Goal: Task Accomplishment & Management: Use online tool/utility

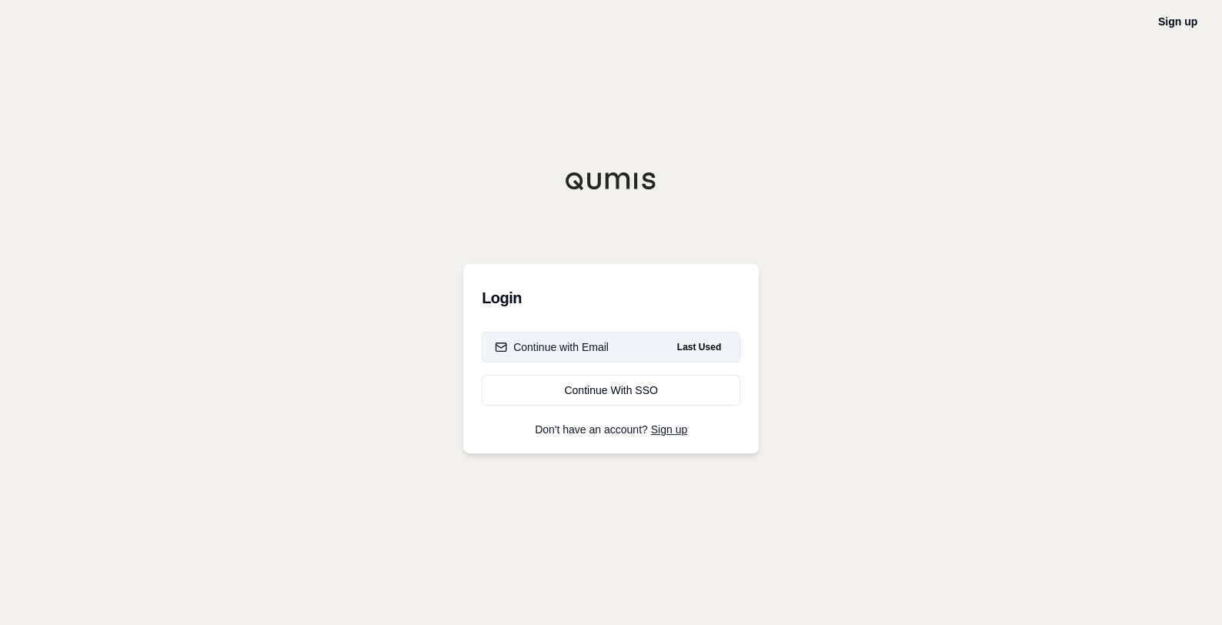
click at [631, 349] on button "Continue with Email Last Used" at bounding box center [611, 347] width 259 height 31
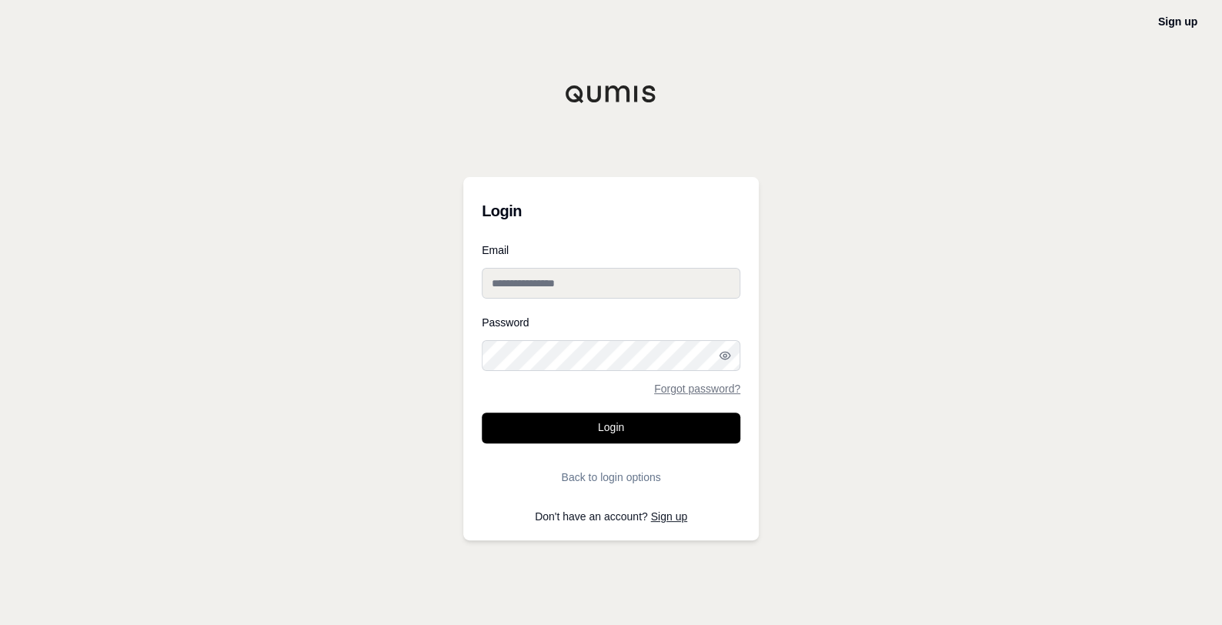
type input "**********"
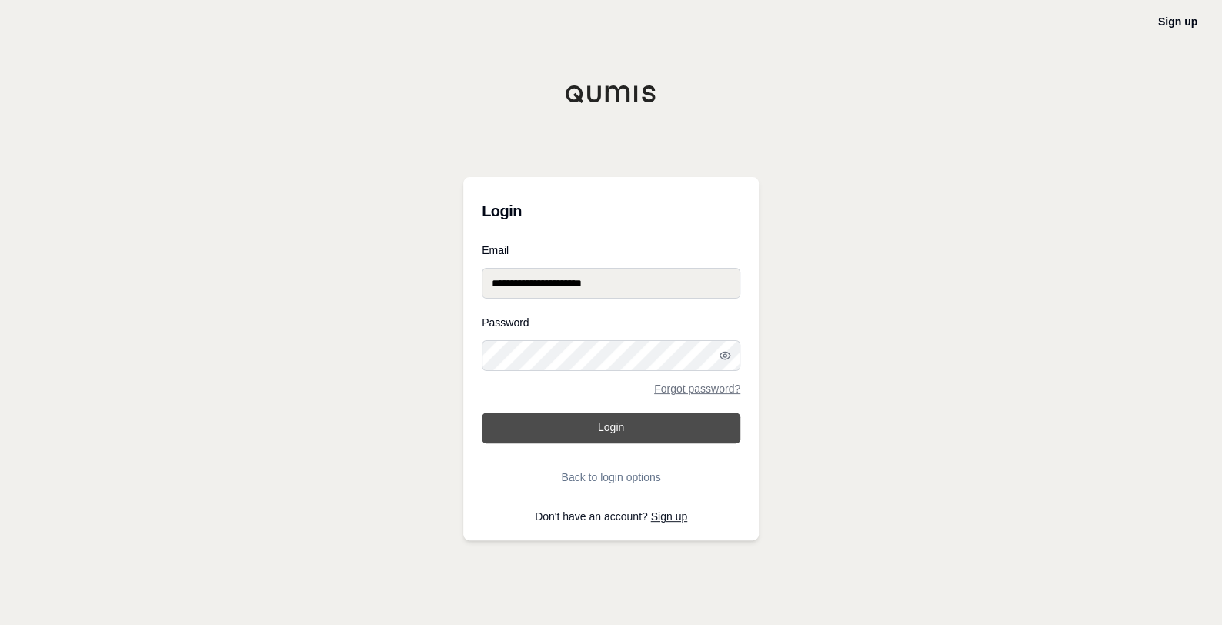
click at [596, 429] on button "Login" at bounding box center [611, 427] width 259 height 31
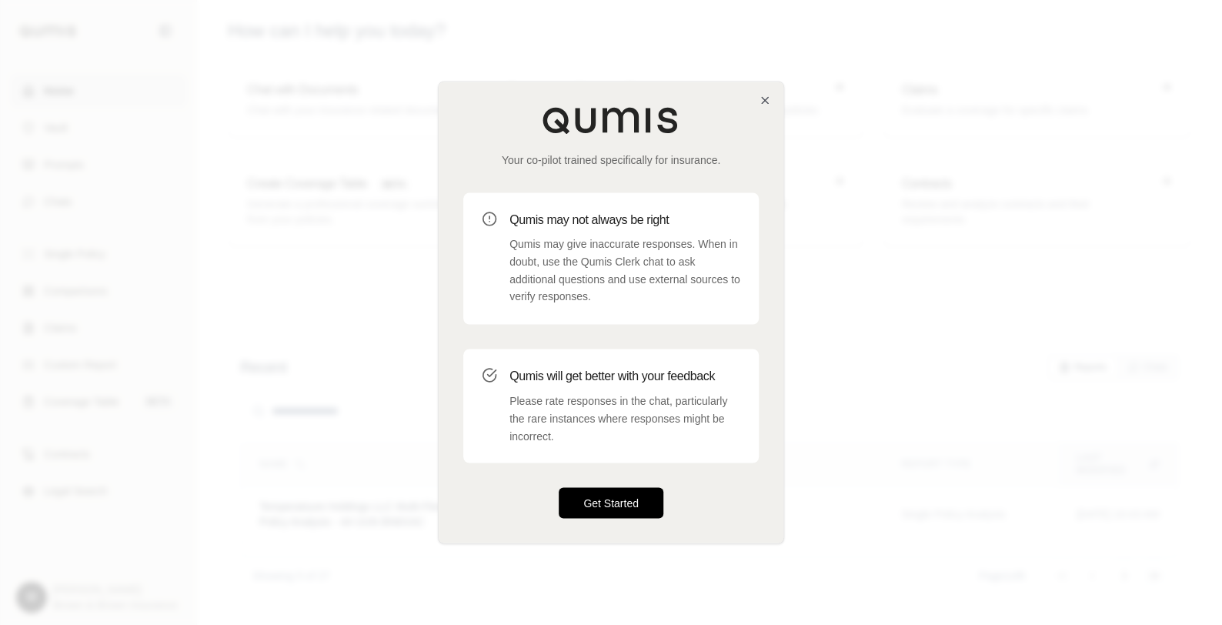
click at [610, 500] on button "Get Started" at bounding box center [611, 503] width 105 height 31
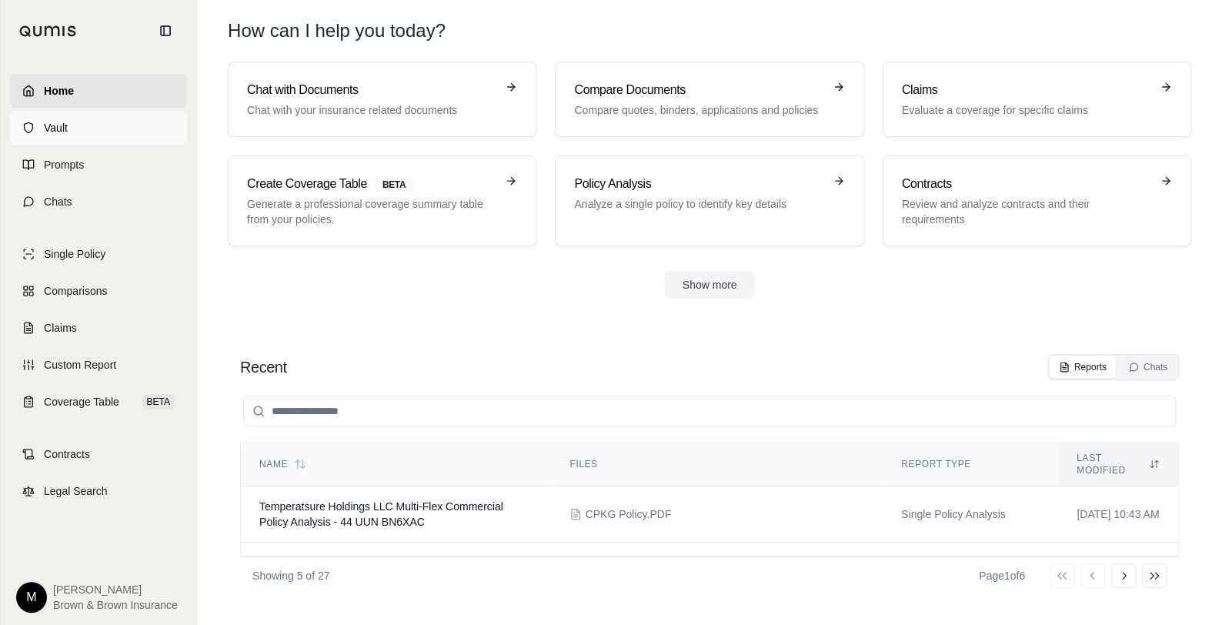
click at [55, 122] on span "Vault" at bounding box center [56, 127] width 24 height 15
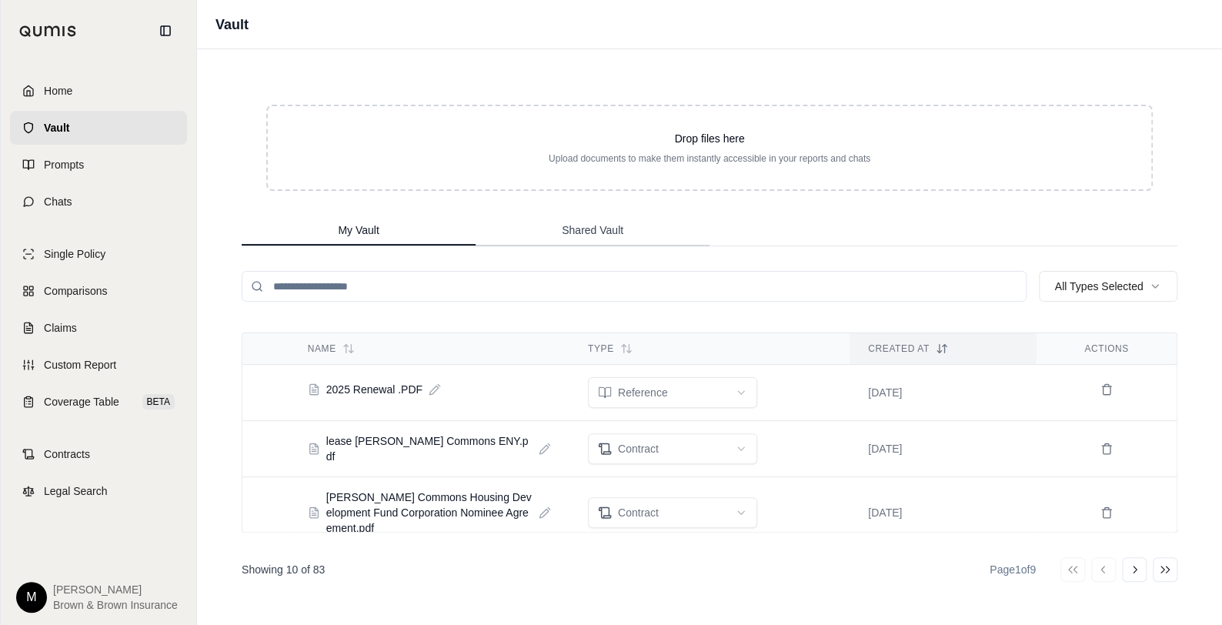
click at [609, 225] on span "Shared Vault" at bounding box center [593, 229] width 62 height 15
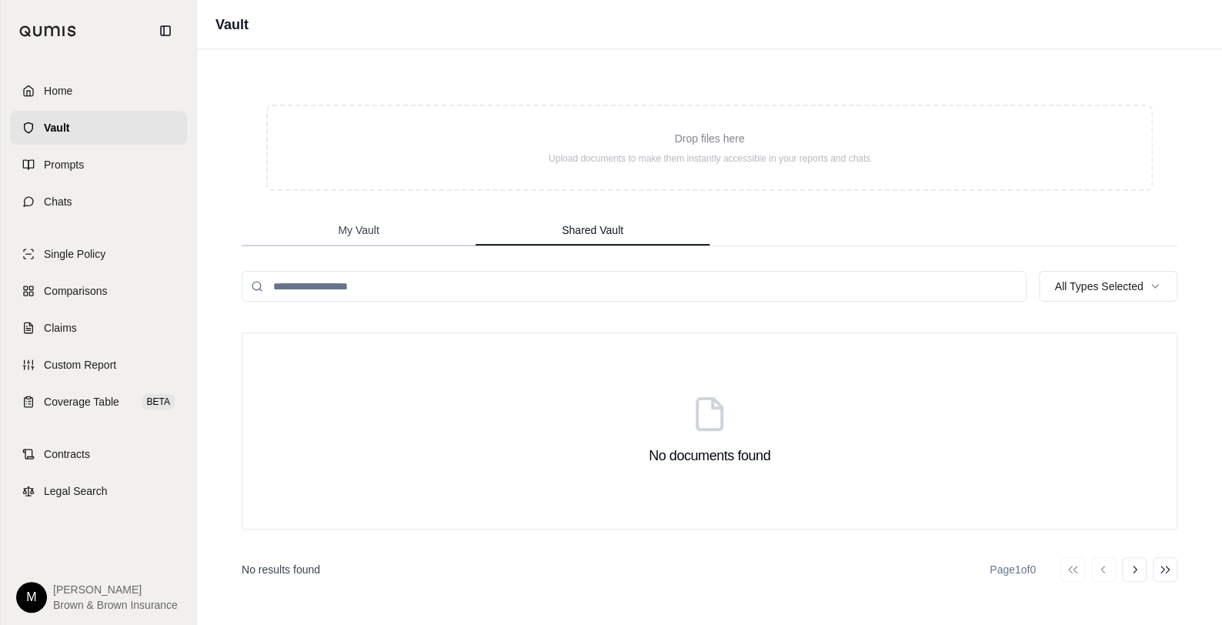
click at [361, 229] on span "My Vault" at bounding box center [358, 229] width 41 height 15
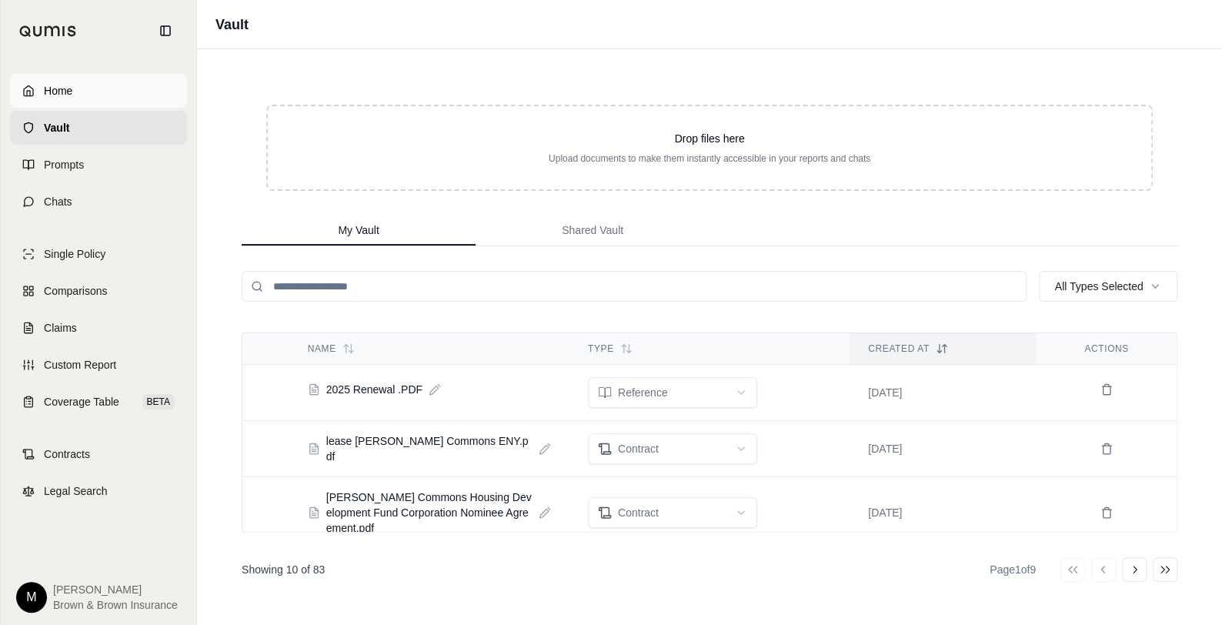
click at [66, 89] on span "Home" at bounding box center [58, 90] width 28 height 15
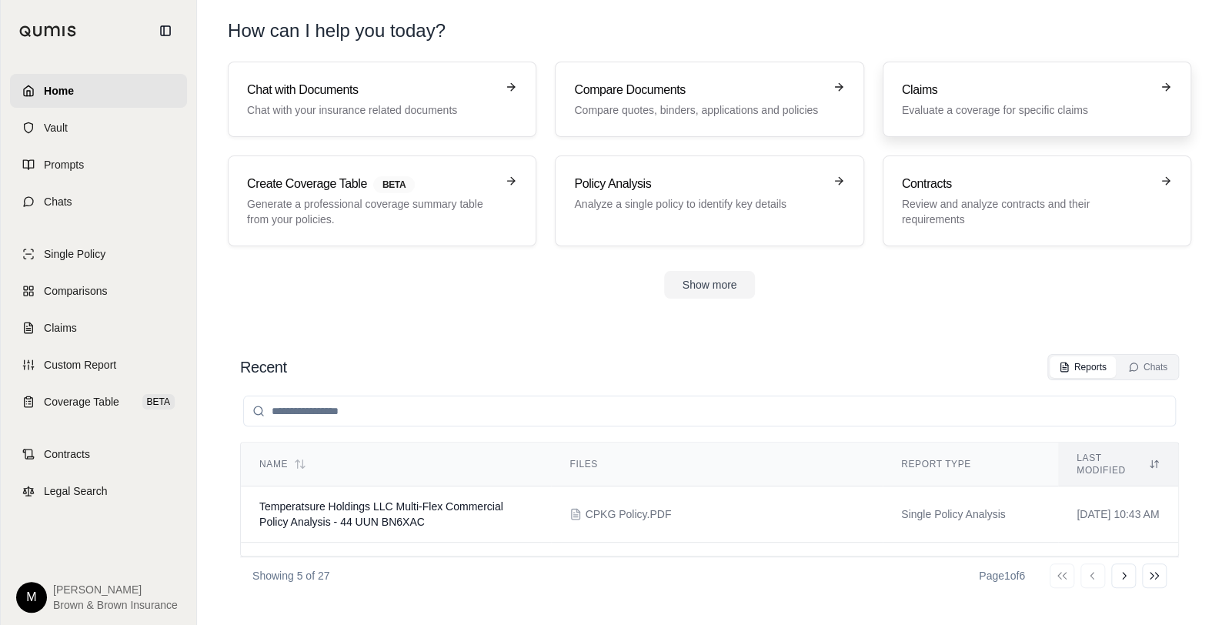
click at [978, 109] on p "Evaluate a coverage for specific claims" at bounding box center [1026, 109] width 249 height 15
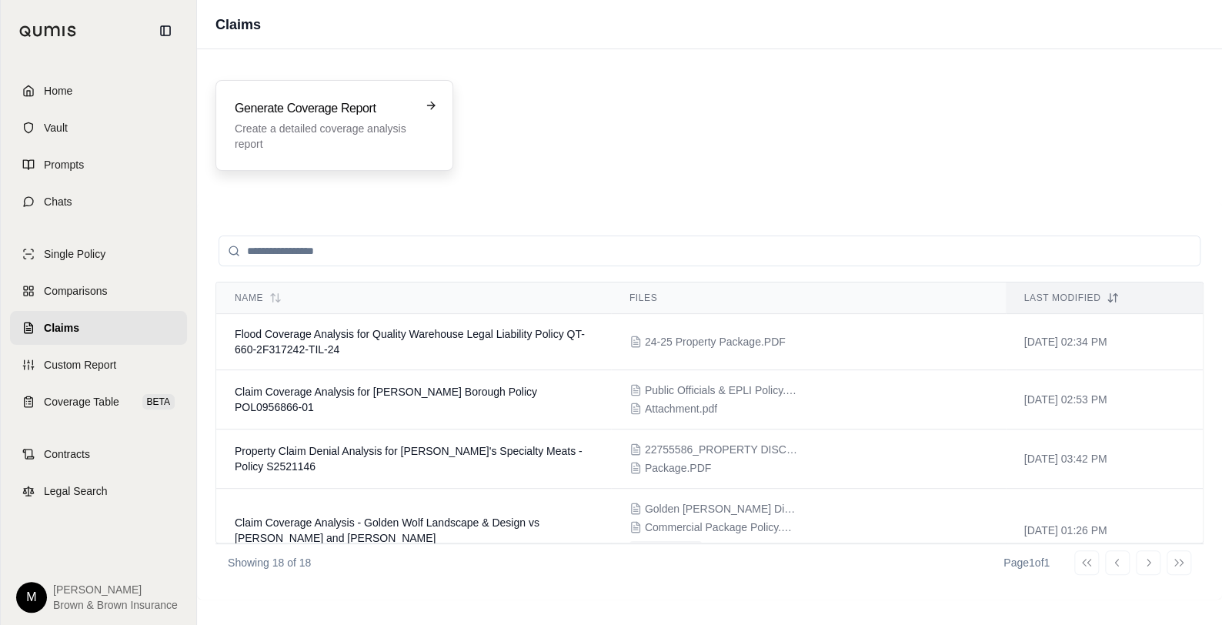
click at [305, 119] on div "Generate Coverage Report Create a detailed coverage analysis report" at bounding box center [324, 125] width 178 height 52
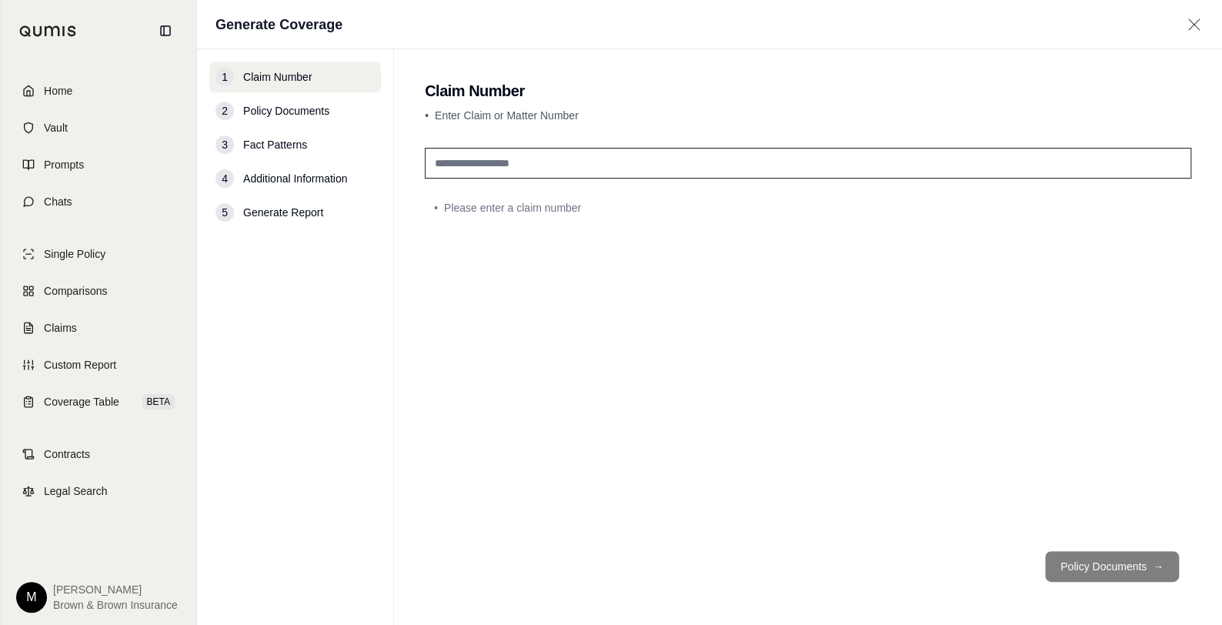
click at [532, 159] on input "text" at bounding box center [808, 163] width 766 height 31
type input "**********"
click at [1093, 569] on button "Policy Documents →" at bounding box center [1112, 566] width 134 height 31
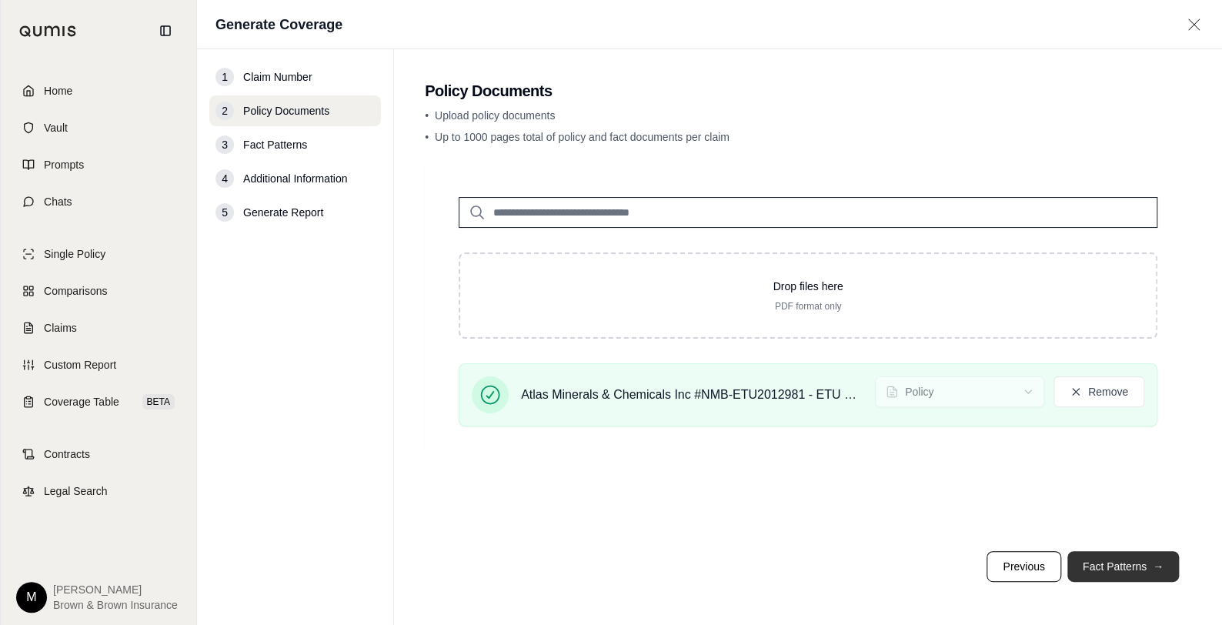
click at [1141, 568] on button "Fact Patterns →" at bounding box center [1123, 566] width 112 height 31
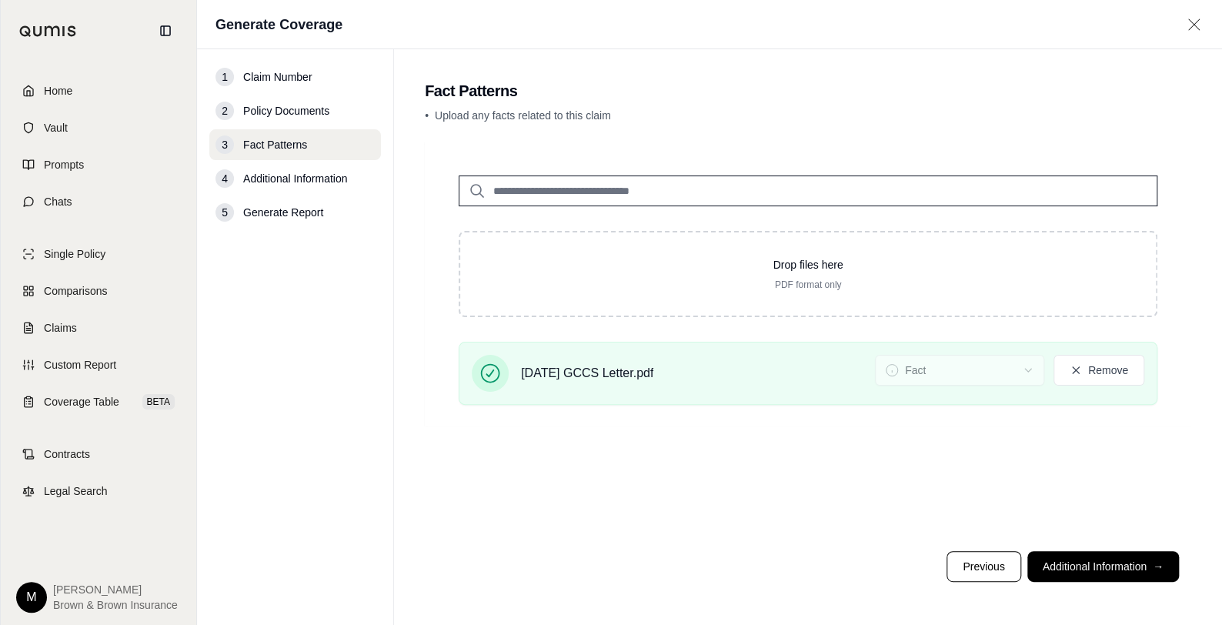
click at [1126, 572] on button "Additional Information →" at bounding box center [1103, 566] width 152 height 31
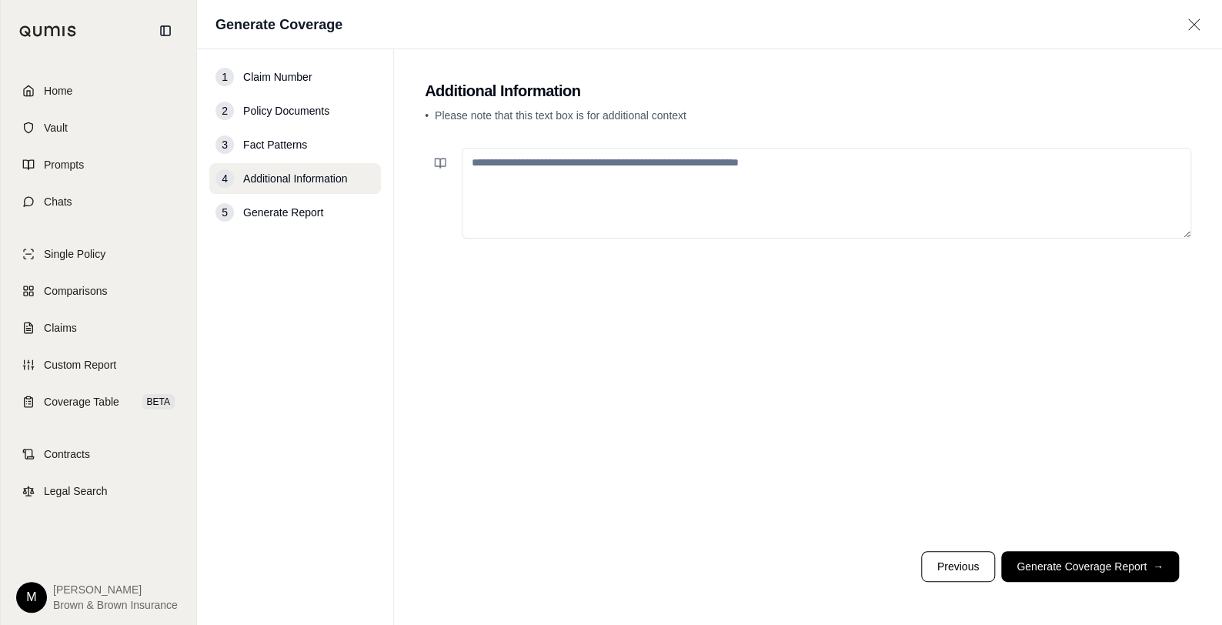
click at [1126, 572] on button "Generate Coverage Report →" at bounding box center [1090, 566] width 178 height 31
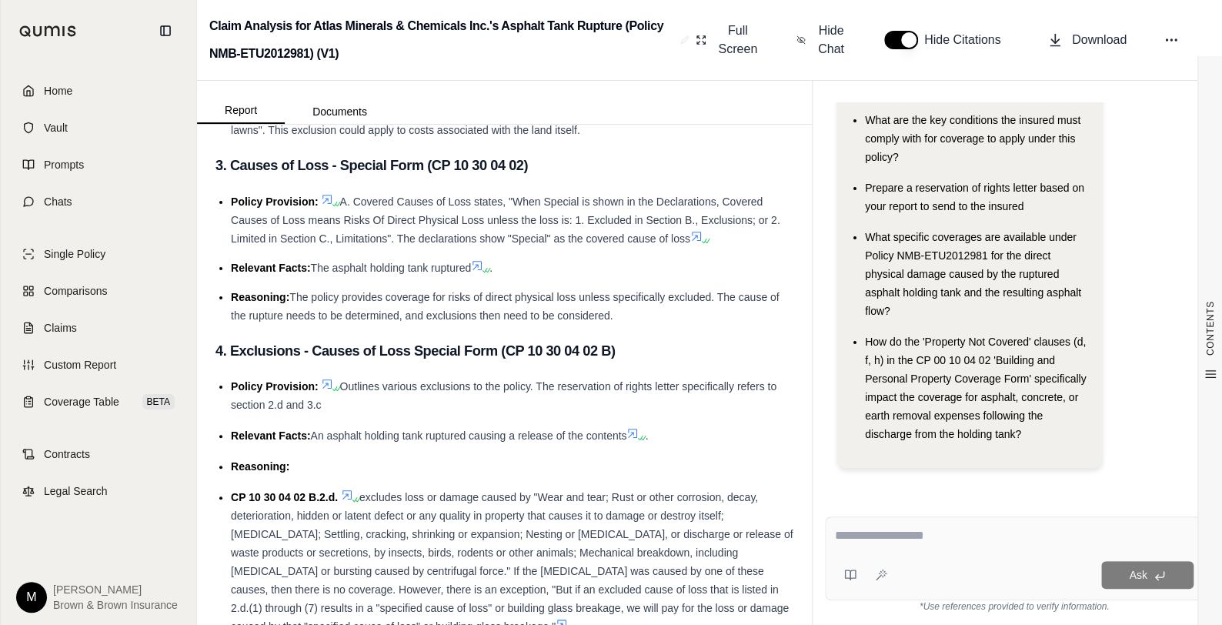
scroll to position [3848, 0]
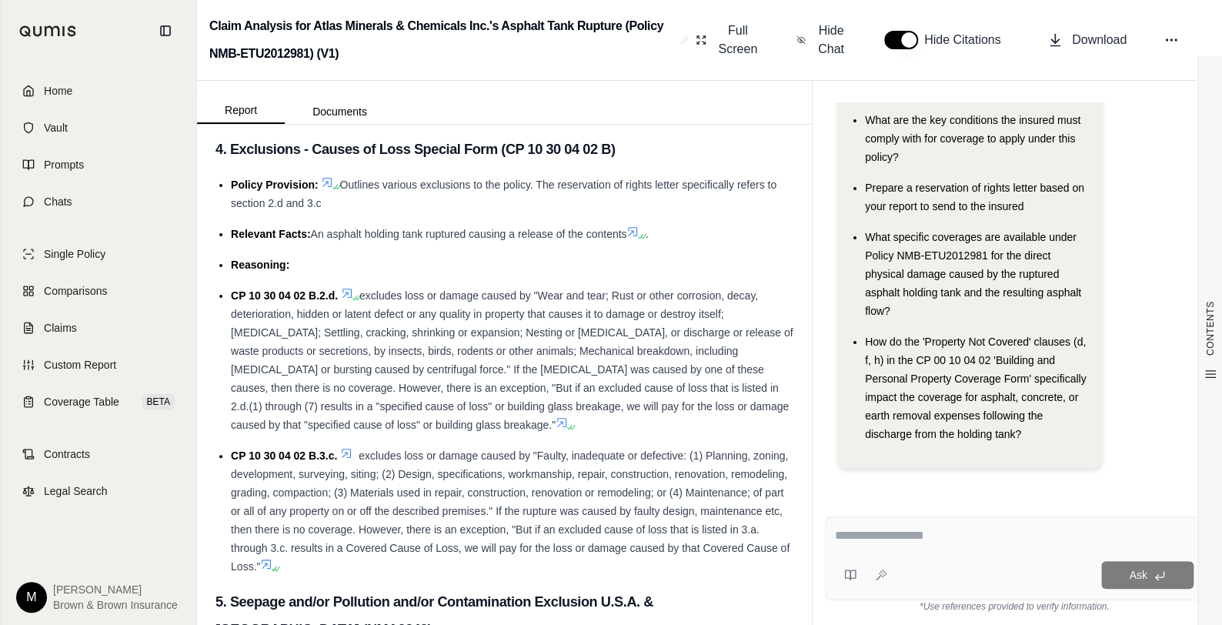
click at [851, 537] on textarea at bounding box center [1014, 535] width 359 height 18
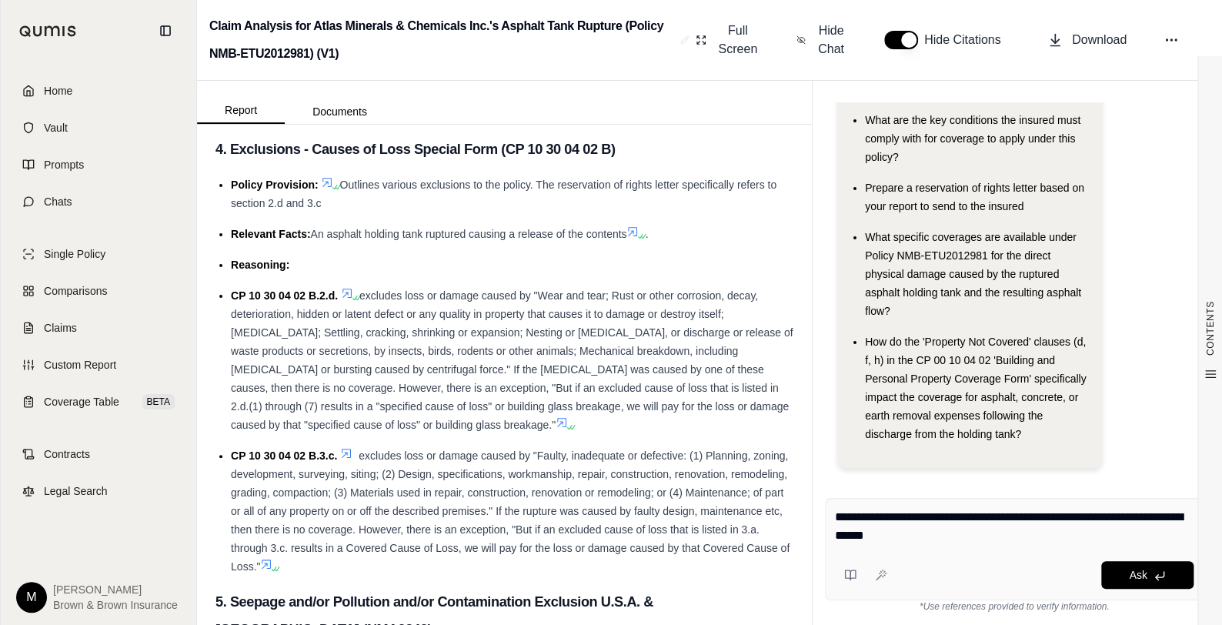
type textarea "**********"
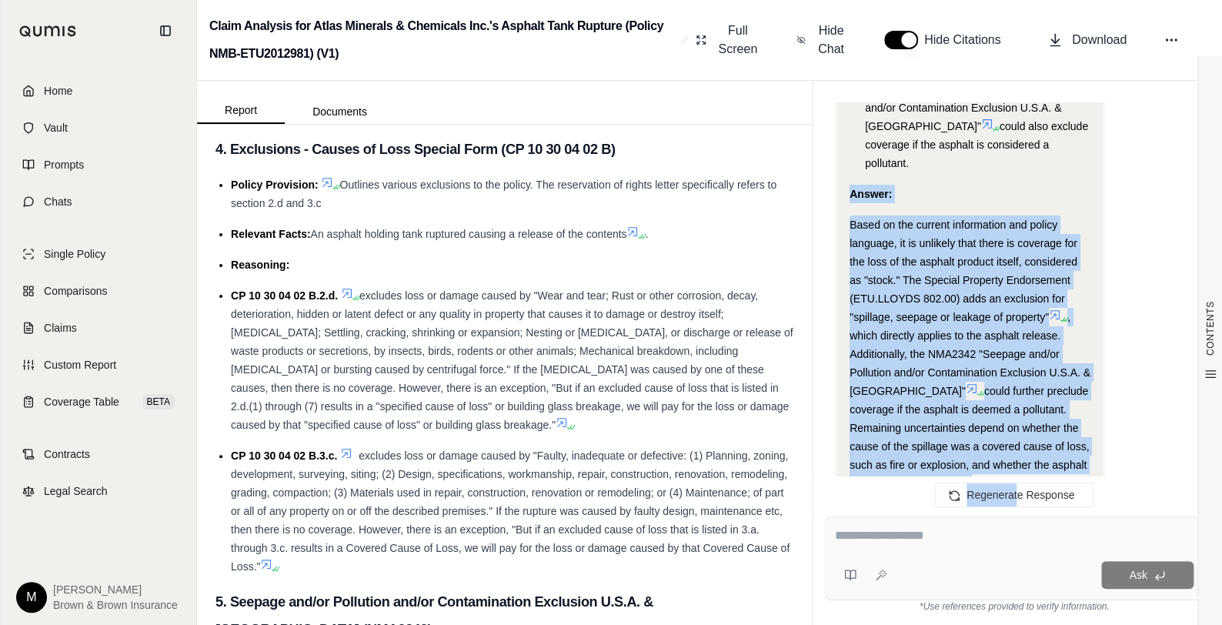
scroll to position [3117, 0]
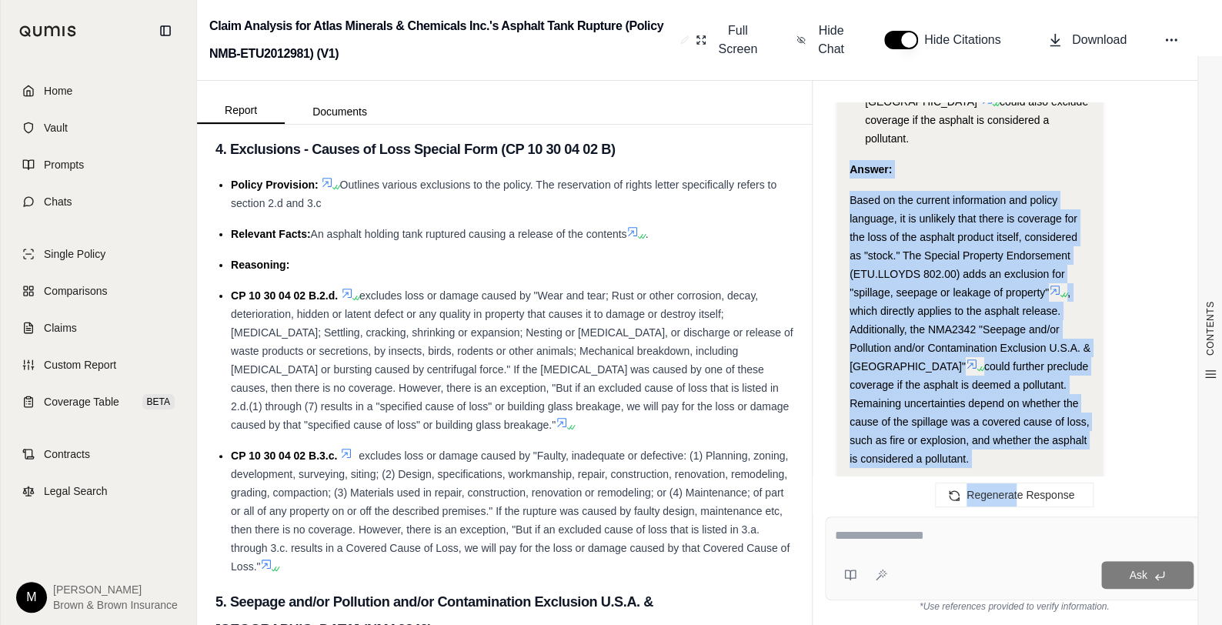
drag, startPoint x: 850, startPoint y: 239, endPoint x: 1057, endPoint y: 439, distance: 287.9
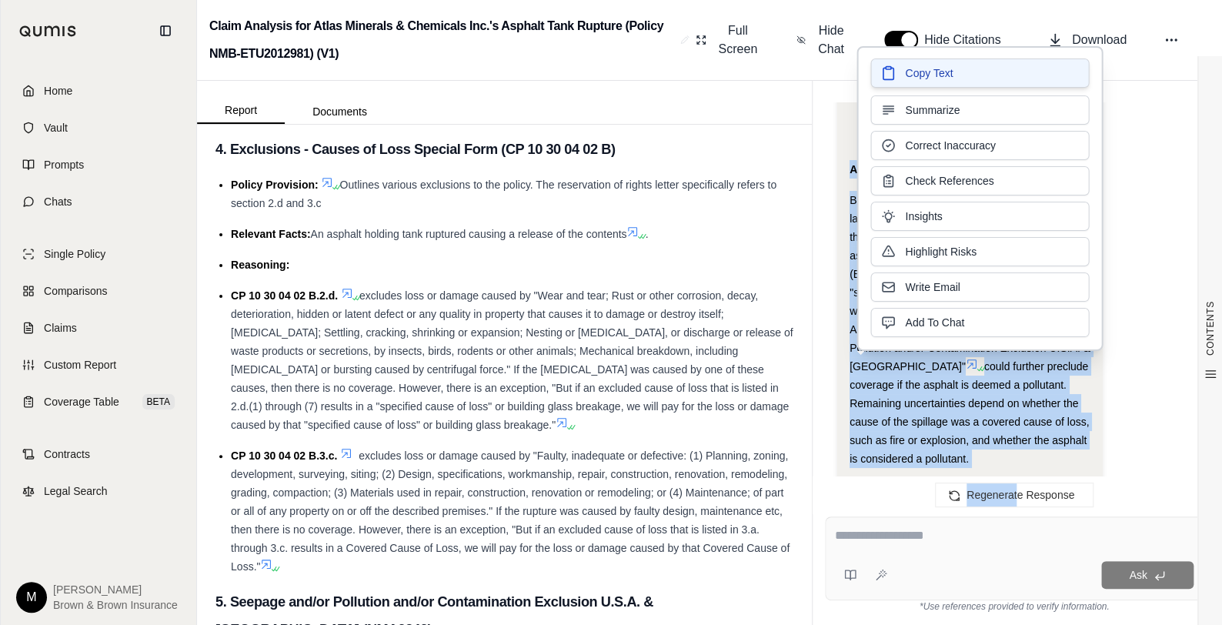
click at [923, 73] on span "Copy Text" at bounding box center [929, 72] width 48 height 15
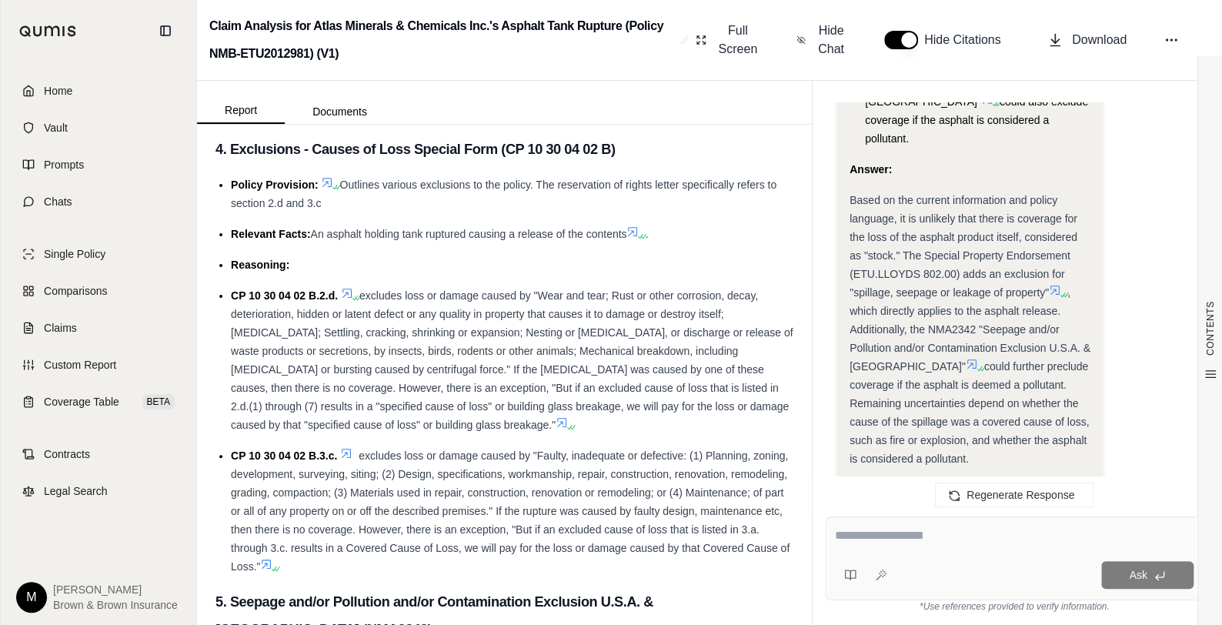
click at [866, 531] on textarea at bounding box center [1014, 535] width 359 height 18
type textarea "**********"
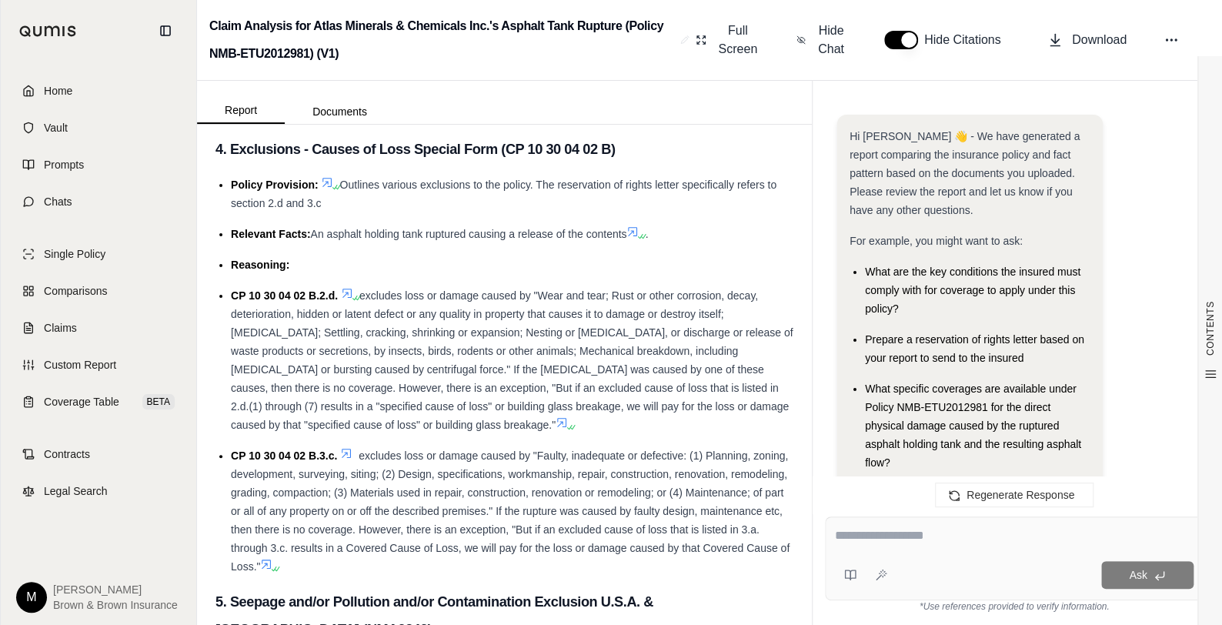
scroll to position [5497, 0]
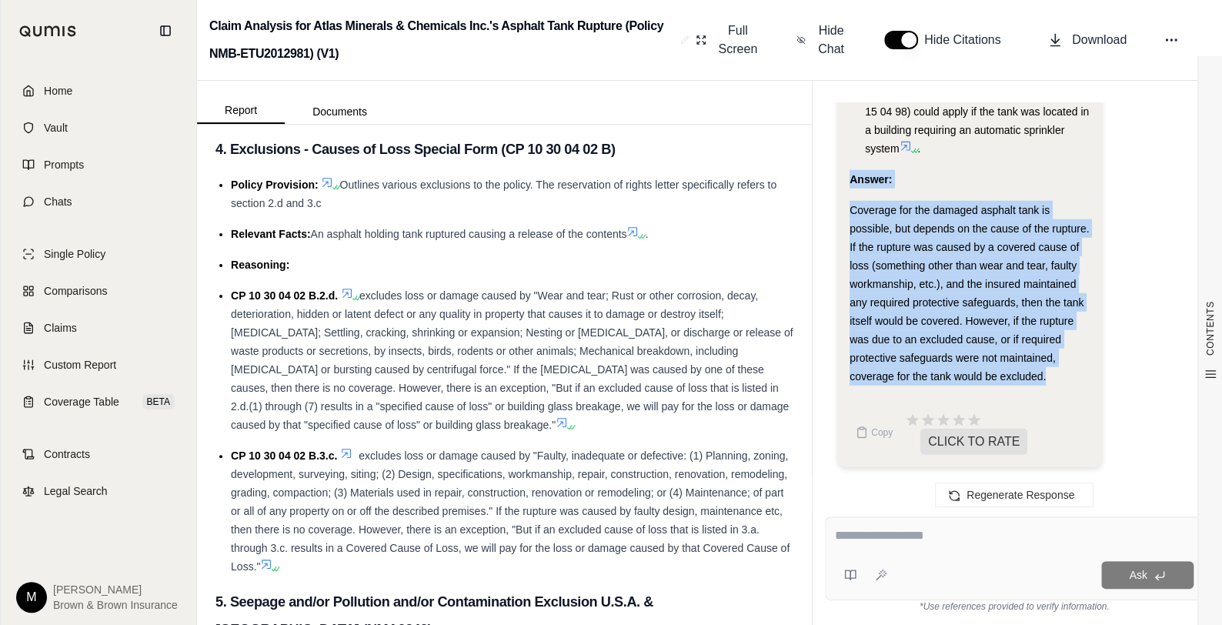
drag, startPoint x: 853, startPoint y: 179, endPoint x: 1061, endPoint y: 384, distance: 292.8
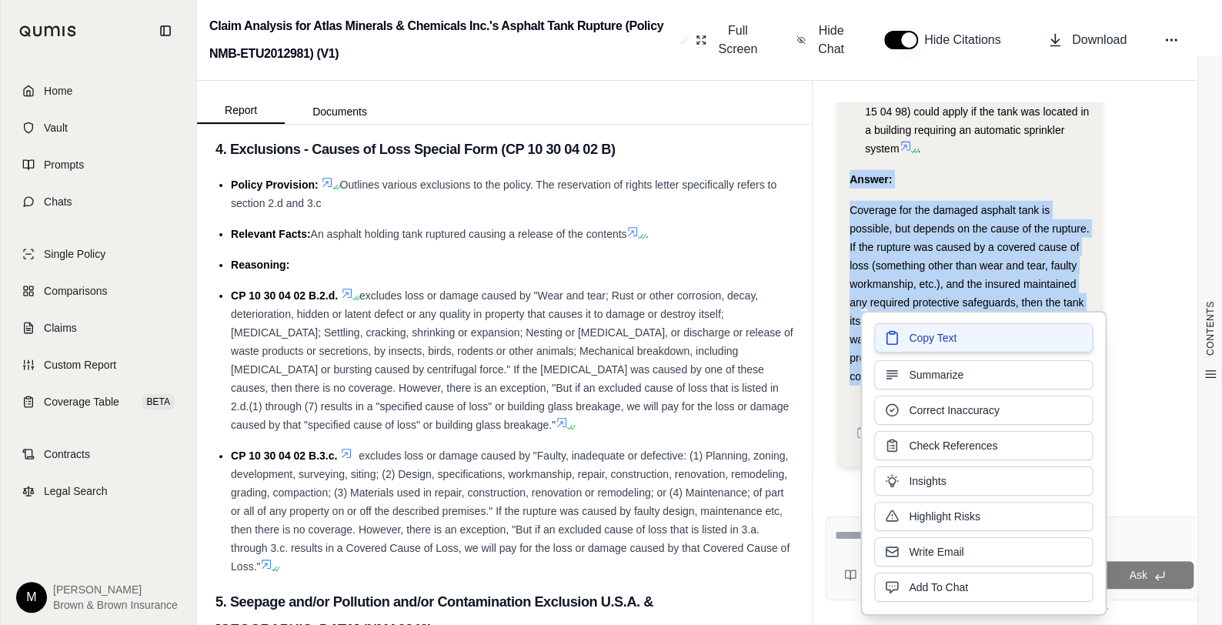
click at [980, 335] on button "Copy Text" at bounding box center [983, 337] width 219 height 29
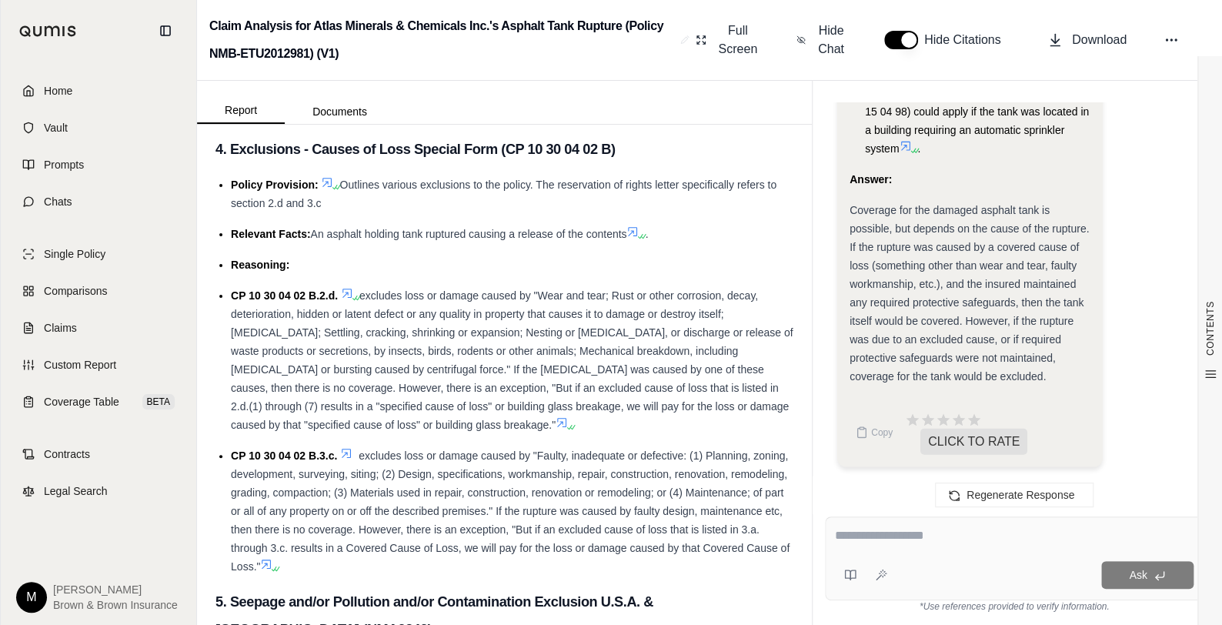
click at [867, 540] on textarea at bounding box center [1014, 535] width 359 height 18
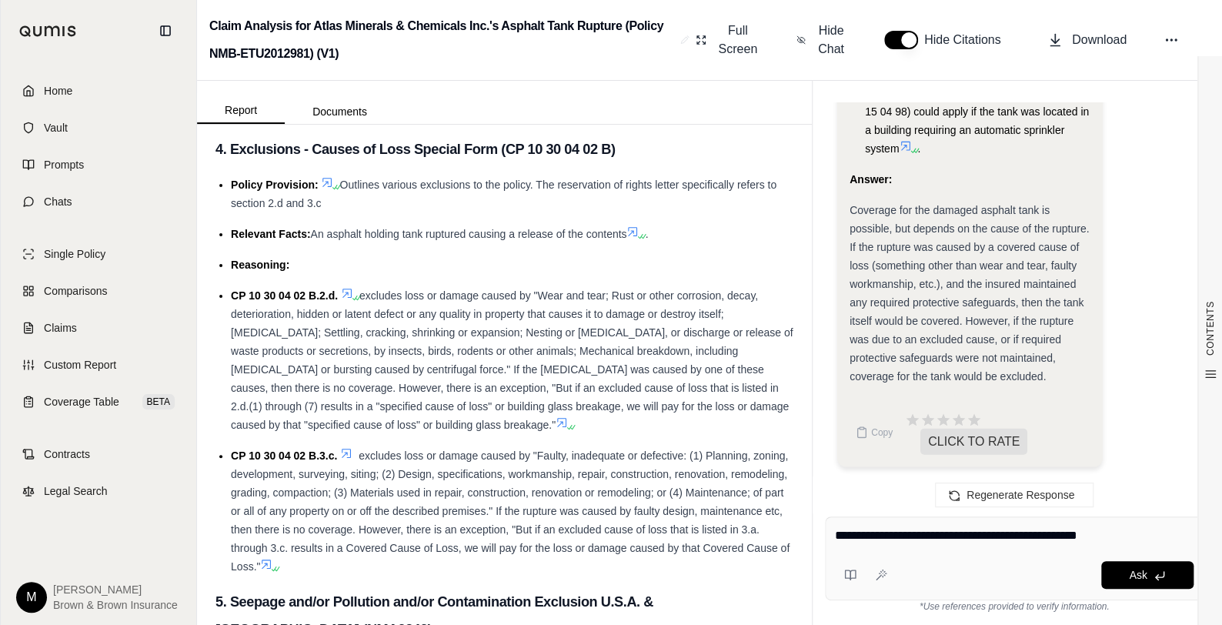
type textarea "**********"
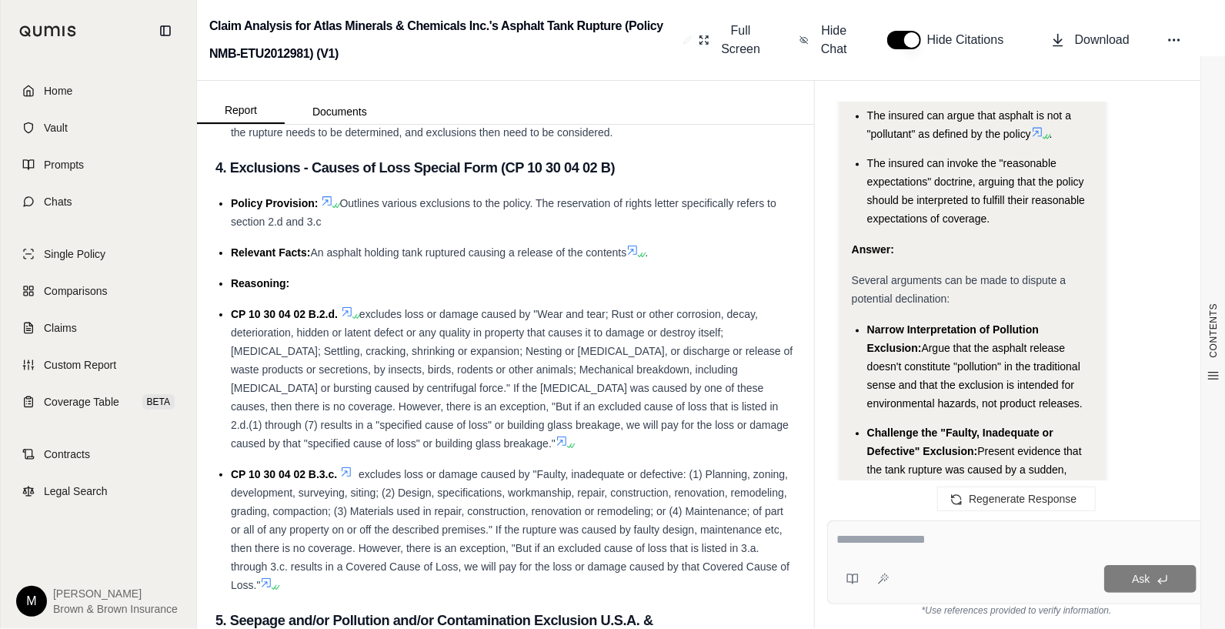
scroll to position [8118, 0]
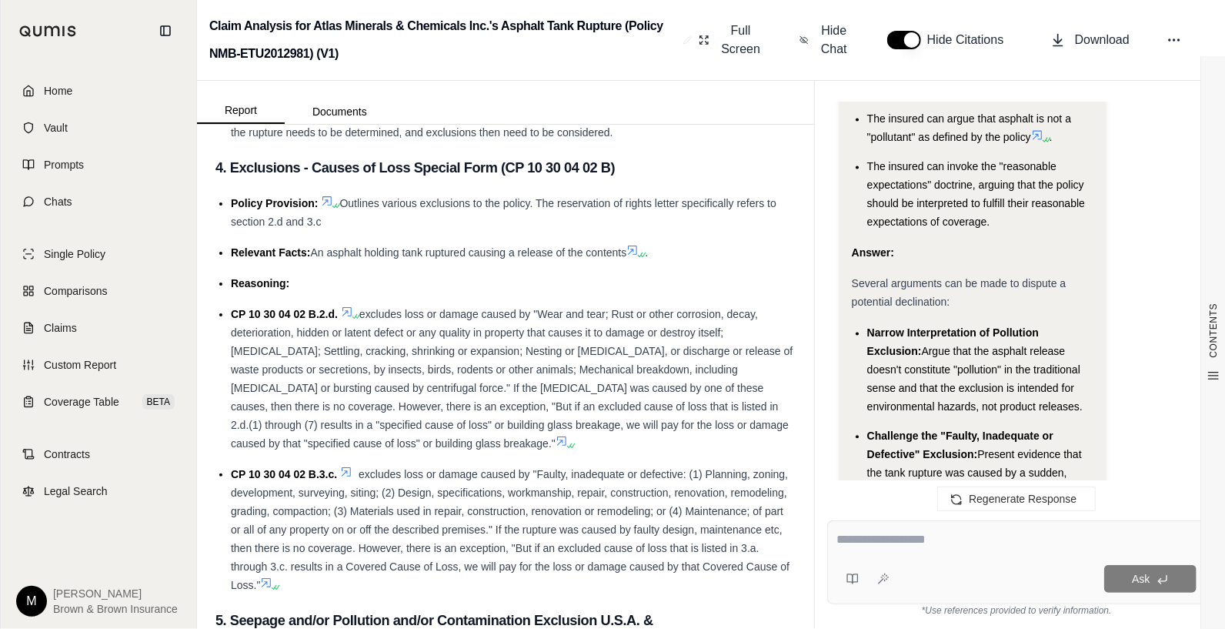
click at [865, 278] on span "Several arguments can be made to dispute a potential declination:" at bounding box center [959, 293] width 215 height 31
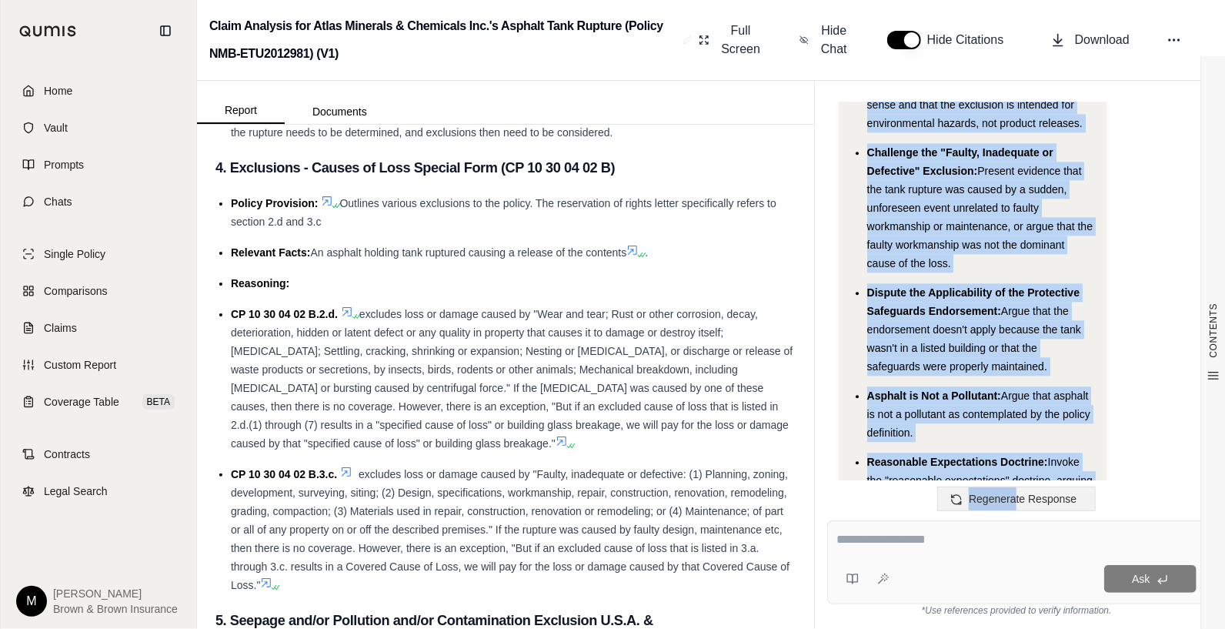
scroll to position [8502, 0]
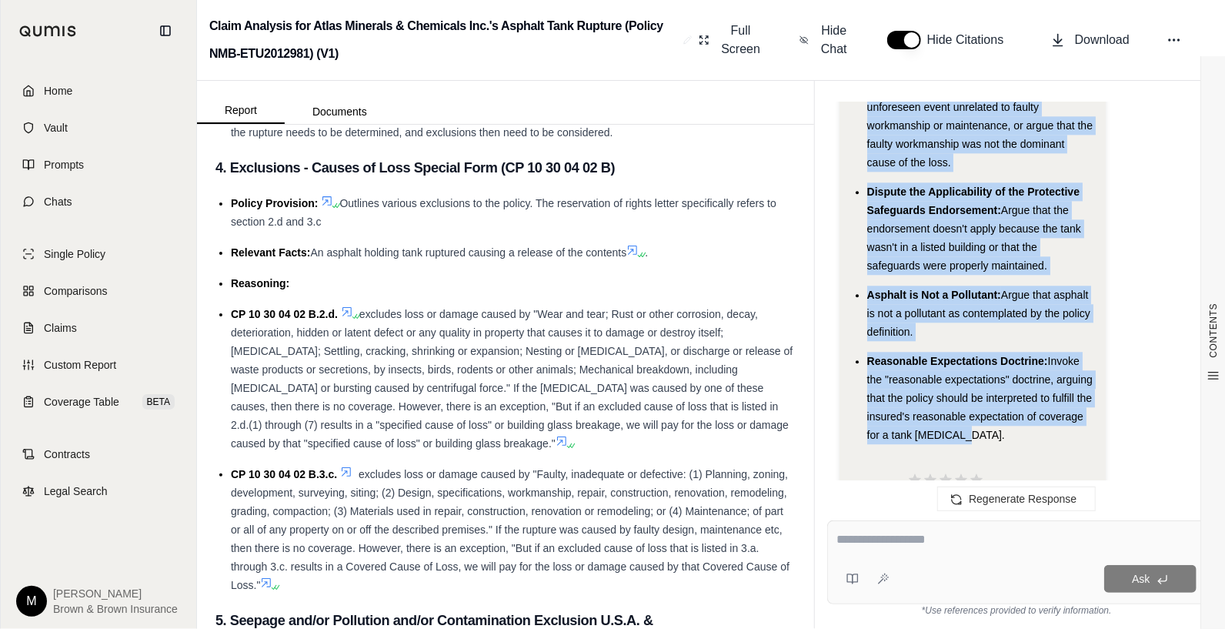
drag, startPoint x: 853, startPoint y: 196, endPoint x: 1030, endPoint y: 389, distance: 261.9
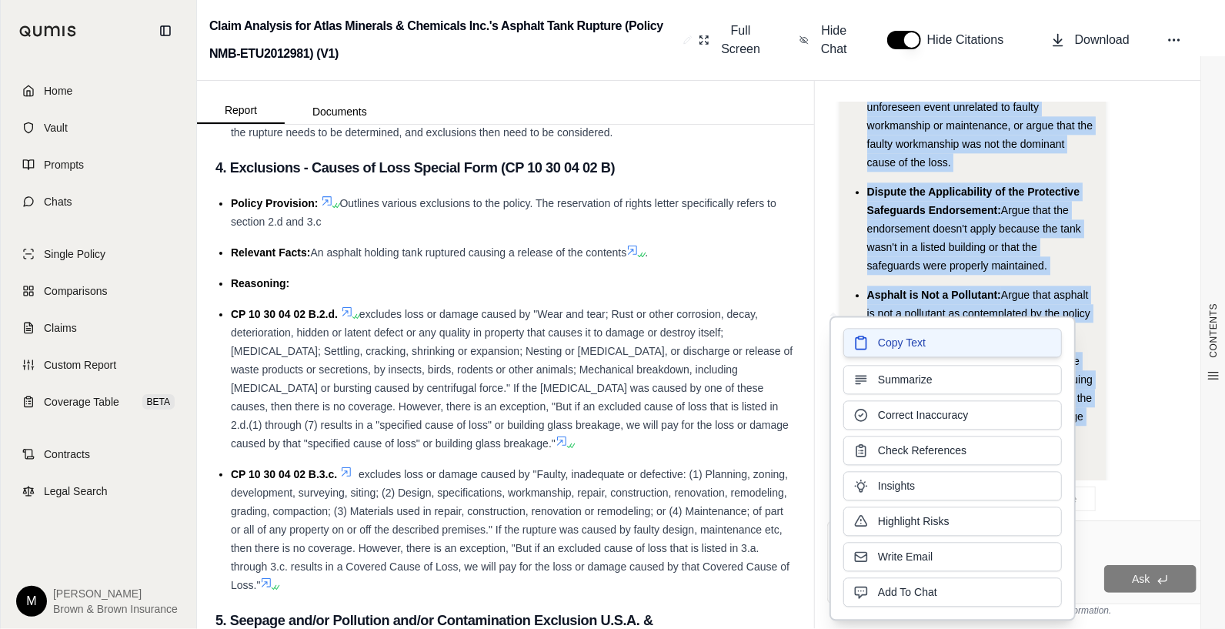
click at [943, 346] on button "Copy Text" at bounding box center [952, 342] width 219 height 29
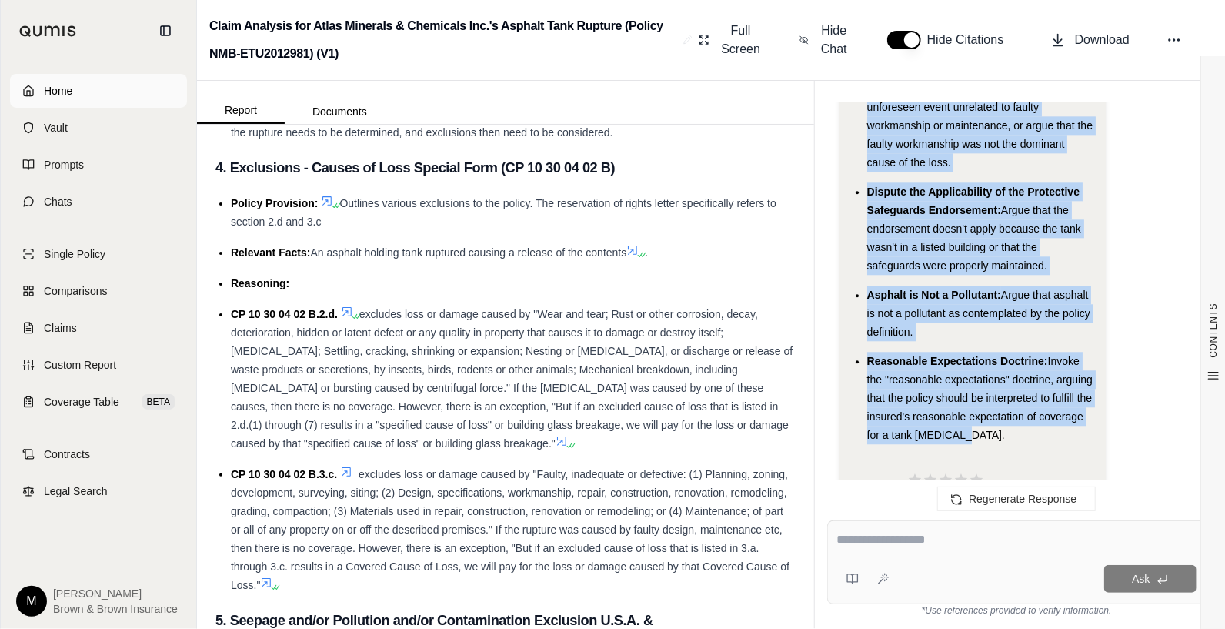
click at [66, 88] on span "Home" at bounding box center [58, 90] width 28 height 15
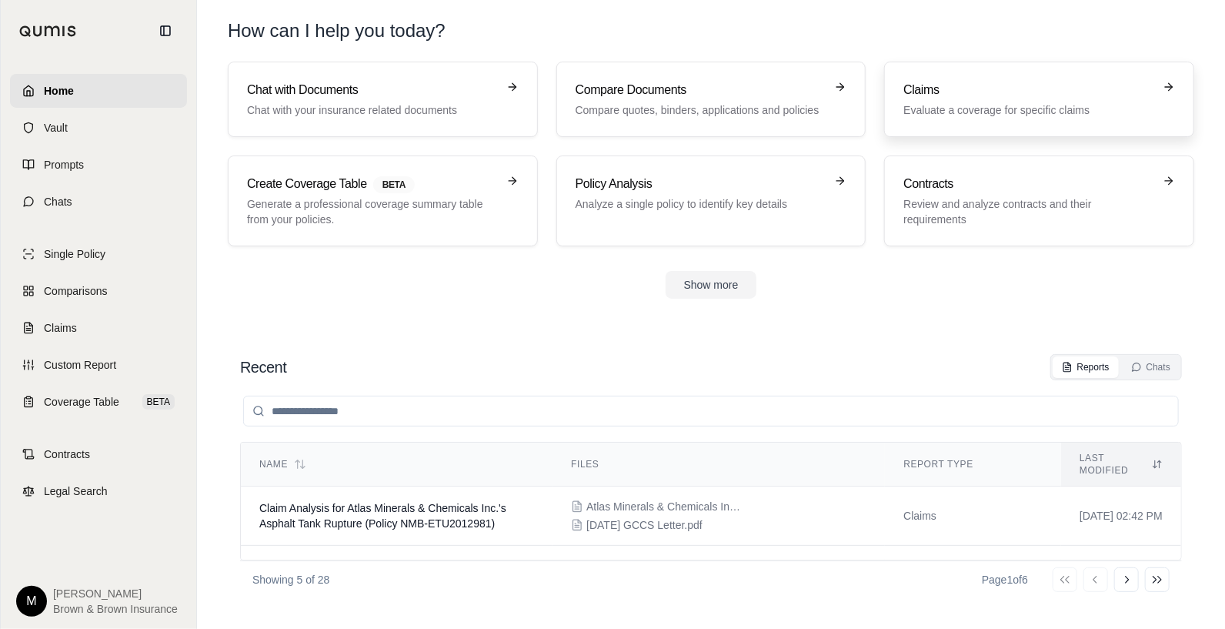
click at [967, 105] on p "Evaluate a coverage for specific claims" at bounding box center [1028, 109] width 250 height 15
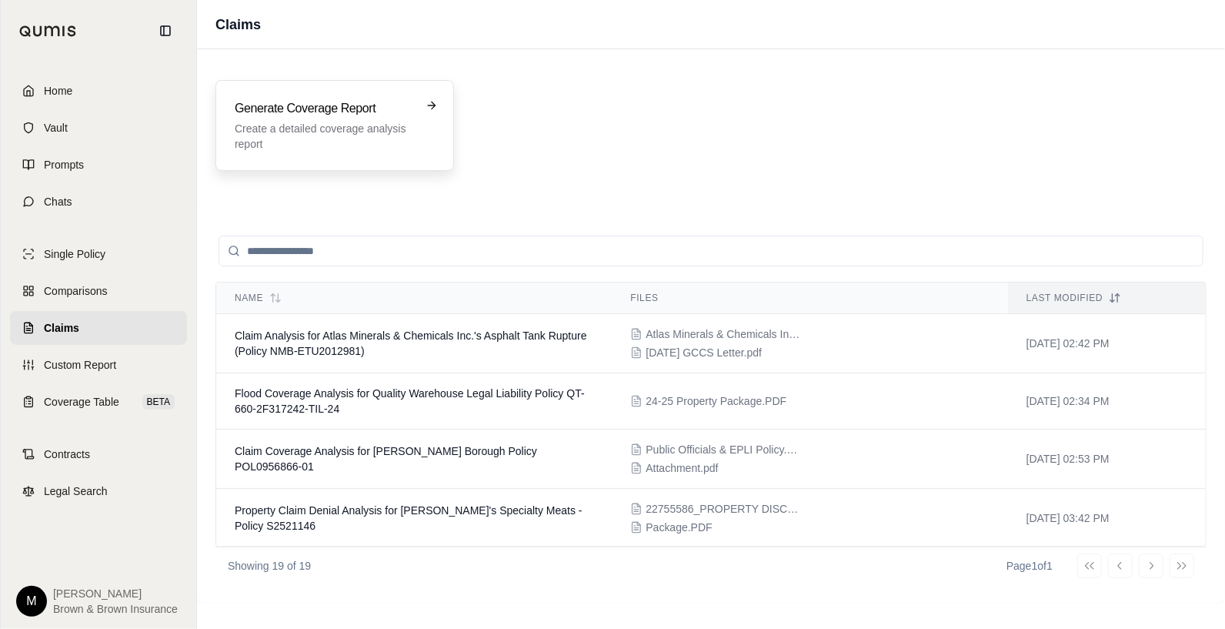
click at [301, 119] on div "Generate Coverage Report Create a detailed coverage analysis report" at bounding box center [324, 125] width 179 height 52
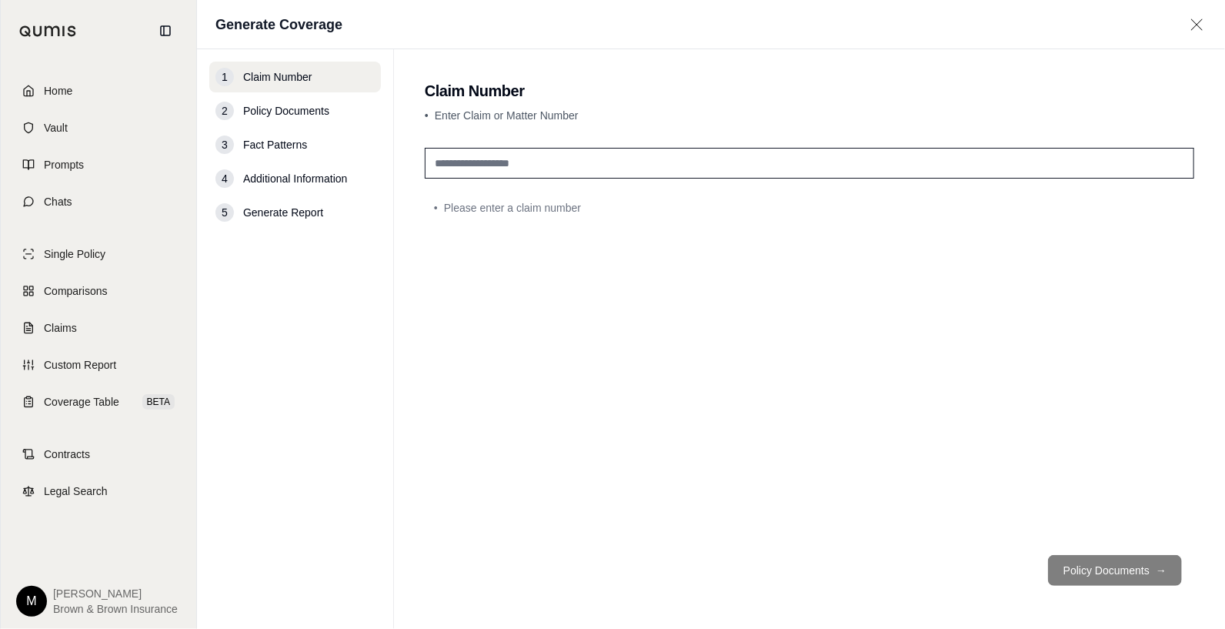
click at [446, 164] on input "text" at bounding box center [810, 163] width 770 height 31
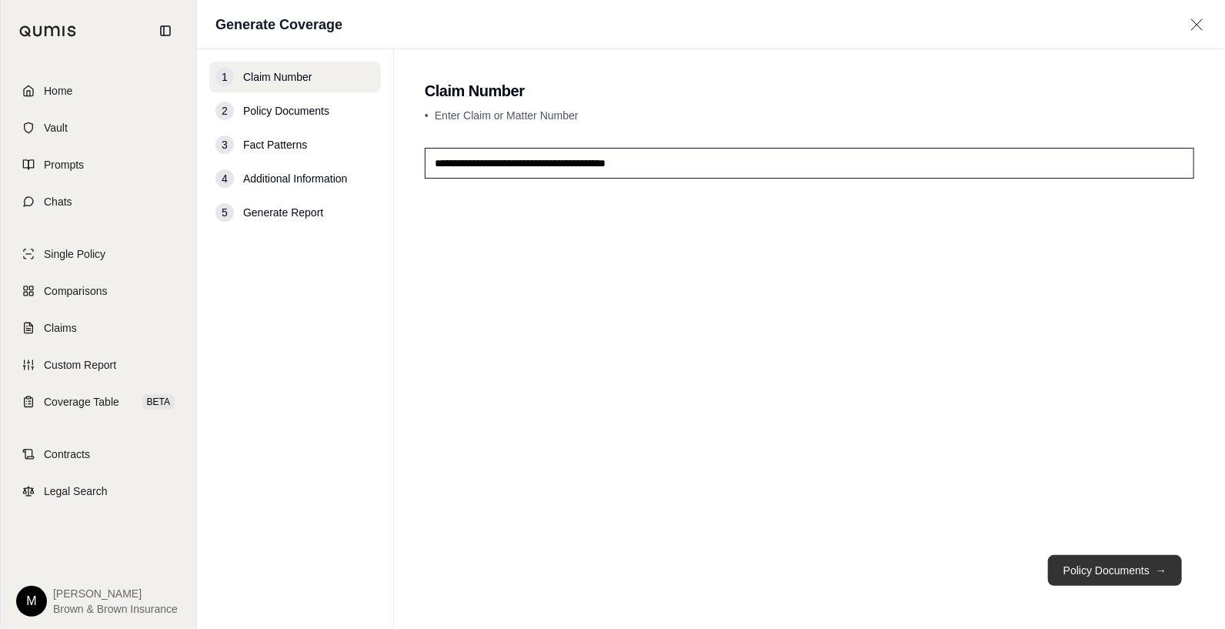
type input "**********"
click at [1112, 574] on button "Policy Documents →" at bounding box center [1115, 570] width 134 height 31
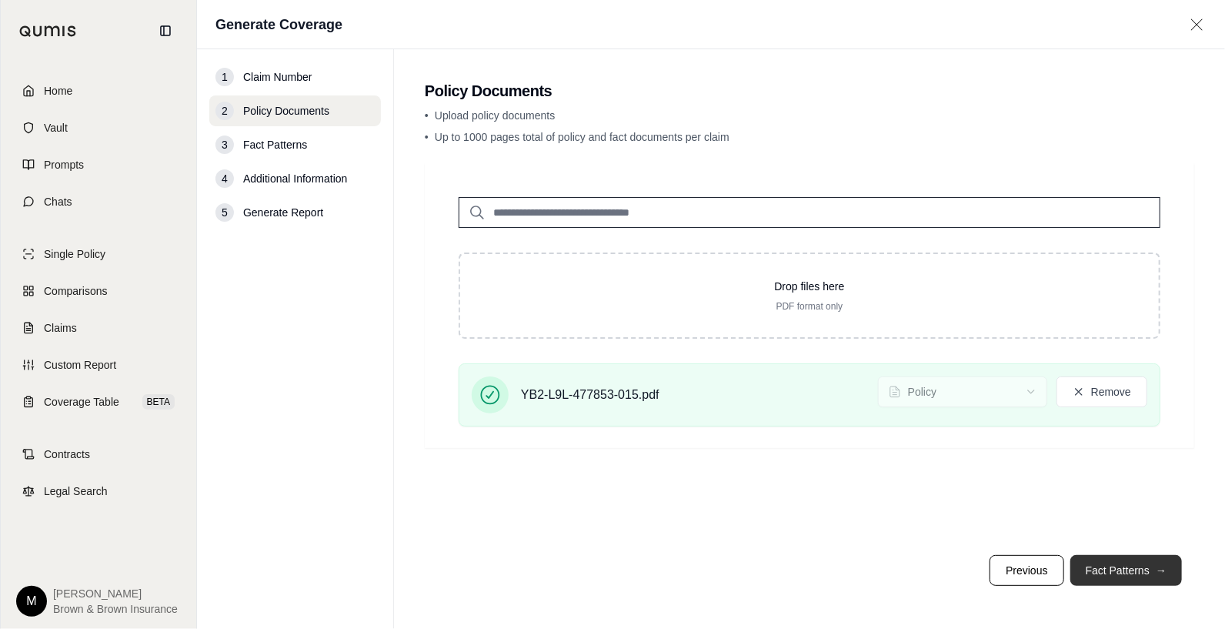
click at [1132, 569] on button "Fact Patterns →" at bounding box center [1126, 570] width 112 height 31
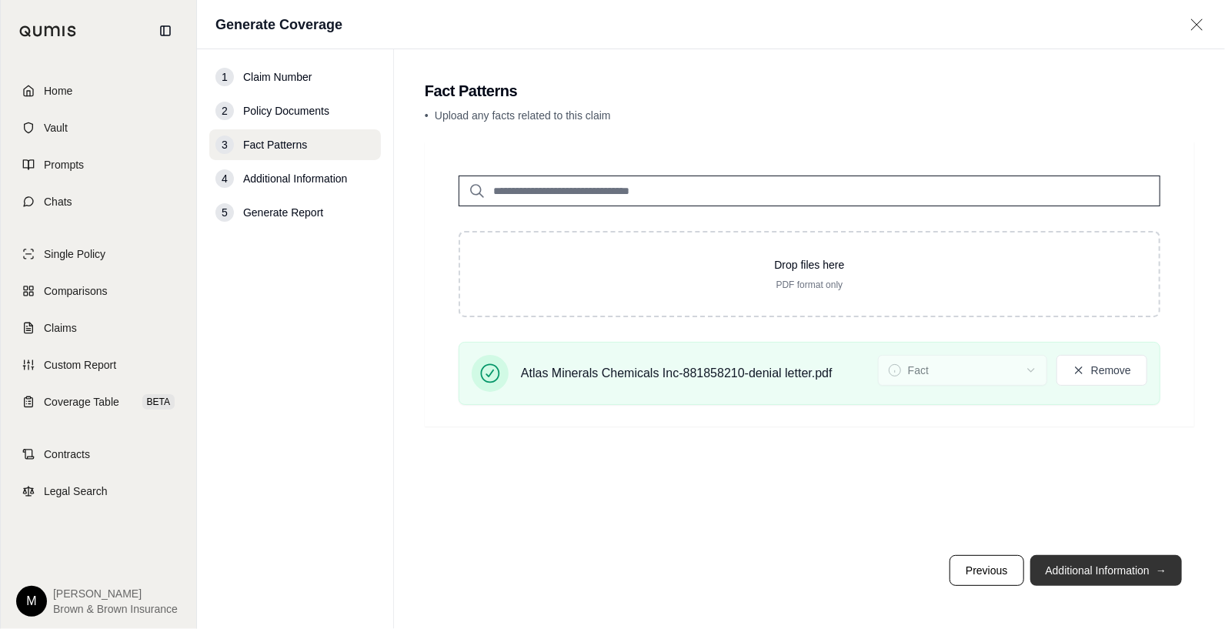
click at [1099, 571] on button "Additional Information →" at bounding box center [1106, 570] width 152 height 31
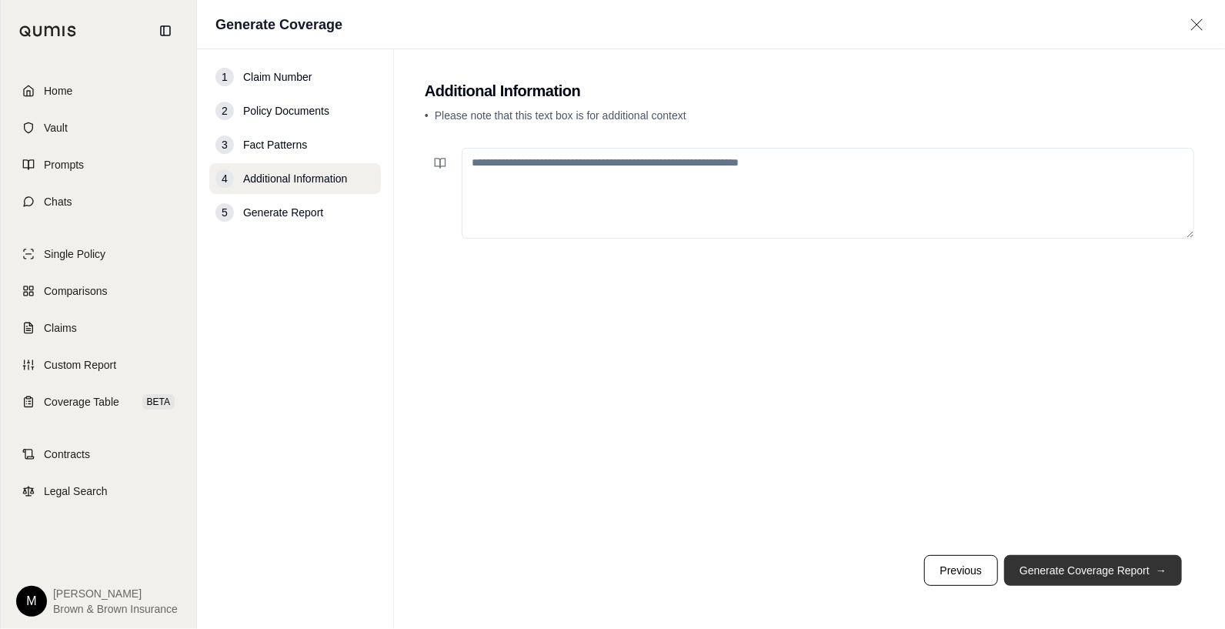
click at [1103, 573] on button "Generate Coverage Report →" at bounding box center [1093, 570] width 178 height 31
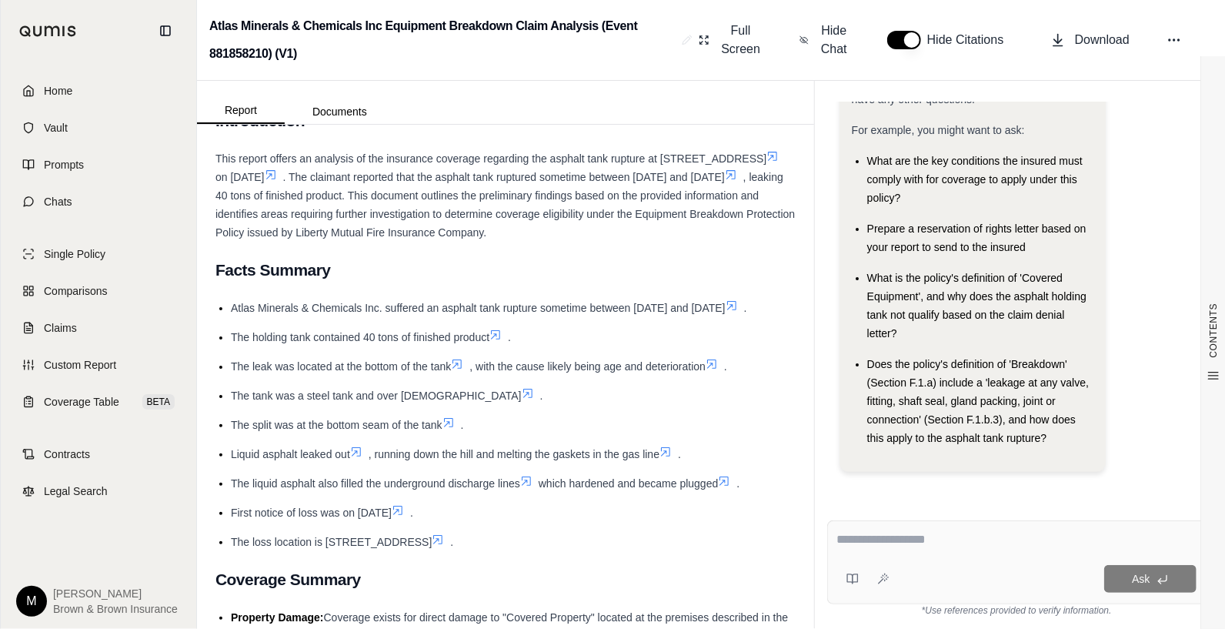
scroll to position [308, 0]
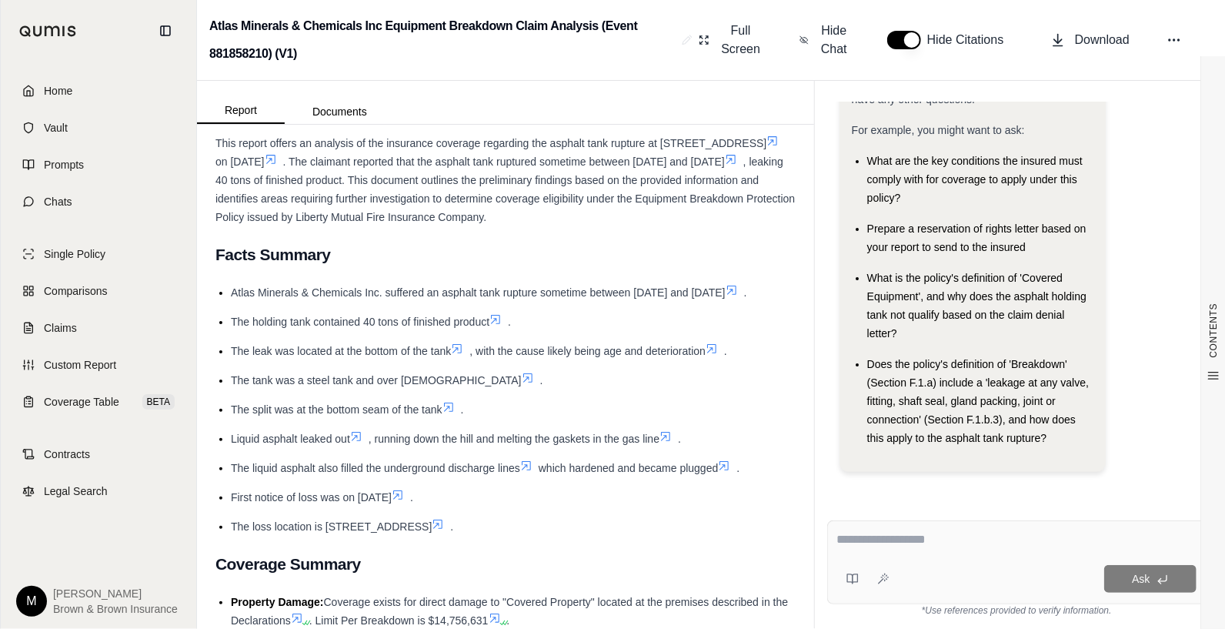
click at [842, 540] on textarea at bounding box center [1017, 539] width 360 height 18
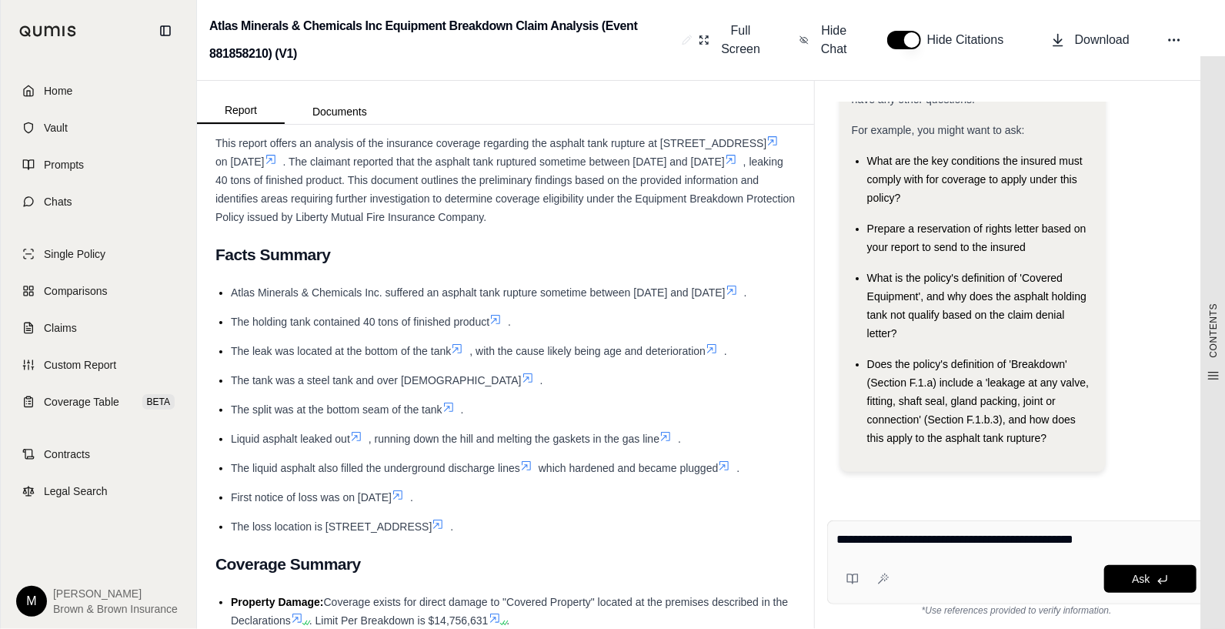
type textarea "**********"
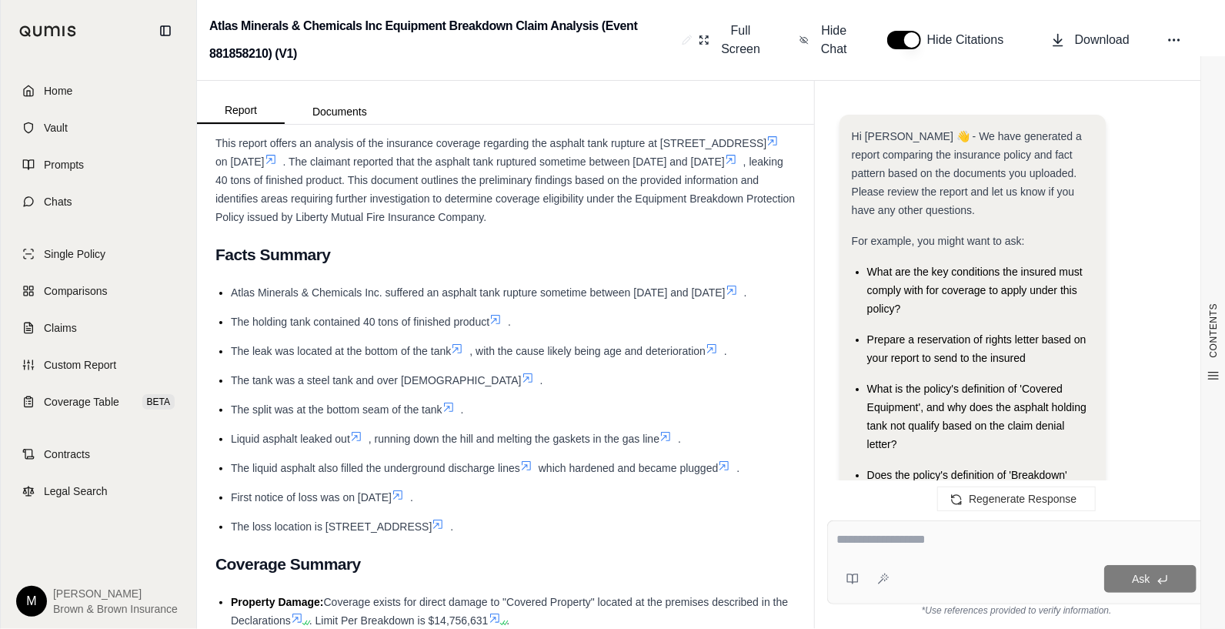
scroll to position [1809, 0]
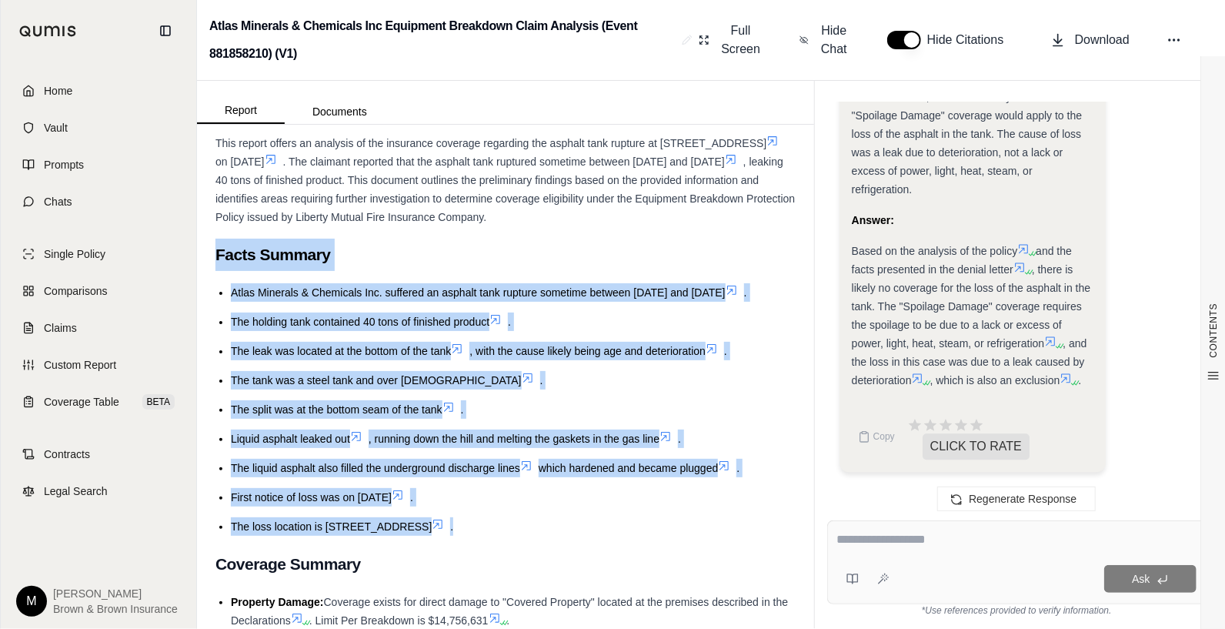
drag, startPoint x: 219, startPoint y: 268, endPoint x: 574, endPoint y: 553, distance: 456.0
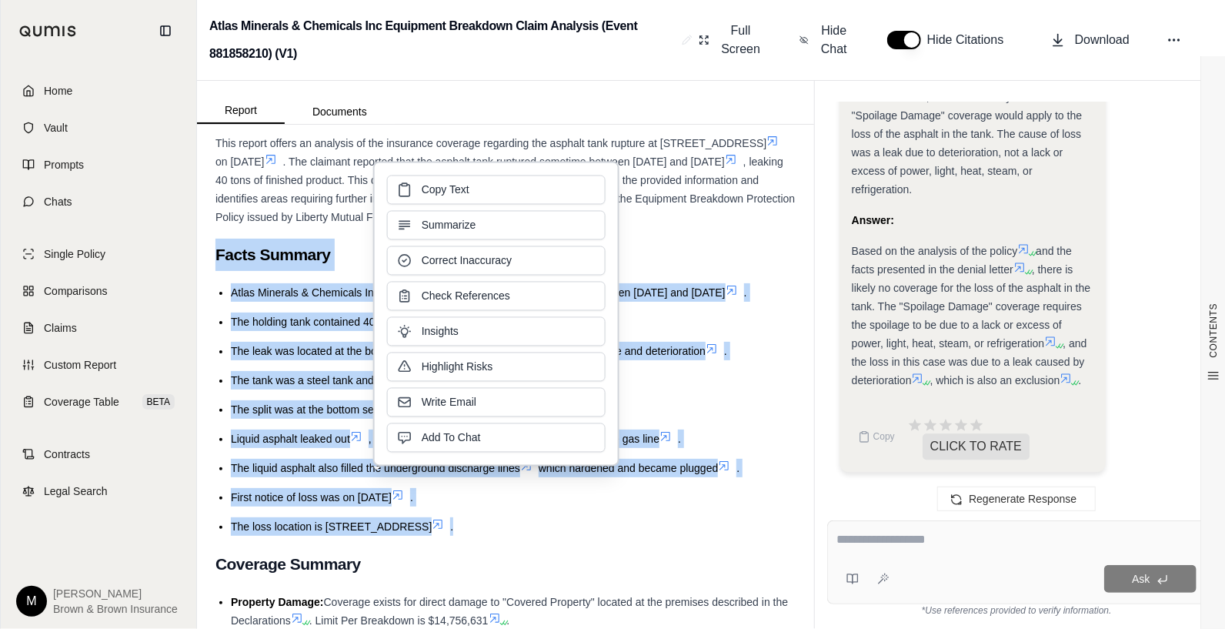
copy div "Facts Summary Atlas Minerals & Chemicals Inc. suffered an asphalt tank [MEDICAL…"
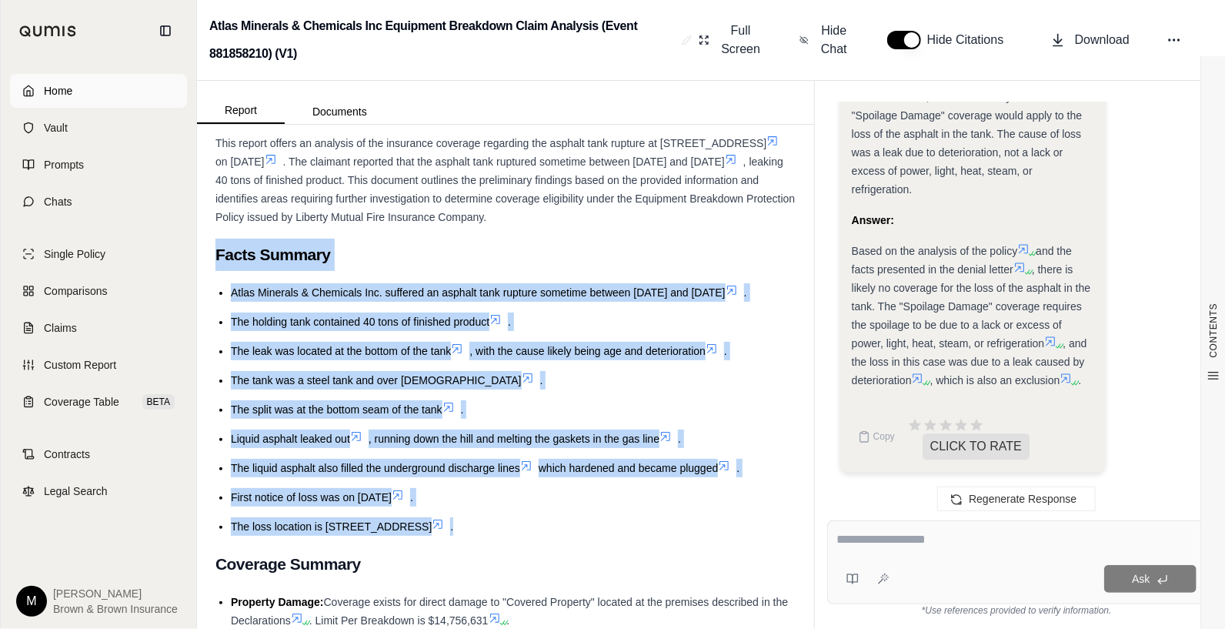
click at [42, 92] on link "Home" at bounding box center [98, 91] width 177 height 34
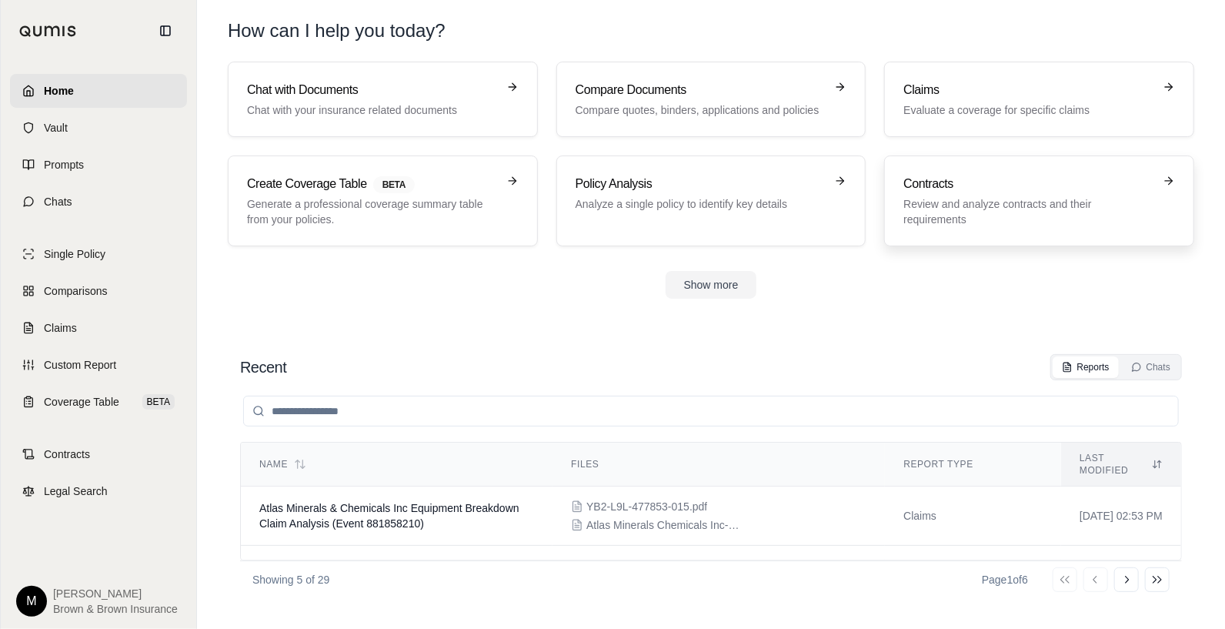
click at [1017, 215] on p "Review and analyze contracts and their requirements" at bounding box center [1028, 211] width 250 height 31
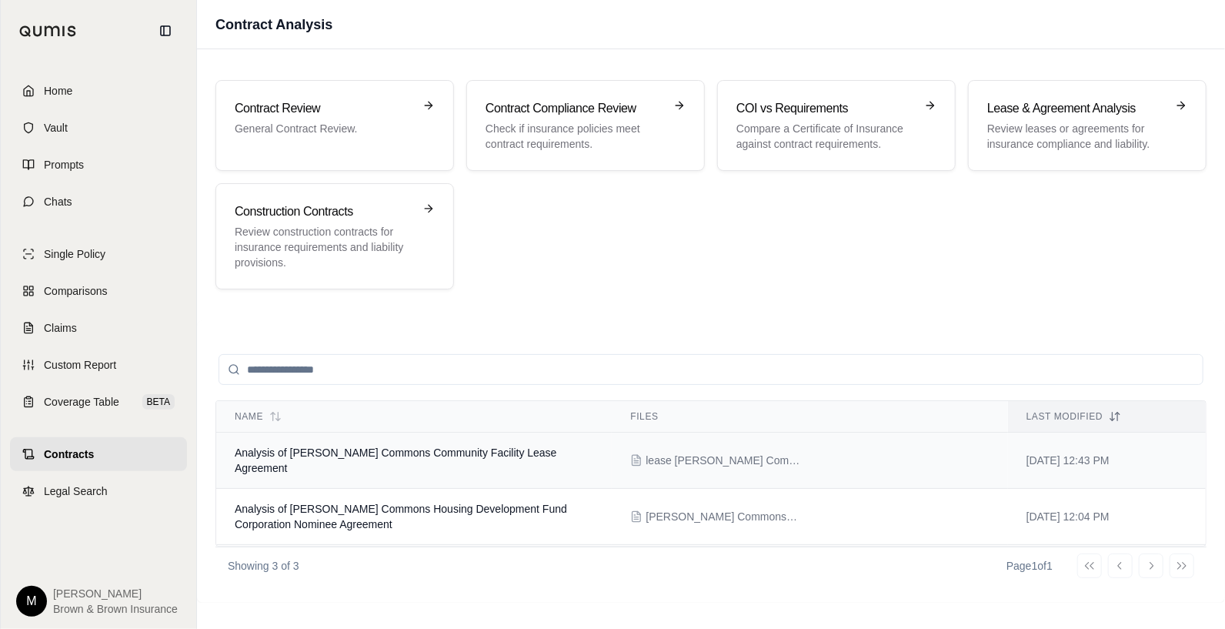
scroll to position [38, 0]
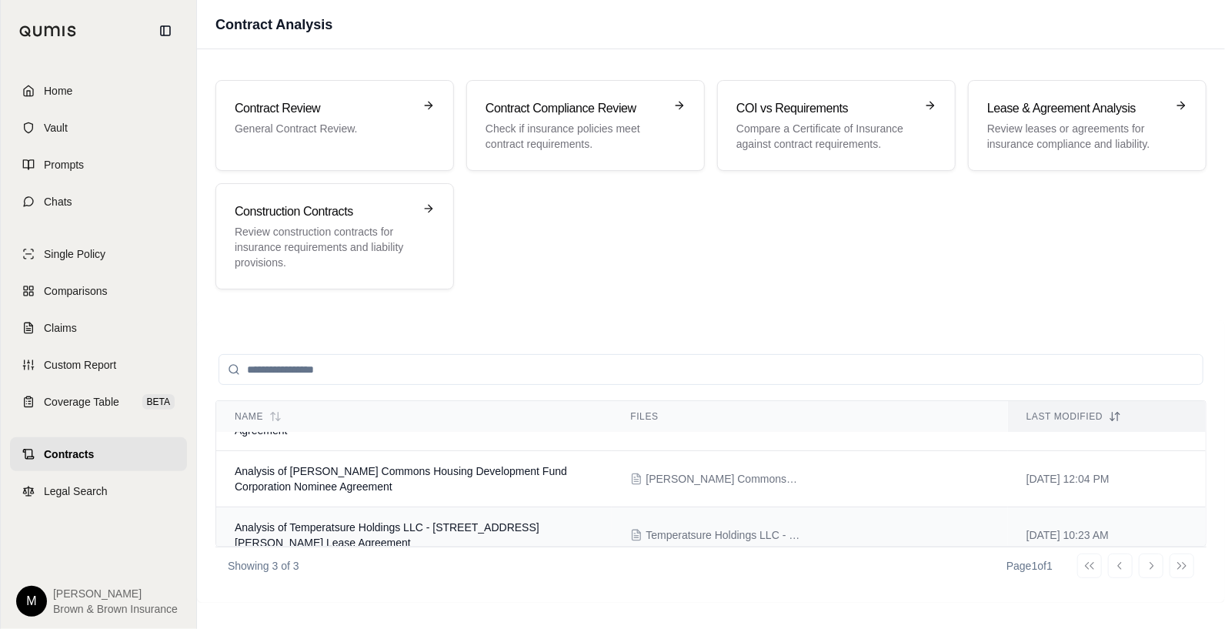
click at [312, 521] on span "Analysis of Temperatsure Holdings LLC - [STREET_ADDRESS][PERSON_NAME] Lease Agr…" at bounding box center [387, 535] width 305 height 28
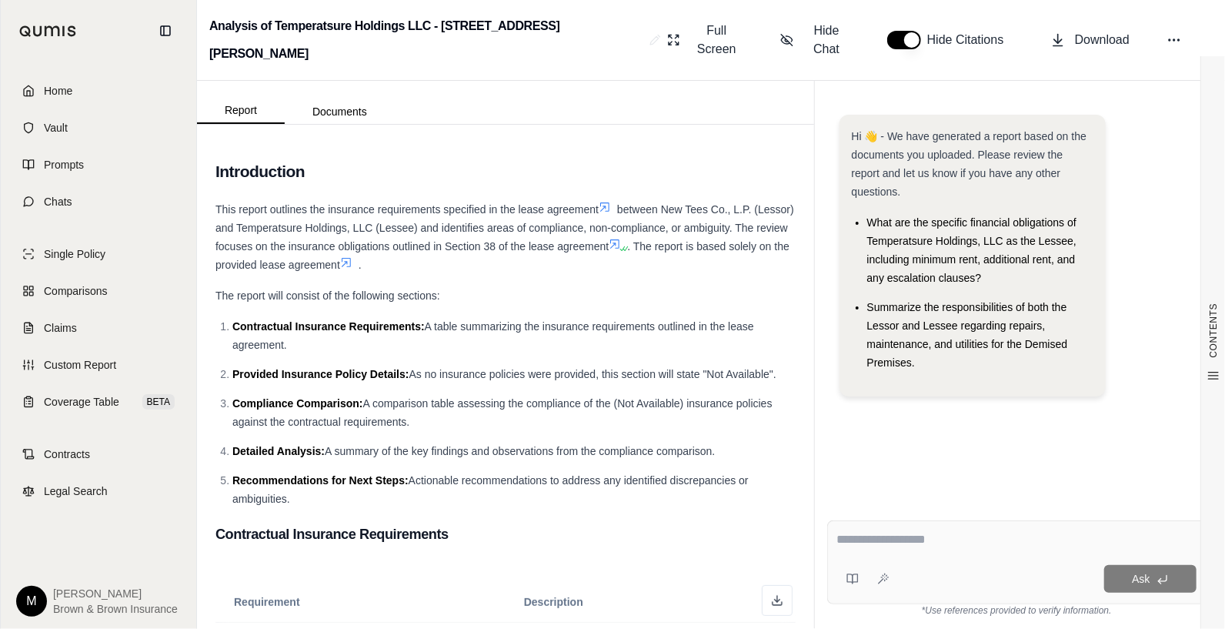
click at [893, 538] on textarea at bounding box center [1016, 539] width 359 height 18
click at [1046, 540] on textarea "**********" at bounding box center [1017, 539] width 360 height 18
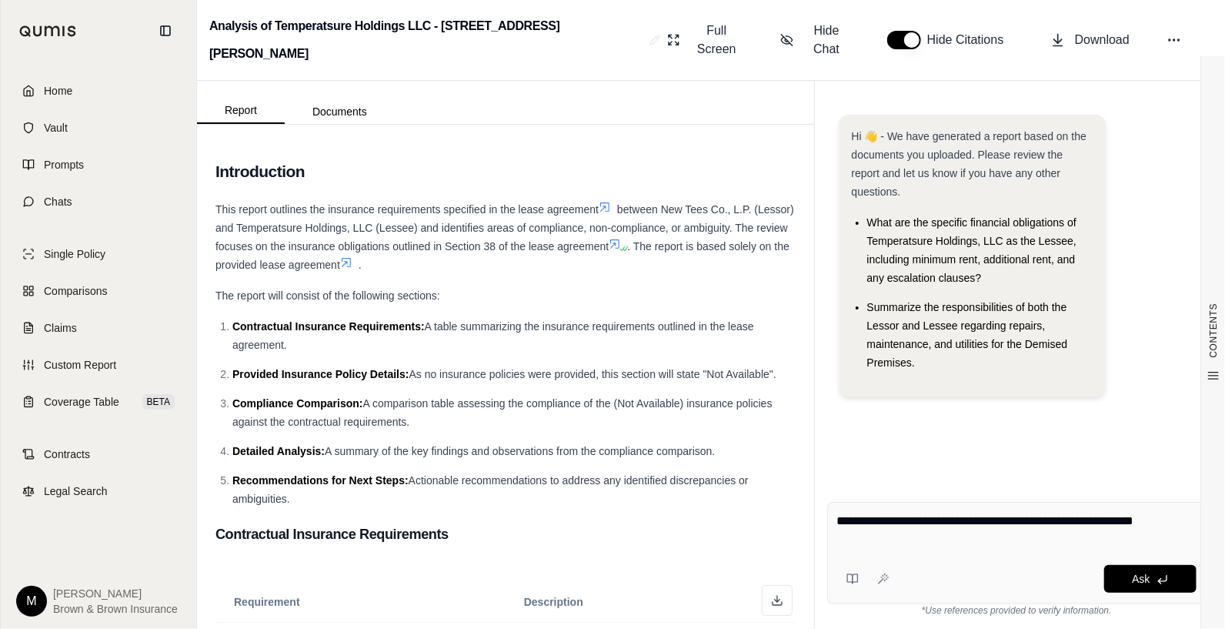
type textarea "**********"
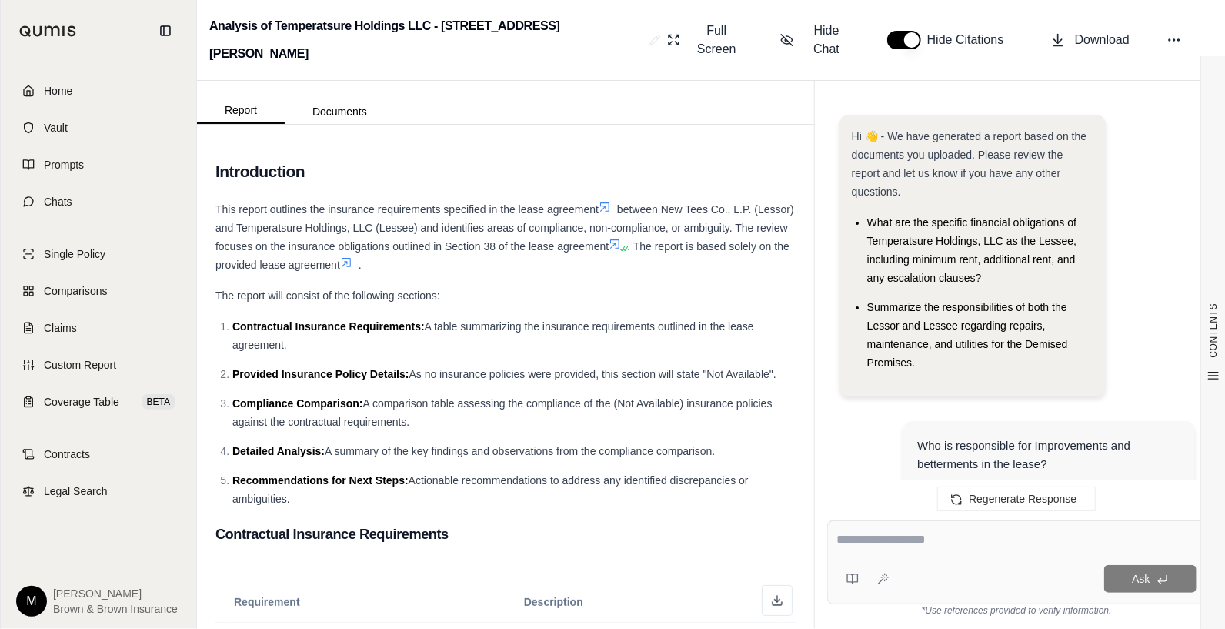
scroll to position [1604, 0]
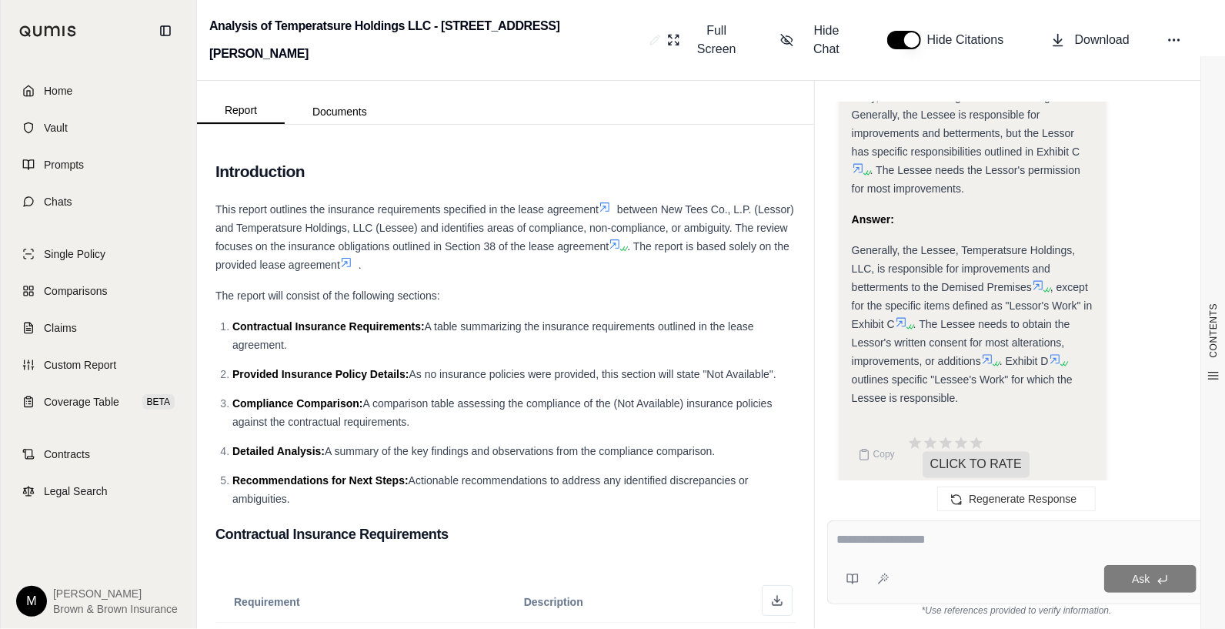
click at [854, 537] on textarea at bounding box center [1016, 539] width 359 height 18
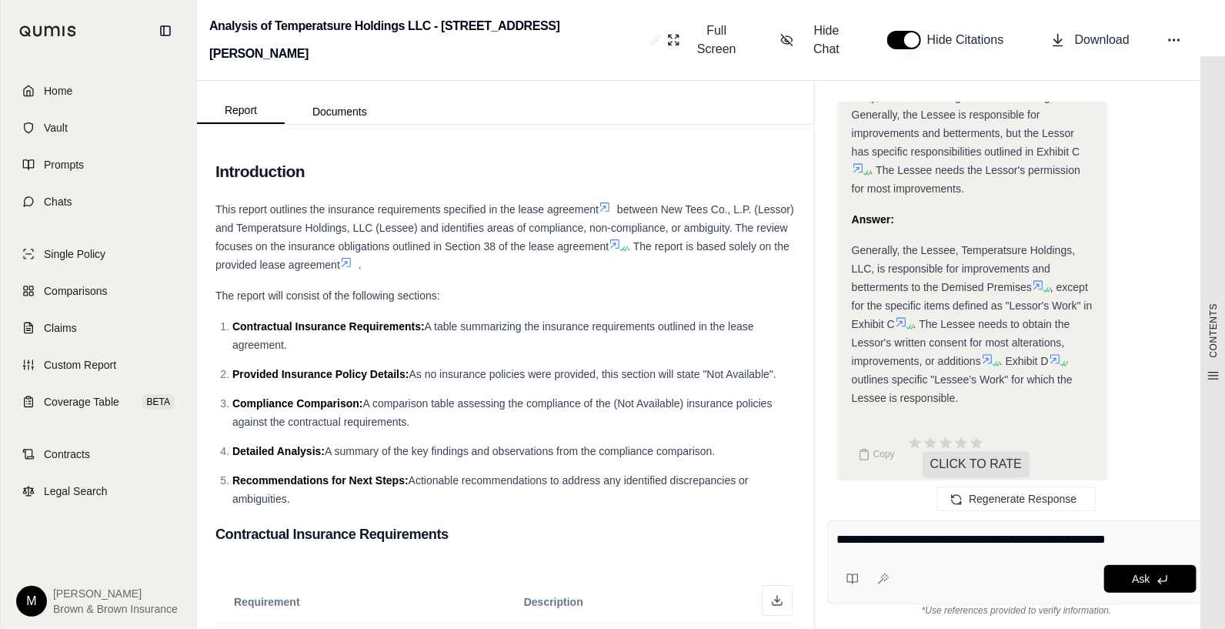
type textarea "**********"
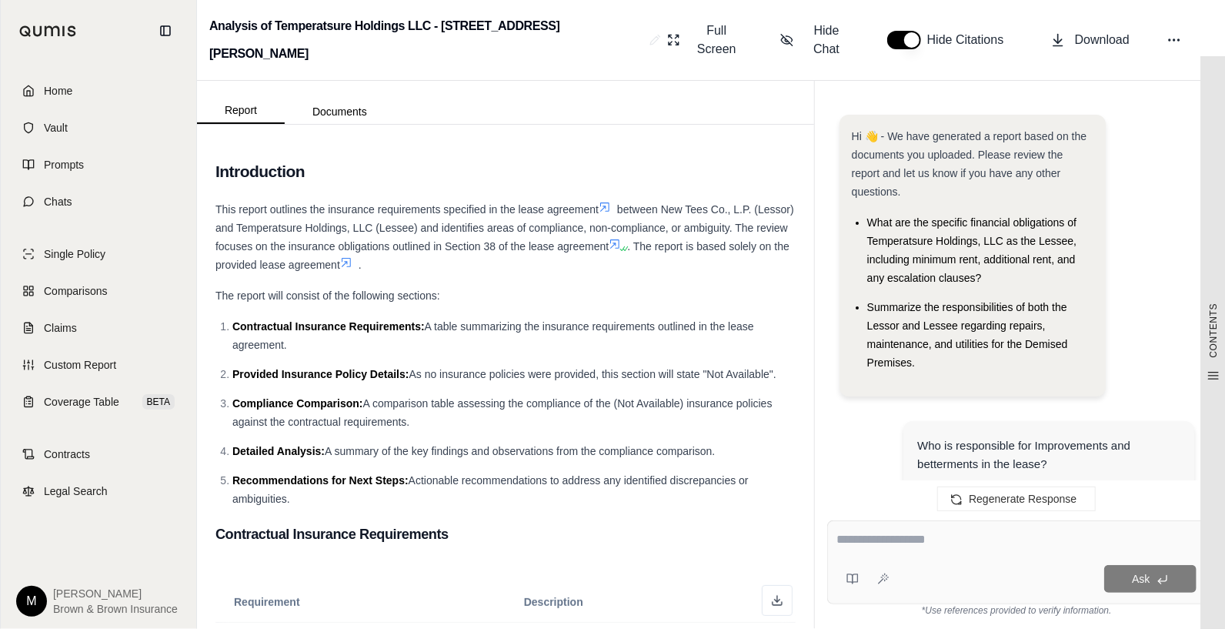
scroll to position [2663, 0]
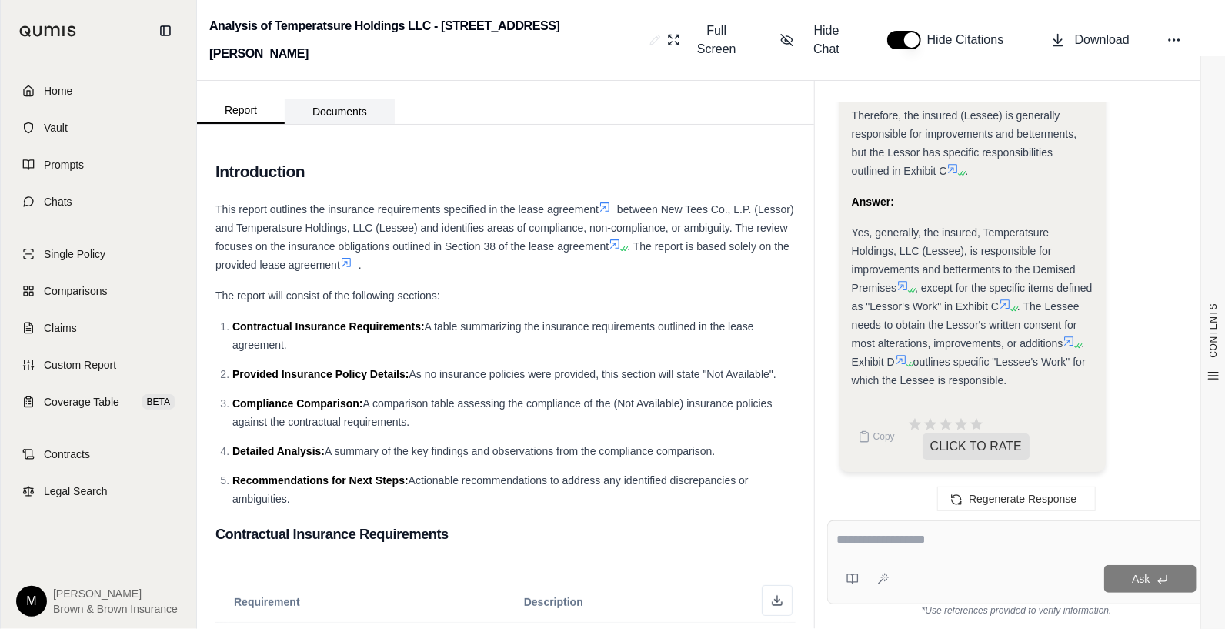
click at [331, 109] on button "Documents" at bounding box center [340, 111] width 110 height 25
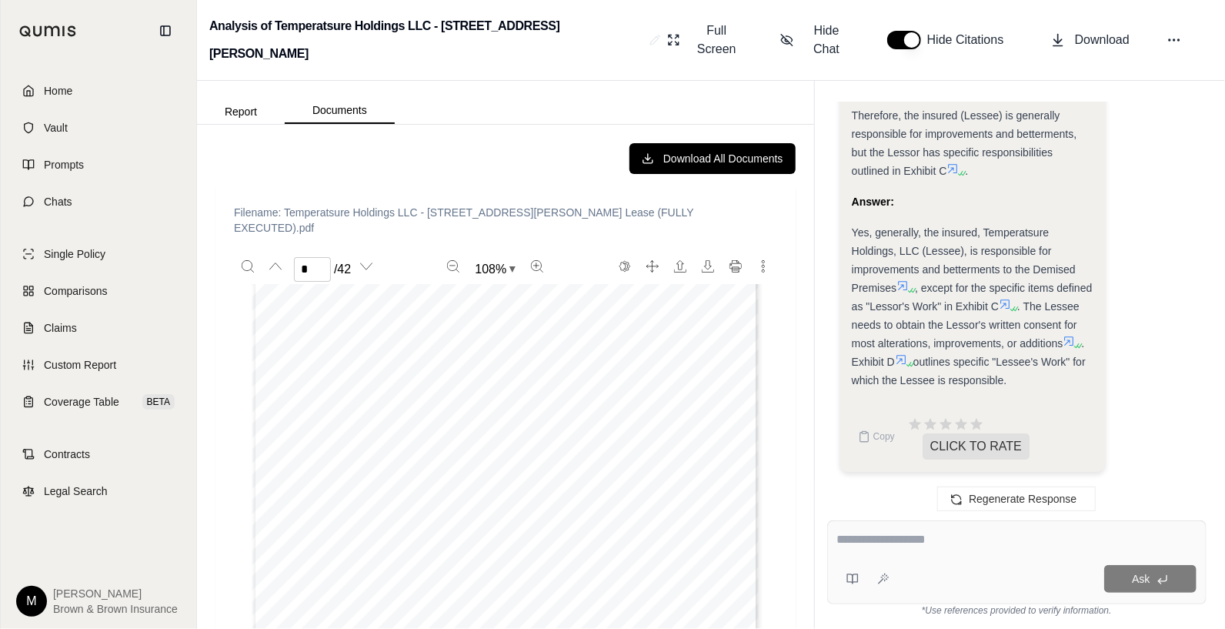
scroll to position [1385, 0]
type input "*"
click at [906, 355] on icon at bounding box center [900, 359] width 9 height 9
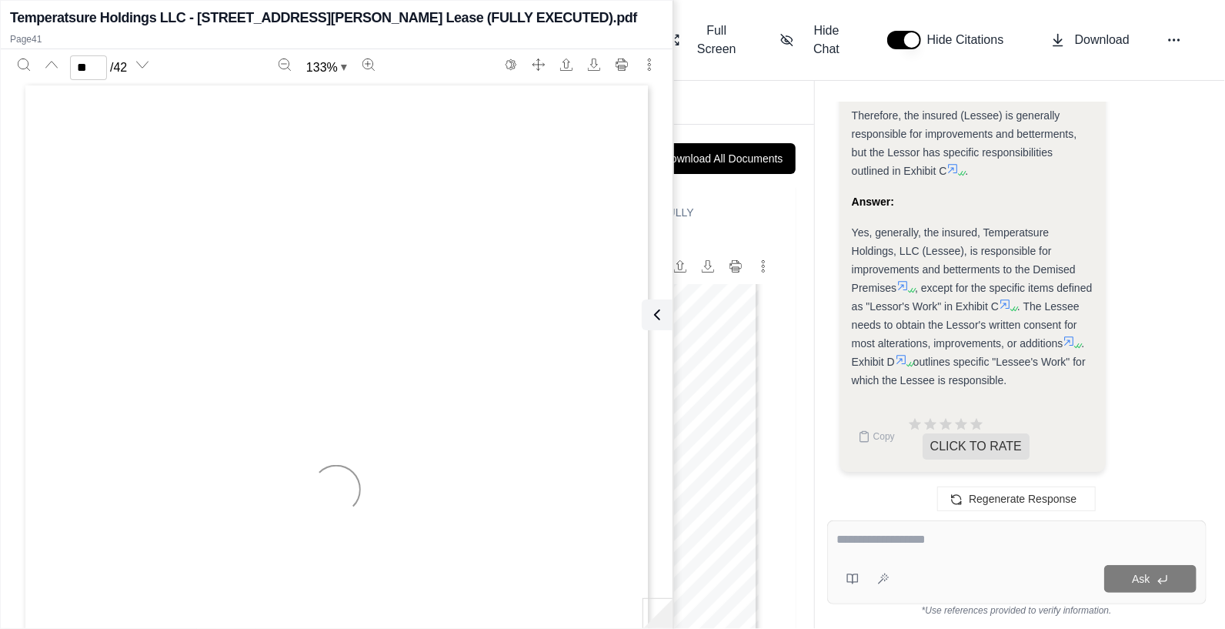
scroll to position [32544, 0]
click at [1011, 298] on icon at bounding box center [1005, 304] width 12 height 12
click at [626, 63] on icon "Print" at bounding box center [622, 64] width 12 height 12
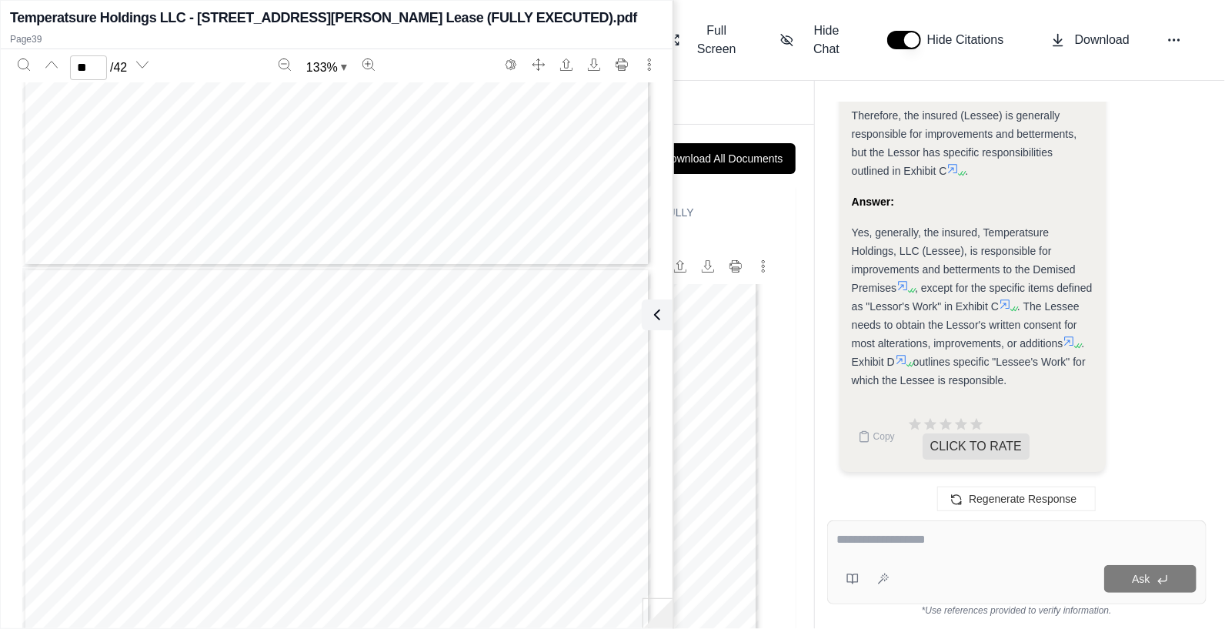
type input "**"
click at [298, 162] on div "Page 39" at bounding box center [428, 396] width 813 height 629
drag, startPoint x: 292, startPoint y: 161, endPoint x: 473, endPoint y: 247, distance: 200.3
click at [496, 263] on div "Page 39" at bounding box center [428, 396] width 813 height 629
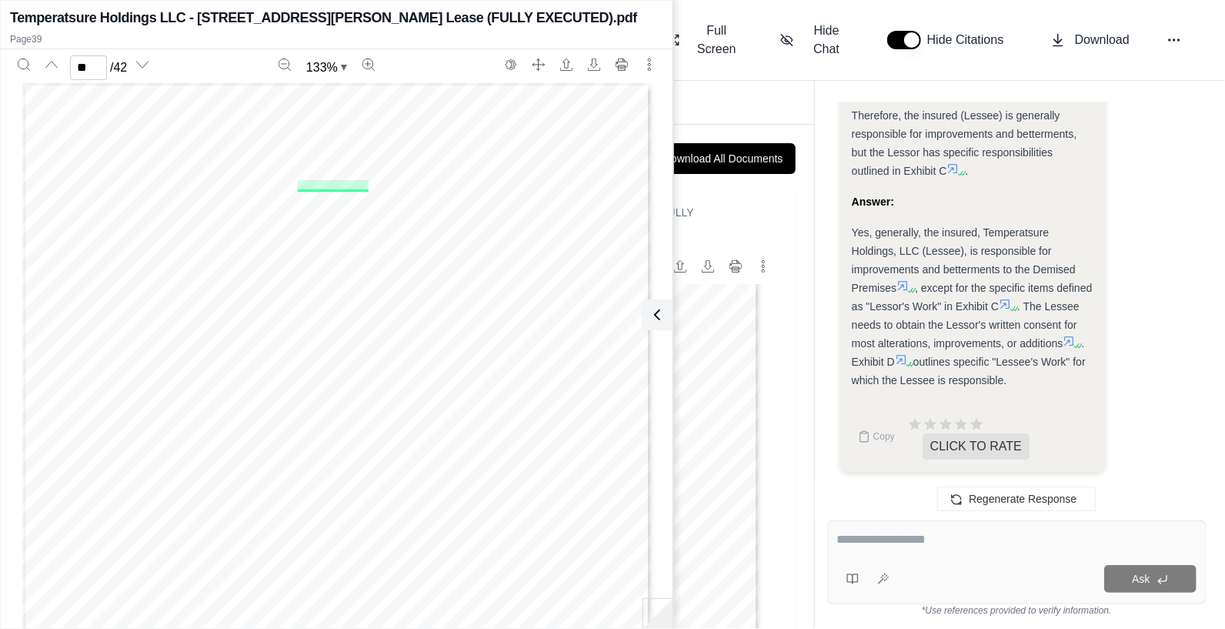
click at [943, 343] on span ". Exhibit D" at bounding box center [968, 352] width 233 height 31
click at [907, 353] on icon at bounding box center [901, 359] width 12 height 12
type input "**"
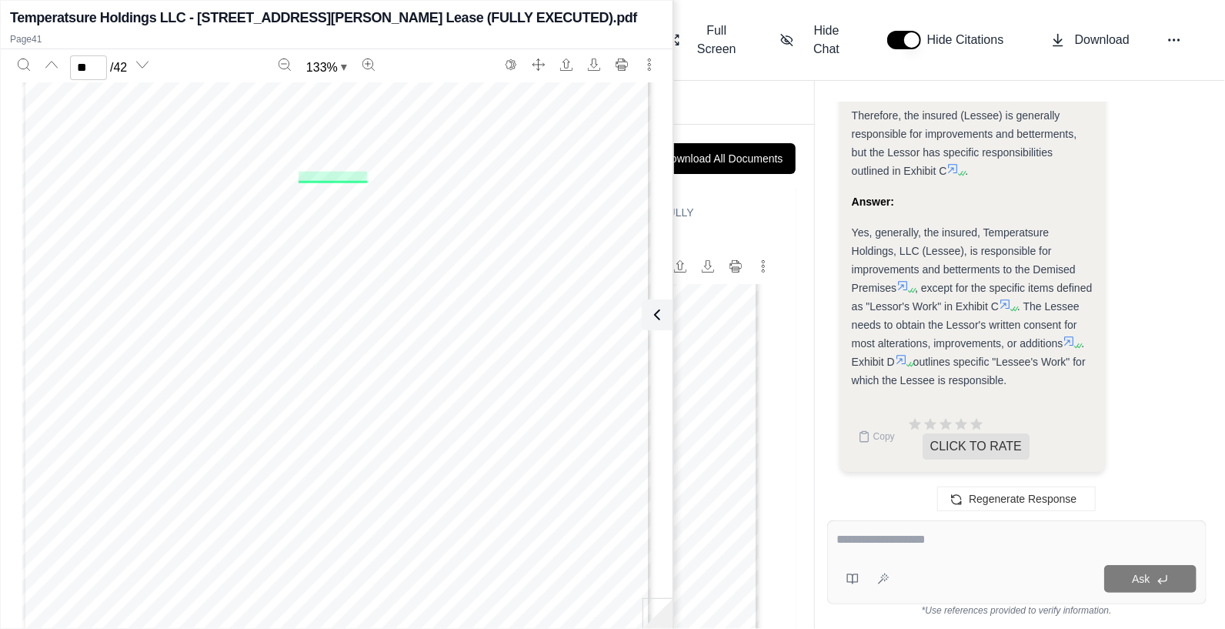
drag, startPoint x: 851, startPoint y: 209, endPoint x: 1073, endPoint y: 396, distance: 290.1
click at [621, 15] on div "Temperatsure Holdings LLC - [STREET_ADDRESS][PERSON_NAME] Lease (FULLY EXECUTED…" at bounding box center [336, 18] width 653 height 22
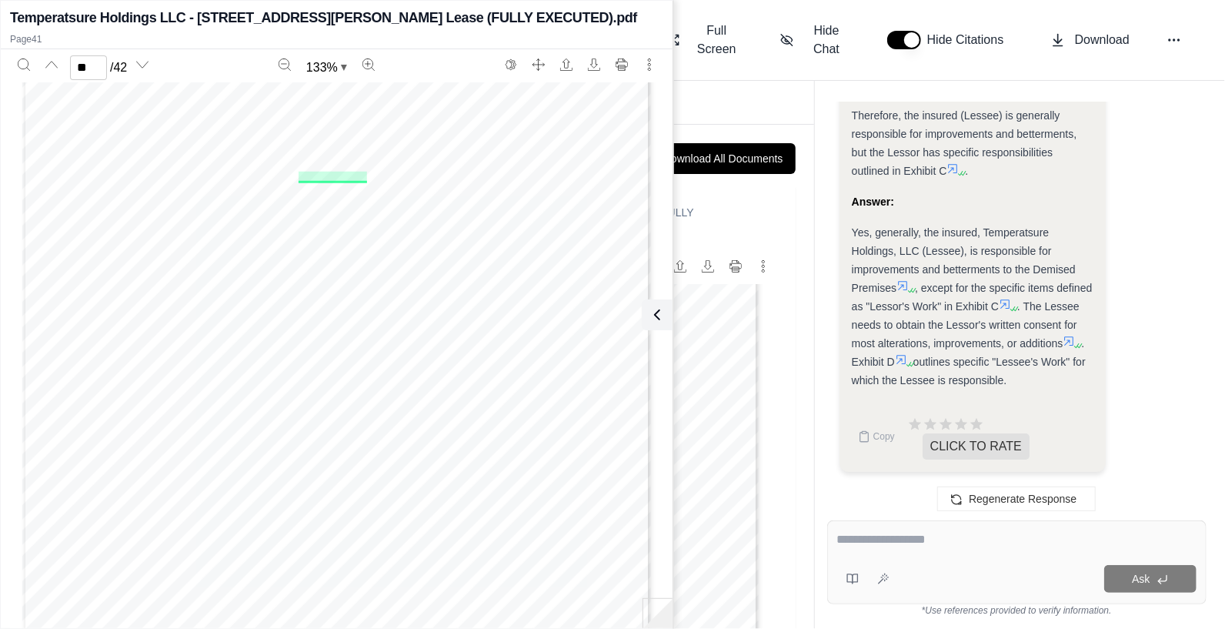
click at [720, 106] on div "Report Documents" at bounding box center [505, 102] width 617 height 43
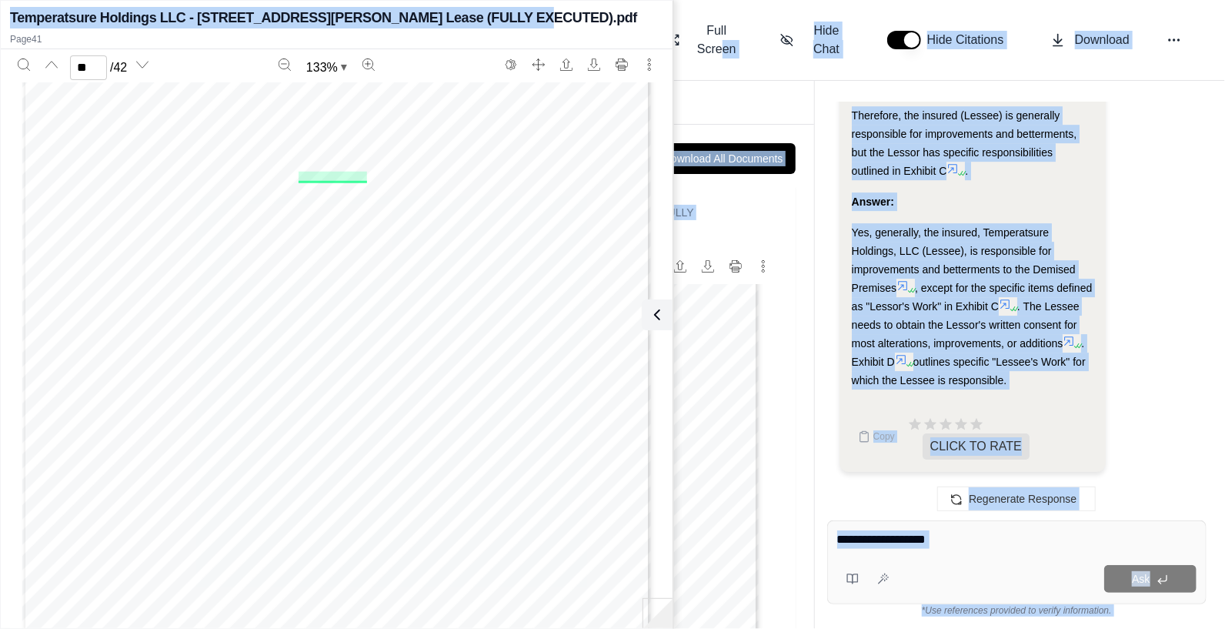
drag, startPoint x: 579, startPoint y: 19, endPoint x: 730, endPoint y: 69, distance: 158.9
click at [730, 69] on body "Home Vault Prompts Chats Single Policy Comparisons Claims Custom Report Coverag…" at bounding box center [612, 314] width 1225 height 629
click at [1144, 267] on div "Analysis: I need to determine if the insured is responsible for improvements an…" at bounding box center [1017, 12] width 355 height 944
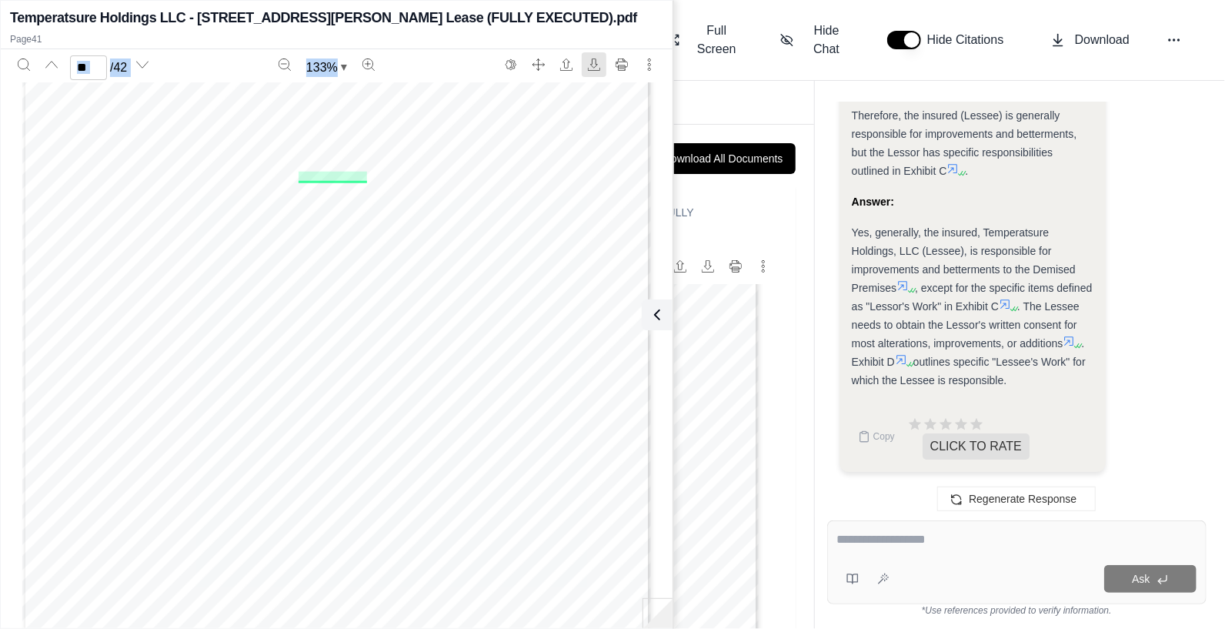
drag, startPoint x: 508, startPoint y: 36, endPoint x: 603, endPoint y: 52, distance: 95.9
click at [603, 52] on div "Temperatsure Holdings LLC - [STREET_ADDRESS][PERSON_NAME] Lease (FULLY EXECUTED…" at bounding box center [337, 314] width 672 height 621
click at [613, 15] on div "Temperatsure Holdings LLC - [STREET_ADDRESS][PERSON_NAME] Lease (FULLY EXECUTED…" at bounding box center [336, 18] width 653 height 22
click at [647, 64] on icon "More actions" at bounding box center [649, 64] width 12 height 12
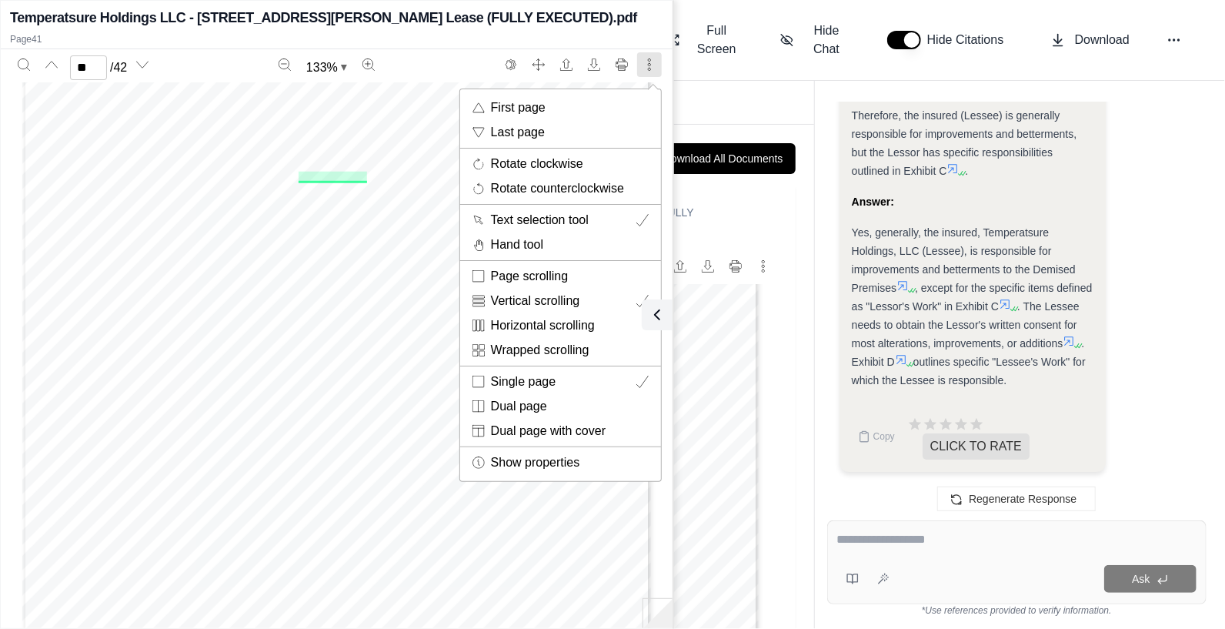
click at [392, 139] on div "Page 41" at bounding box center [428, 387] width 813 height 629
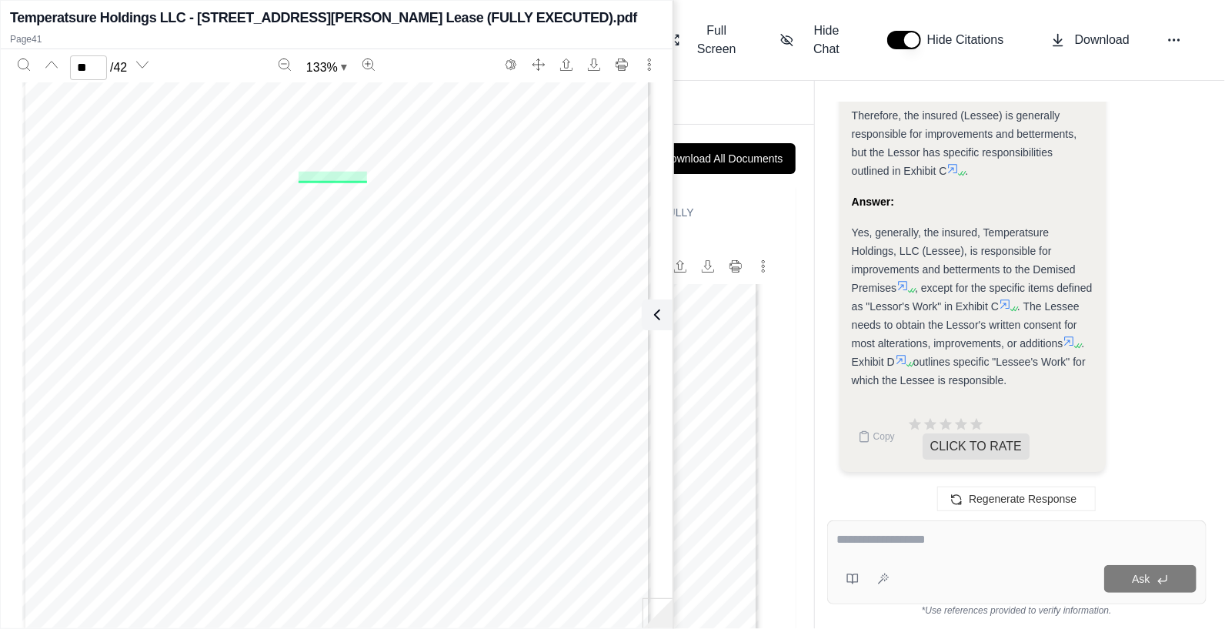
click at [718, 98] on div "Report Documents" at bounding box center [505, 102] width 617 height 43
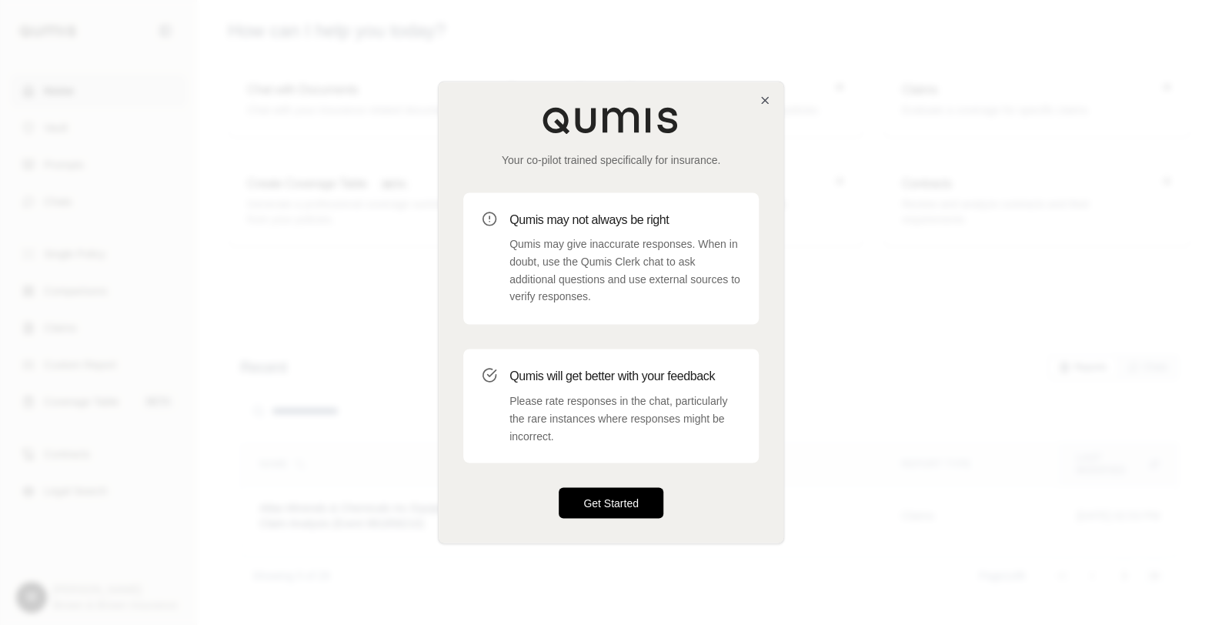
click at [633, 506] on button "Get Started" at bounding box center [611, 503] width 105 height 31
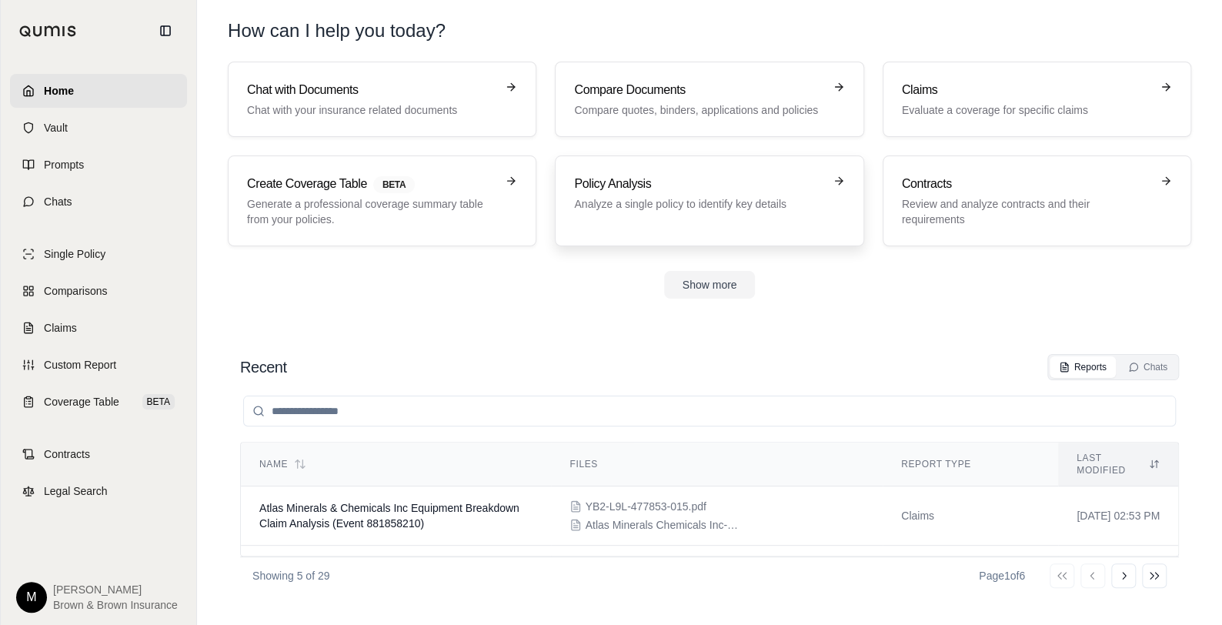
click at [703, 199] on p "Analyze a single policy to identify key details" at bounding box center [698, 203] width 249 height 15
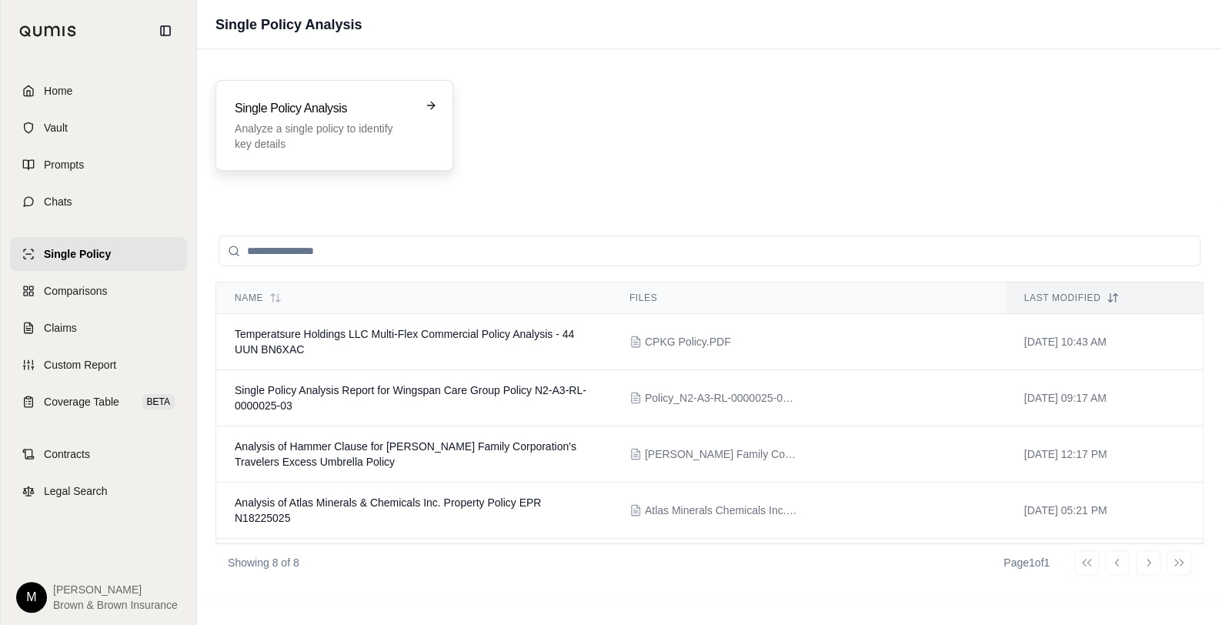
click at [338, 119] on div "Single Policy Analysis Analyze a single policy to identify key details" at bounding box center [324, 125] width 178 height 52
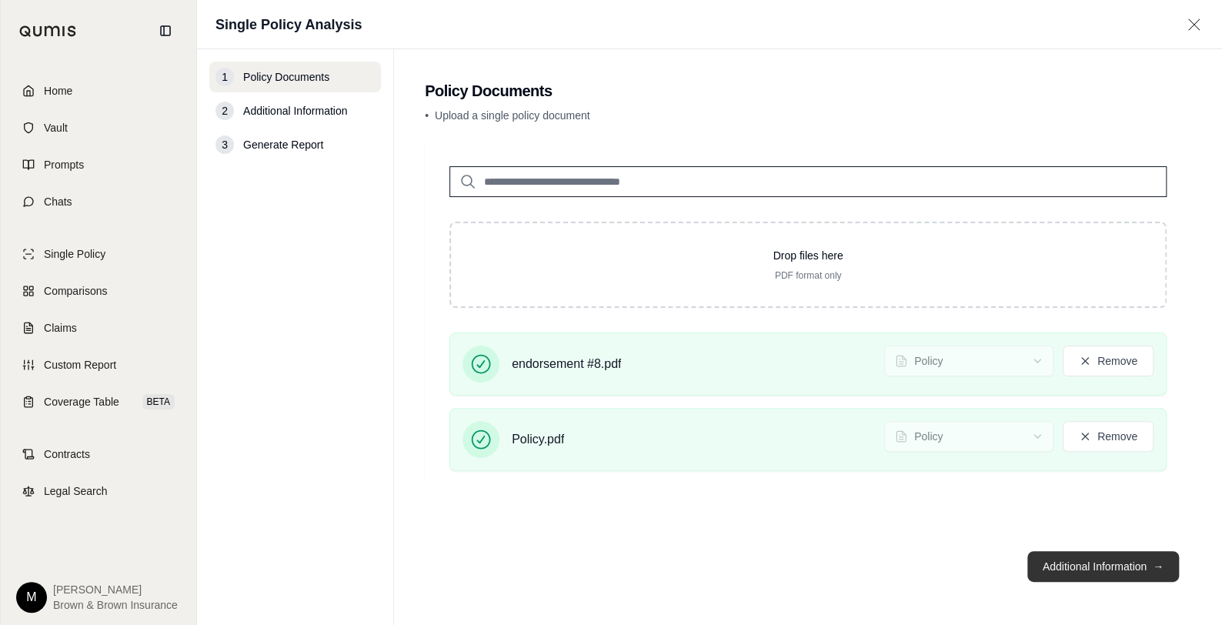
click at [1094, 560] on button "Additional Information →" at bounding box center [1103, 566] width 152 height 31
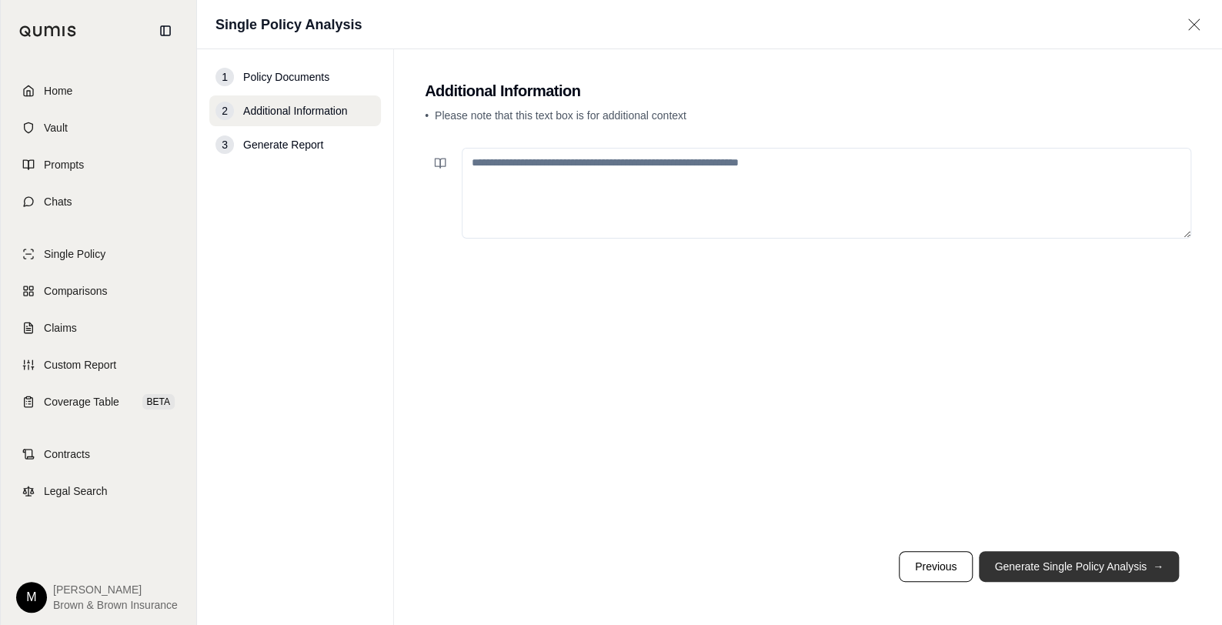
click at [1083, 568] on button "Generate Single Policy Analysis →" at bounding box center [1079, 566] width 200 height 31
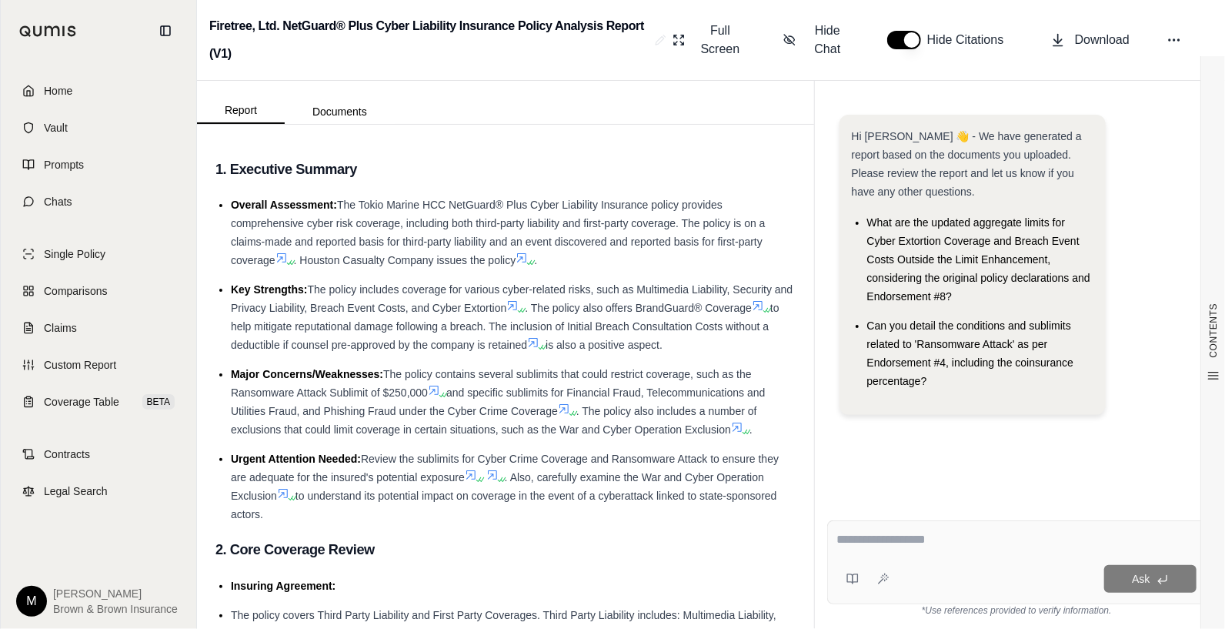
click at [855, 530] on textarea at bounding box center [1017, 539] width 360 height 18
type textarea "**********"
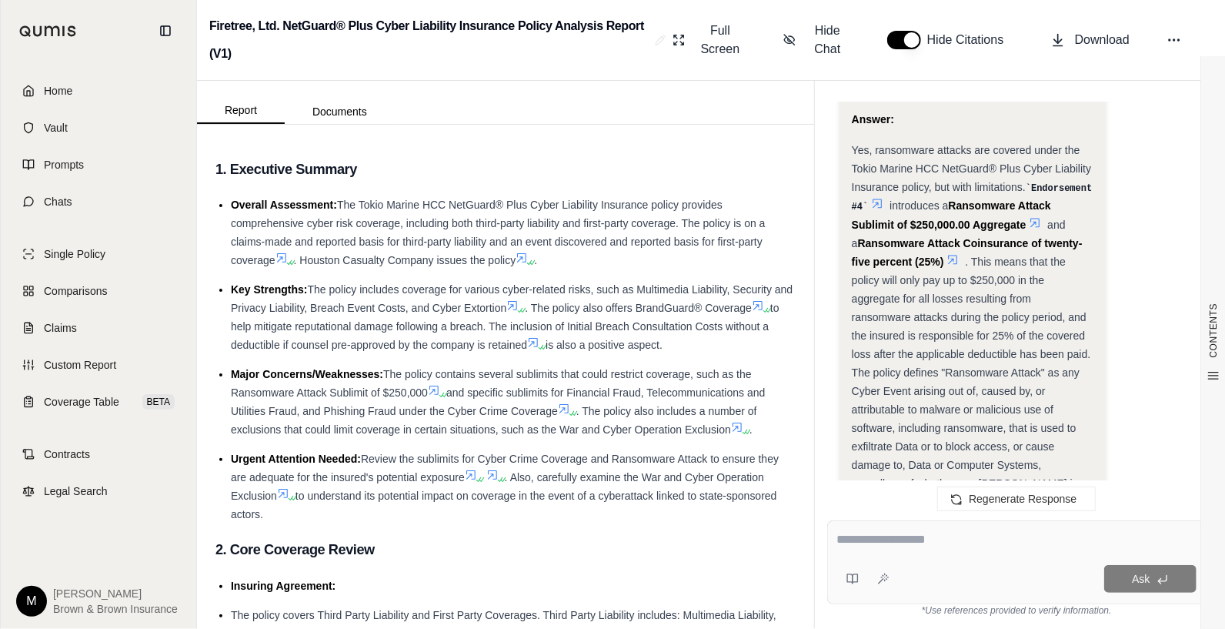
scroll to position [1755, 0]
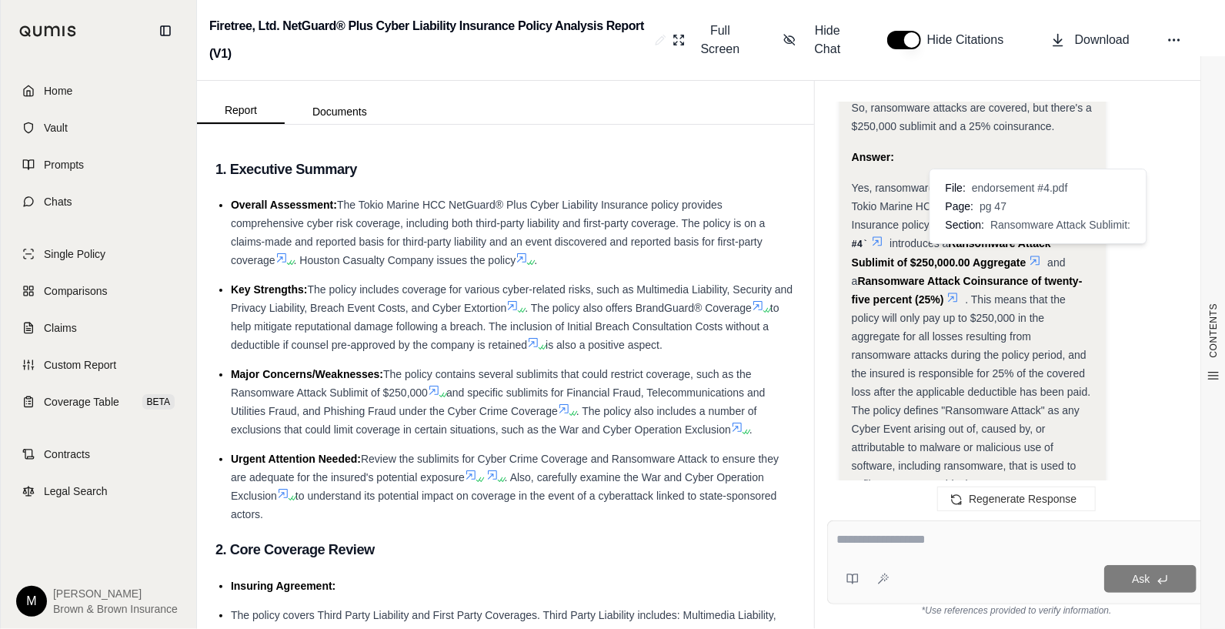
click at [1032, 254] on icon at bounding box center [1035, 260] width 12 height 12
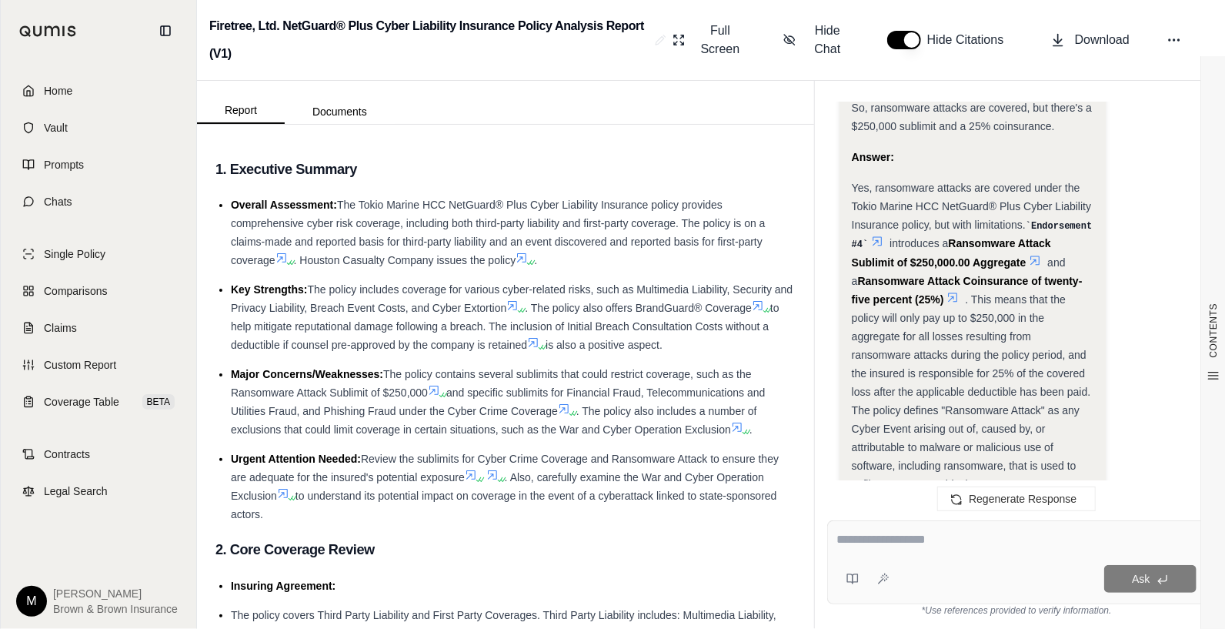
click at [1034, 255] on icon at bounding box center [1034, 259] width 9 height 9
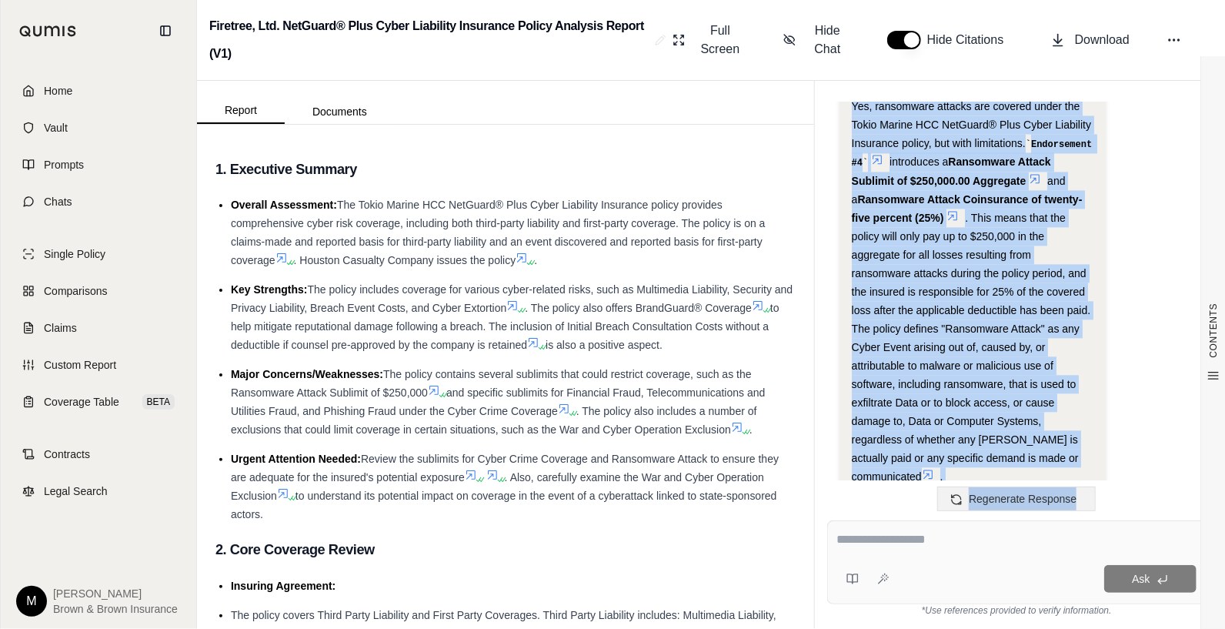
scroll to position [1909, 0]
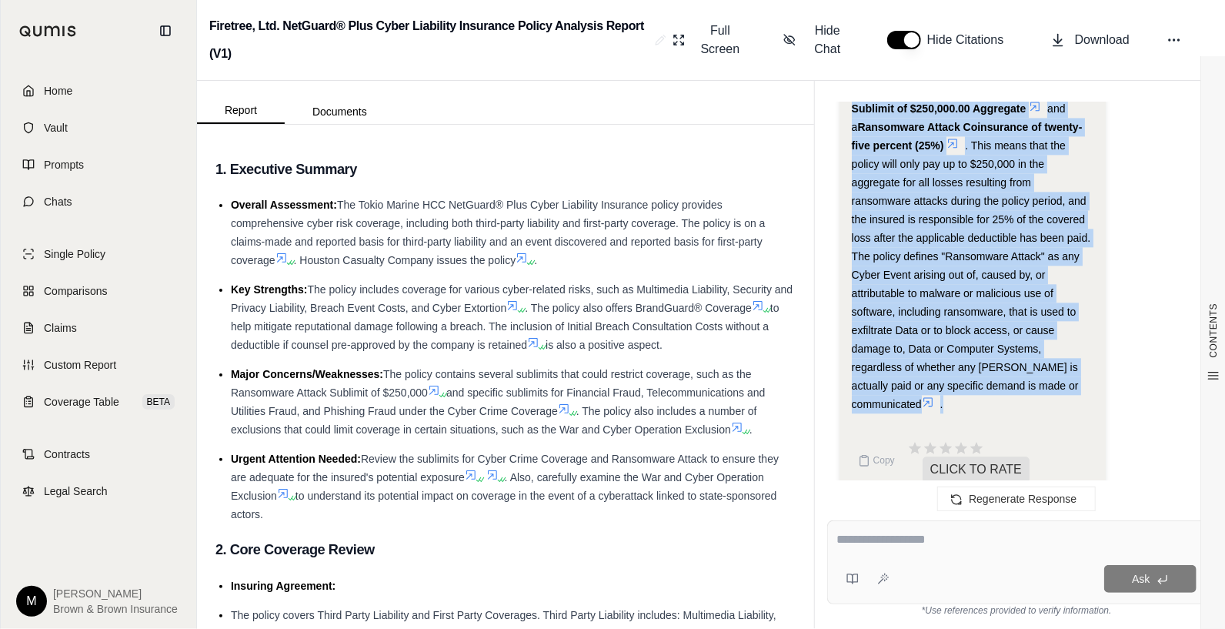
drag, startPoint x: 853, startPoint y: 151, endPoint x: 1069, endPoint y: 378, distance: 313.0
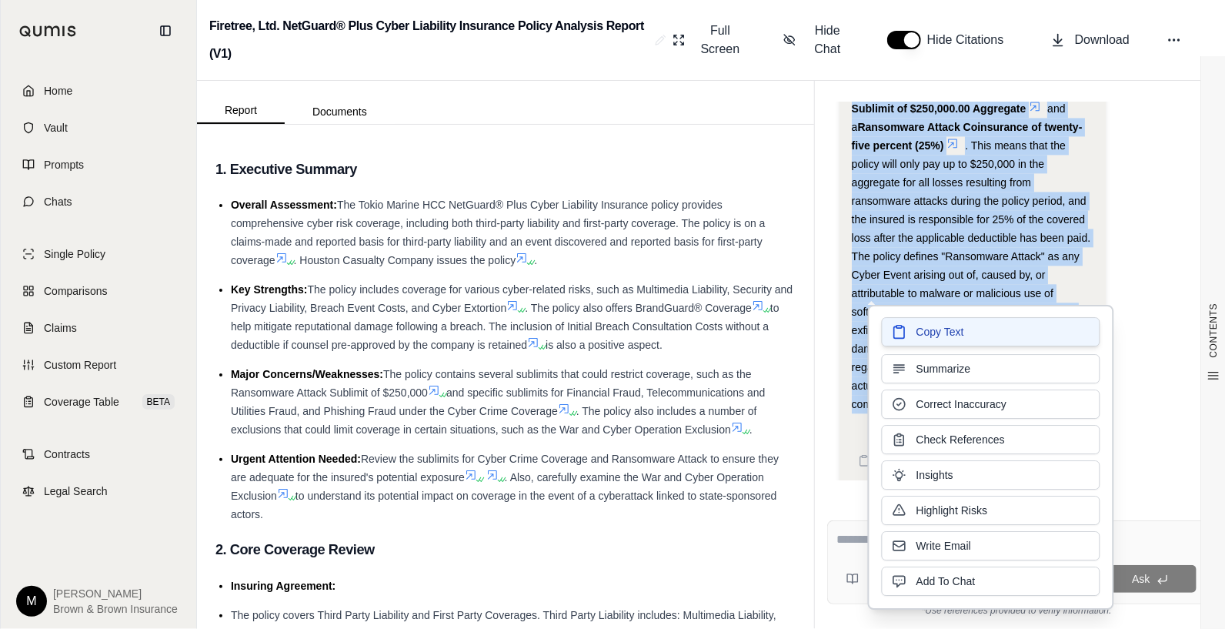
click at [970, 332] on button "Copy Text" at bounding box center [991, 331] width 219 height 29
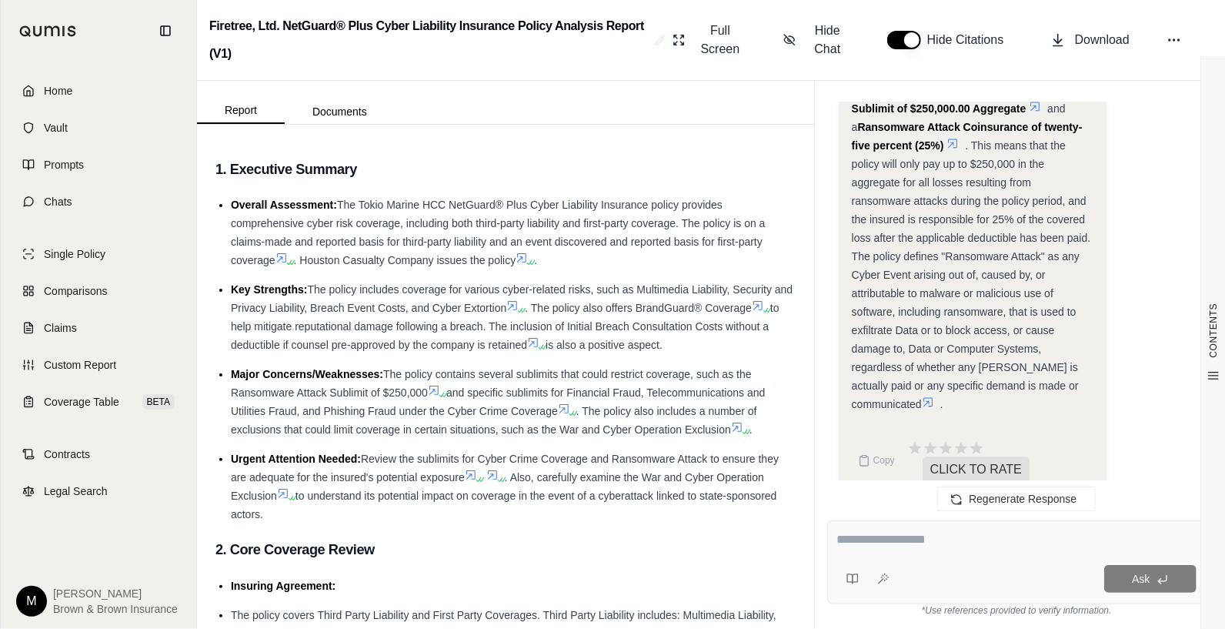
click at [850, 538] on textarea at bounding box center [1016, 539] width 359 height 18
type textarea "**********"
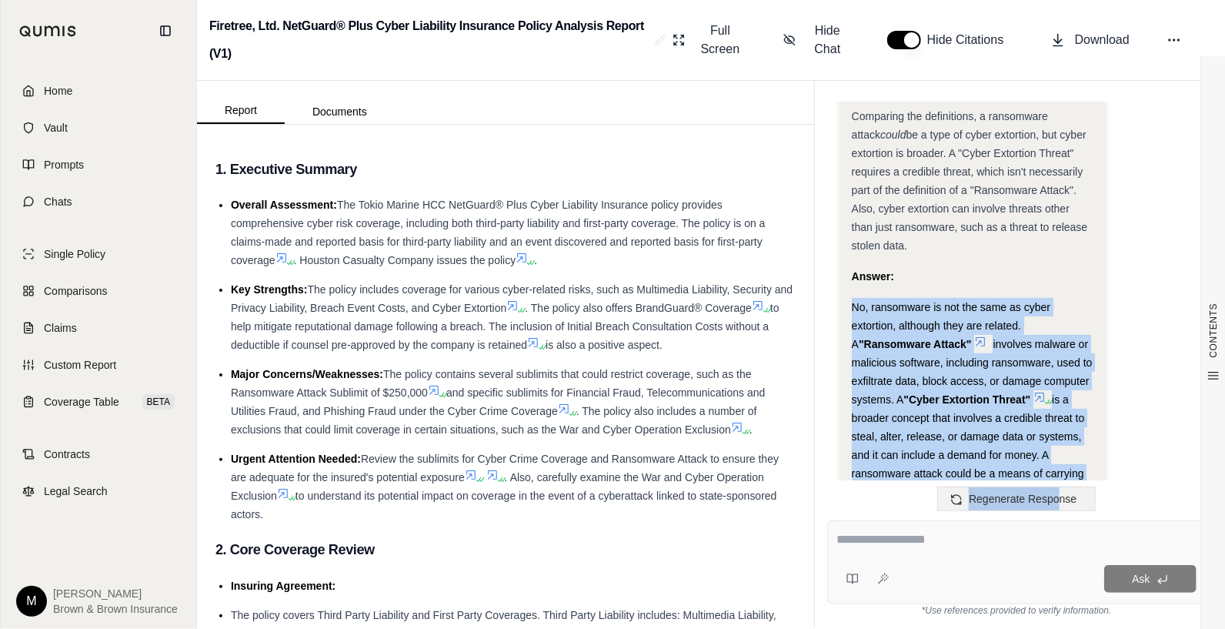
scroll to position [3549, 0]
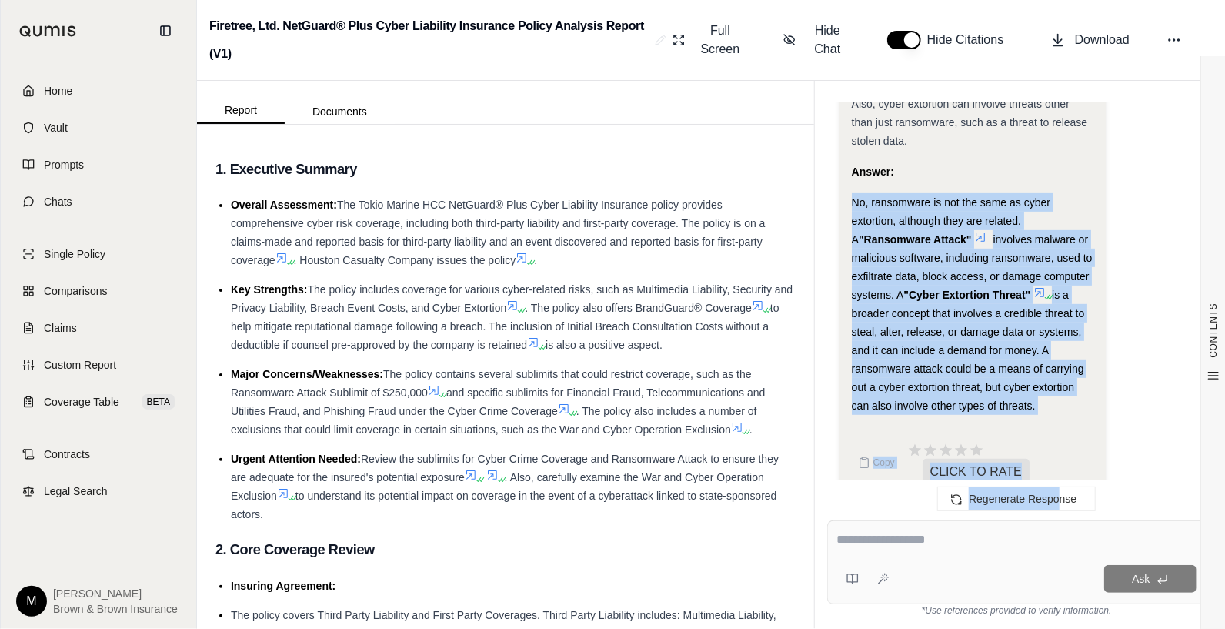
drag, startPoint x: 854, startPoint y: 329, endPoint x: 1040, endPoint y: 382, distance: 193.4
click at [1040, 382] on div "No, ransomware is not the same as cyber extortion, although they are related. A…" at bounding box center [973, 304] width 242 height 222
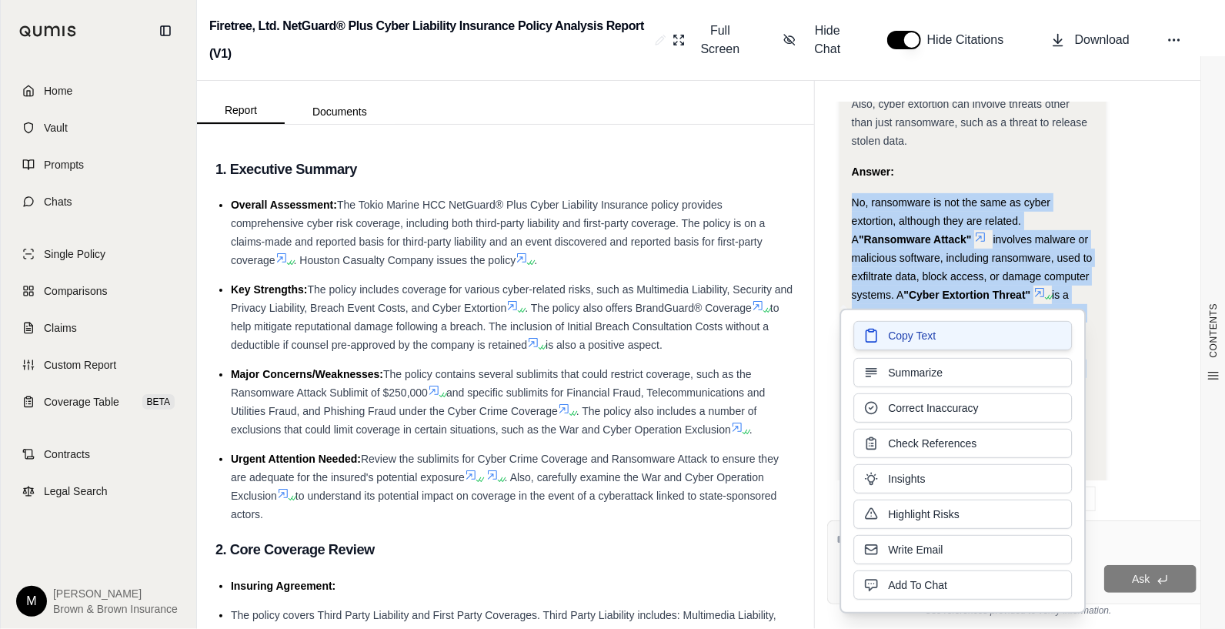
click at [953, 336] on button "Copy Text" at bounding box center [962, 335] width 219 height 29
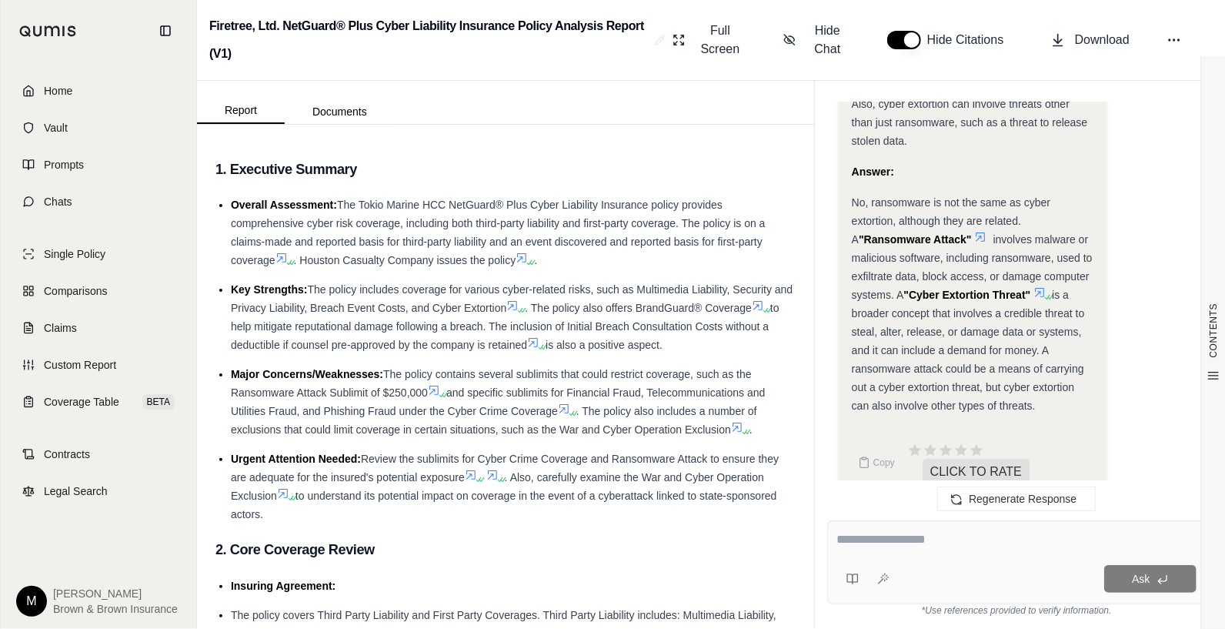
click at [841, 538] on textarea at bounding box center [1016, 539] width 359 height 18
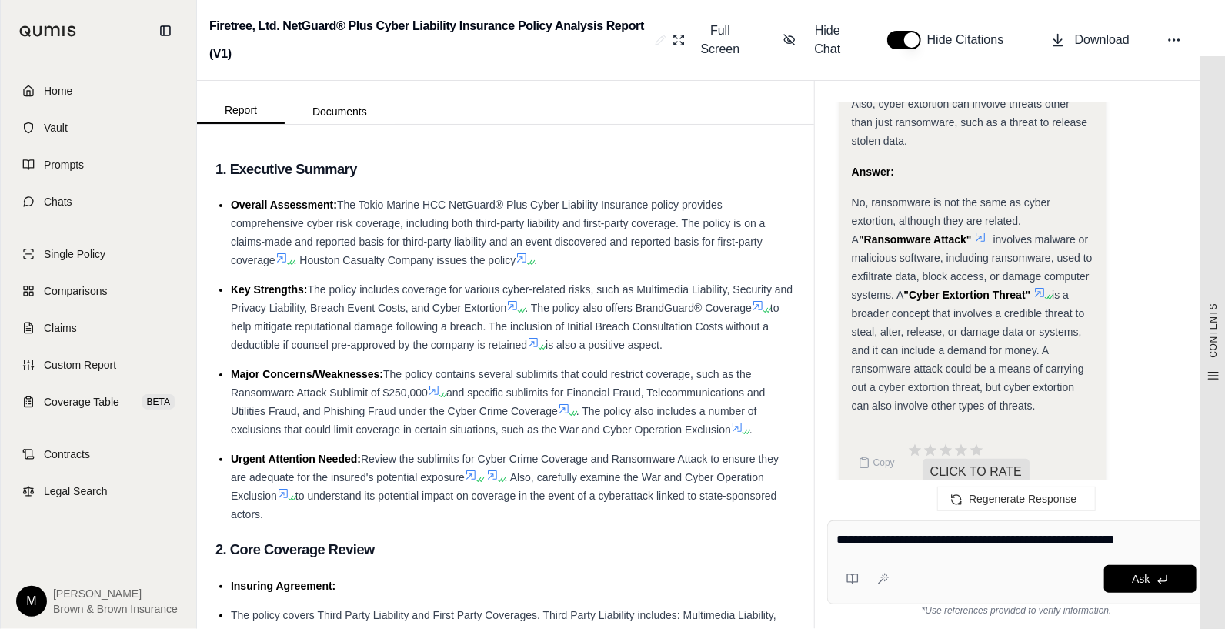
type textarea "**********"
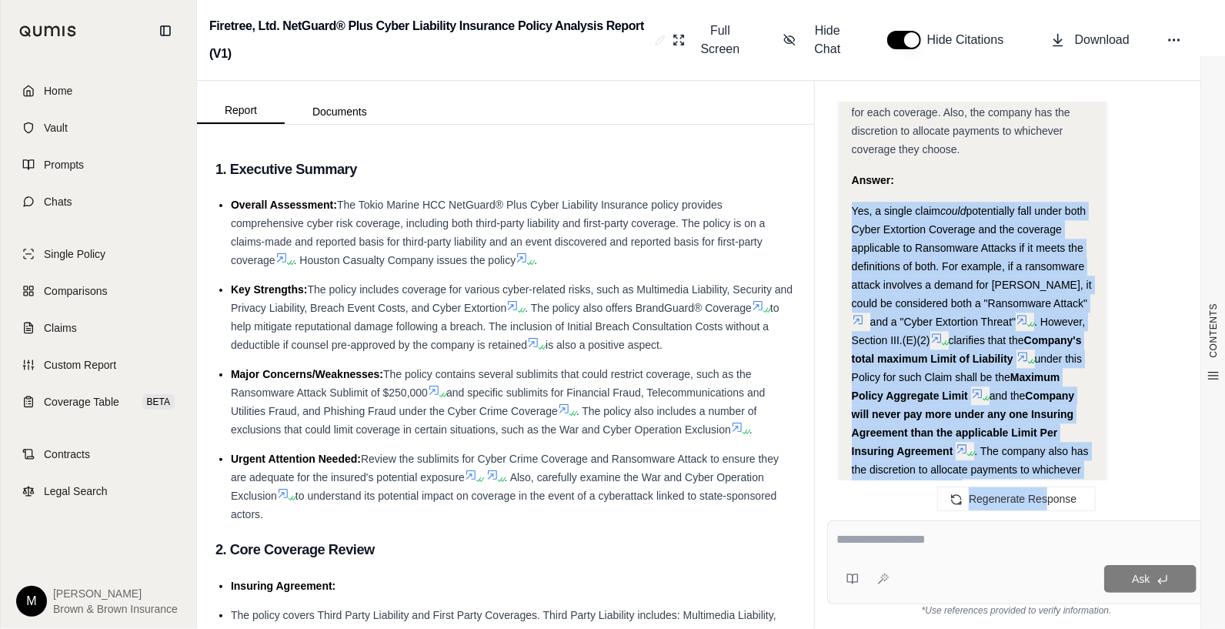
scroll to position [5394, 0]
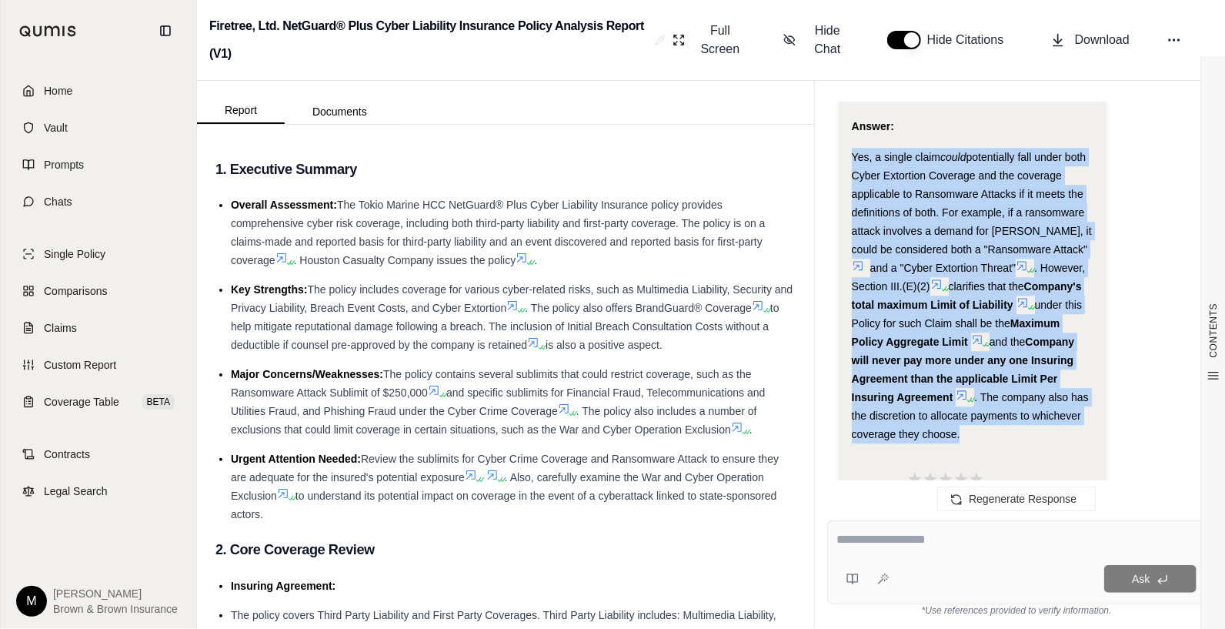
drag, startPoint x: 851, startPoint y: 255, endPoint x: 1052, endPoint y: 413, distance: 255.4
click at [1052, 413] on div "Yes, a single claim could potentially fall under both Cyber Extortion Coverage …" at bounding box center [973, 295] width 242 height 295
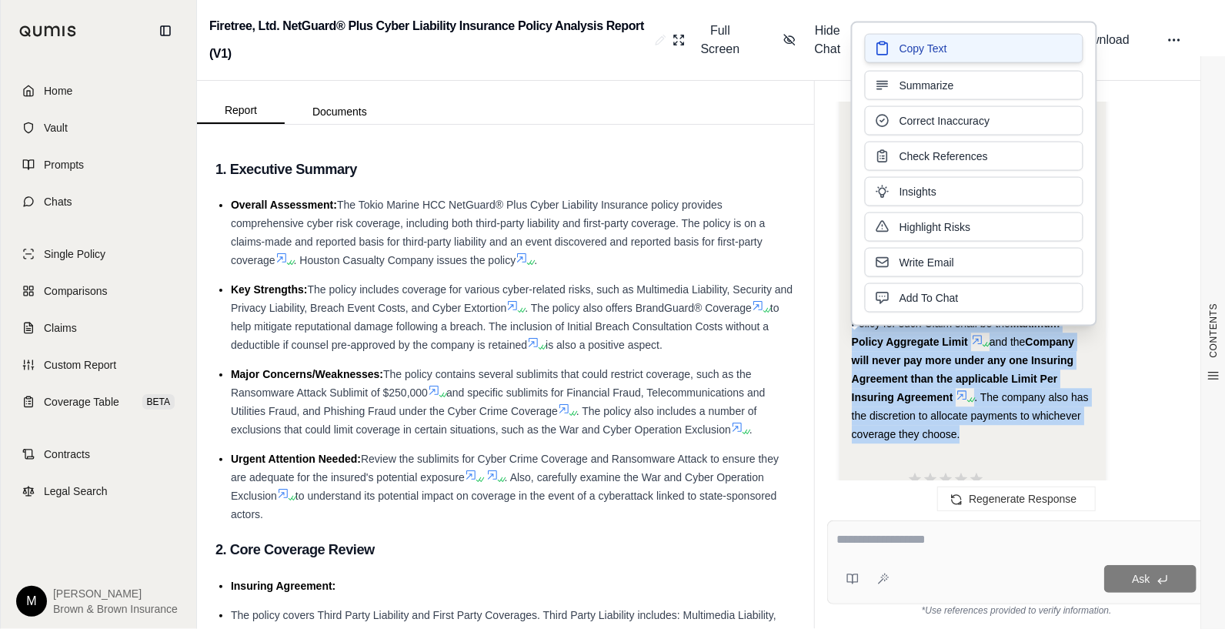
click at [926, 41] on span "Copy Text" at bounding box center [924, 48] width 48 height 15
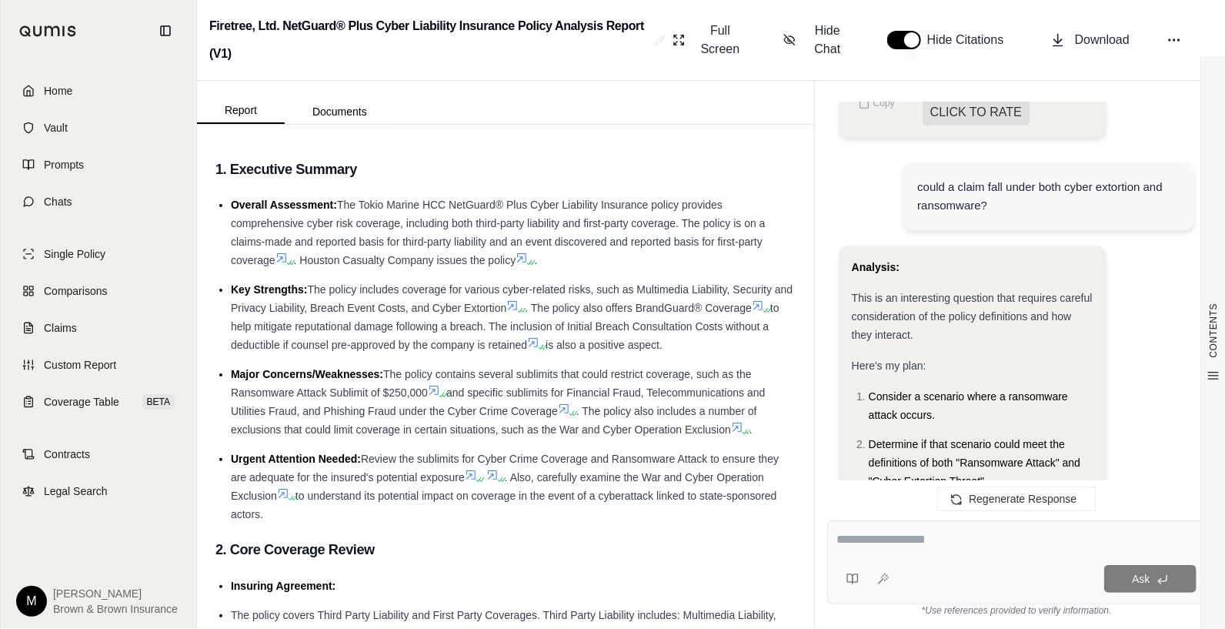
scroll to position [4009, 0]
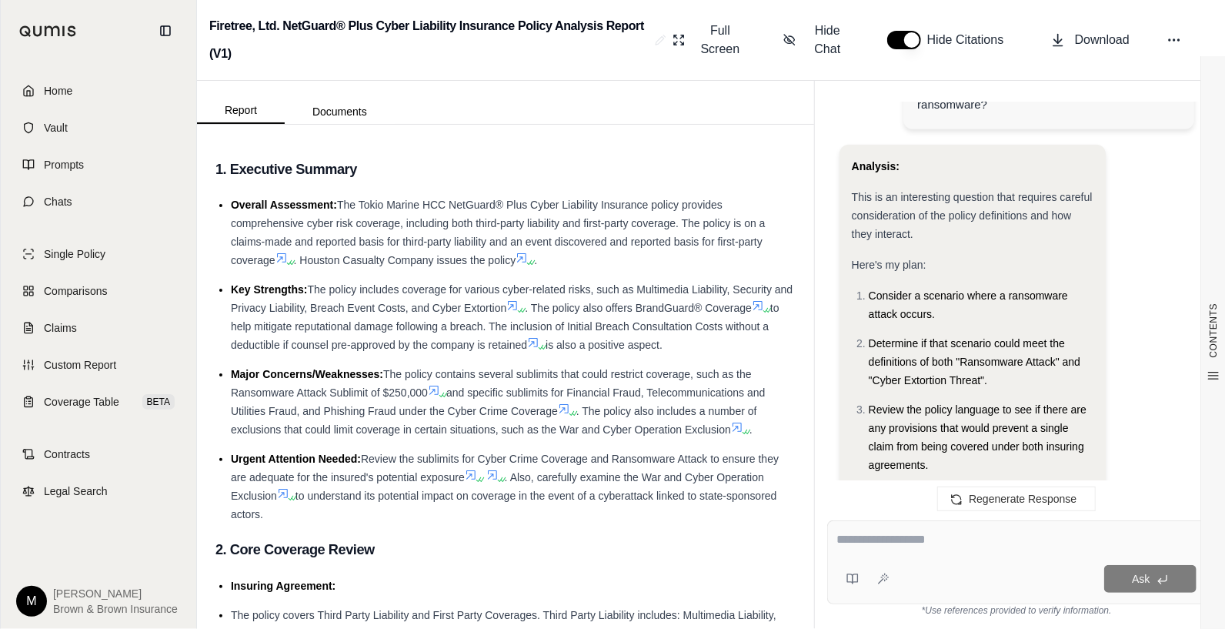
drag, startPoint x: 228, startPoint y: 164, endPoint x: 808, endPoint y: 519, distance: 680.1
click at [808, 519] on div "CONTENTS Table of Contents 1. Executive Summary 2. Core Coverage Review 3. Fina…" at bounding box center [505, 377] width 617 height 504
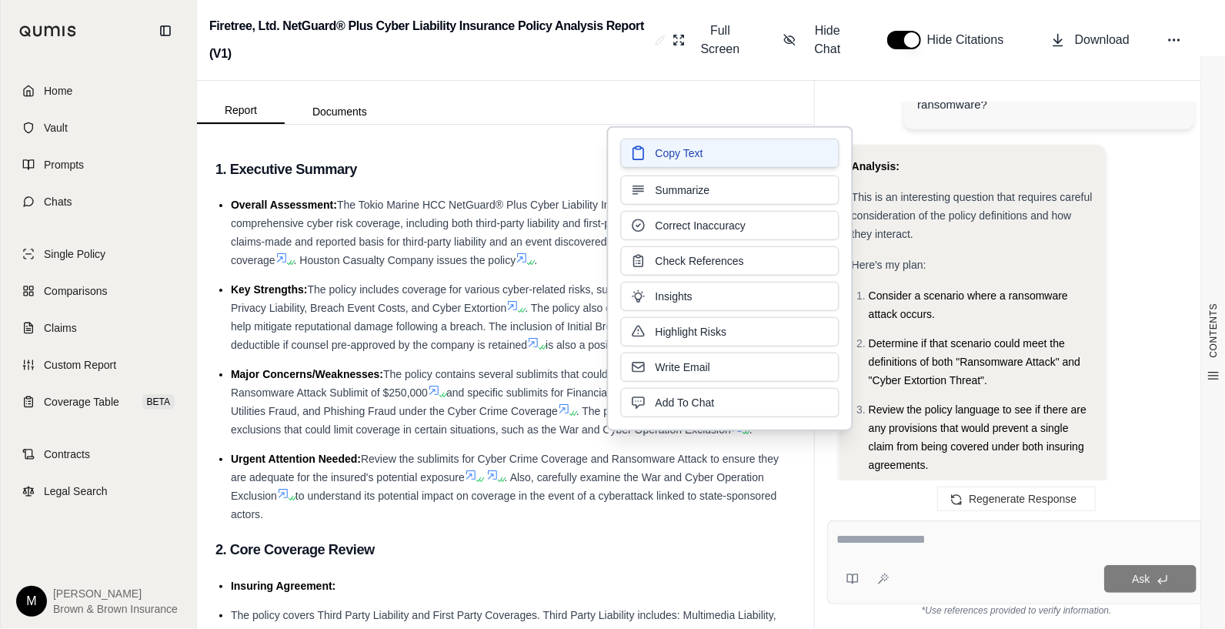
click at [686, 151] on span "Copy Text" at bounding box center [680, 152] width 48 height 15
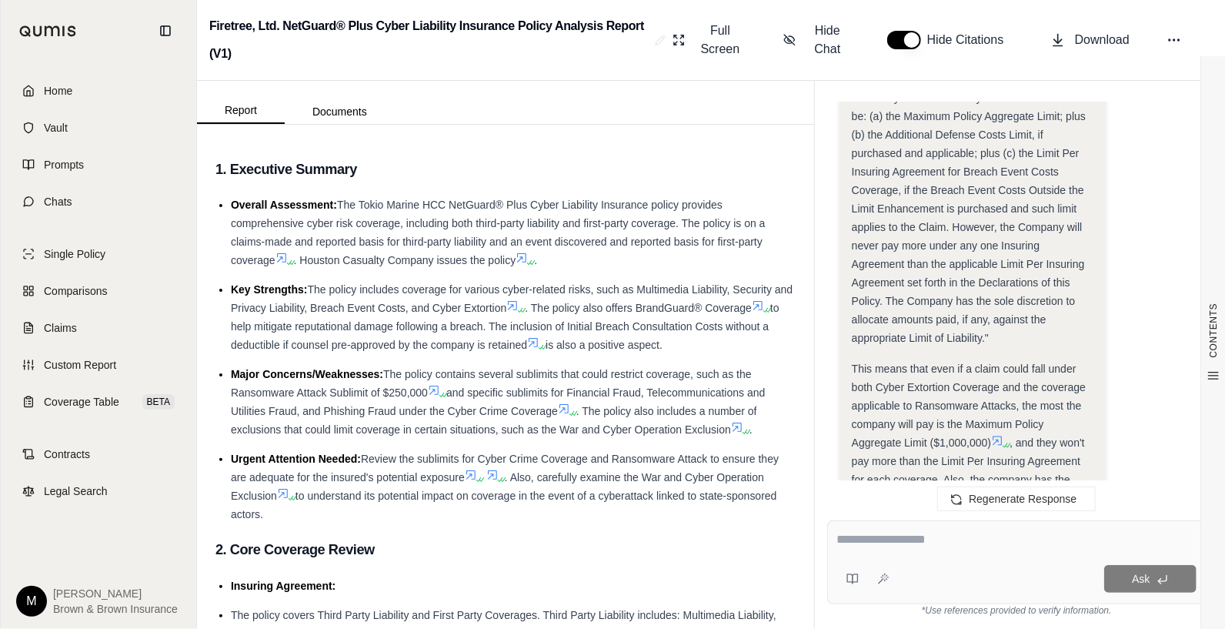
scroll to position [4961, 0]
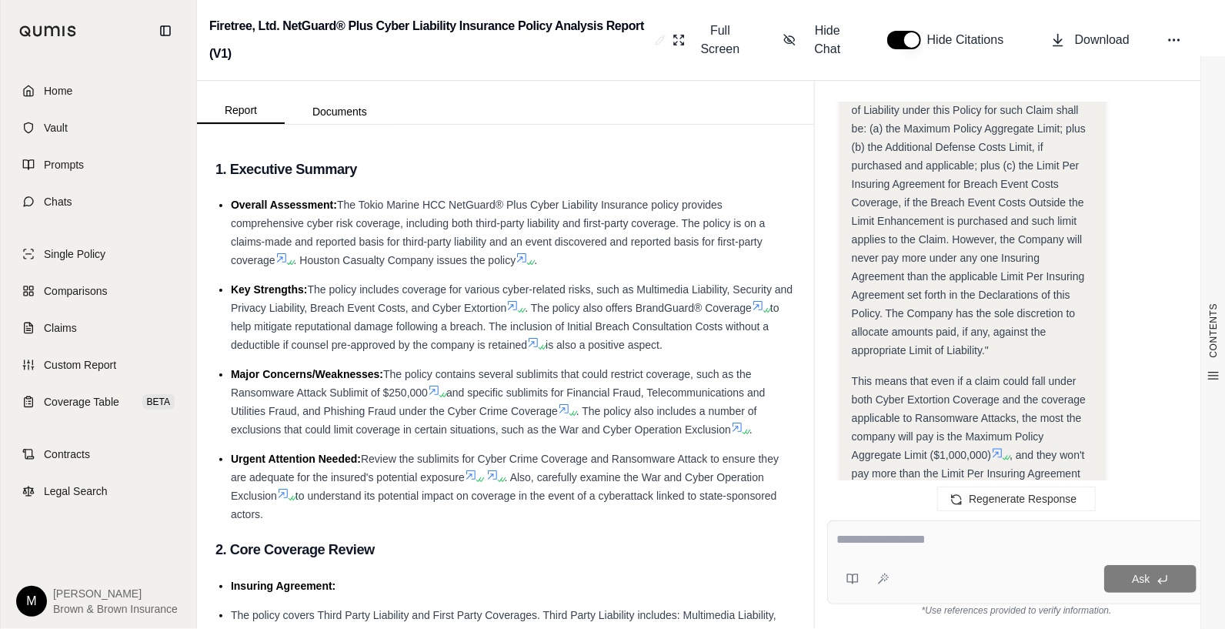
click at [553, 518] on li "Urgent Attention Needed: Review the sublimits for Cyber Crime Coverage and Rans…" at bounding box center [513, 486] width 565 height 74
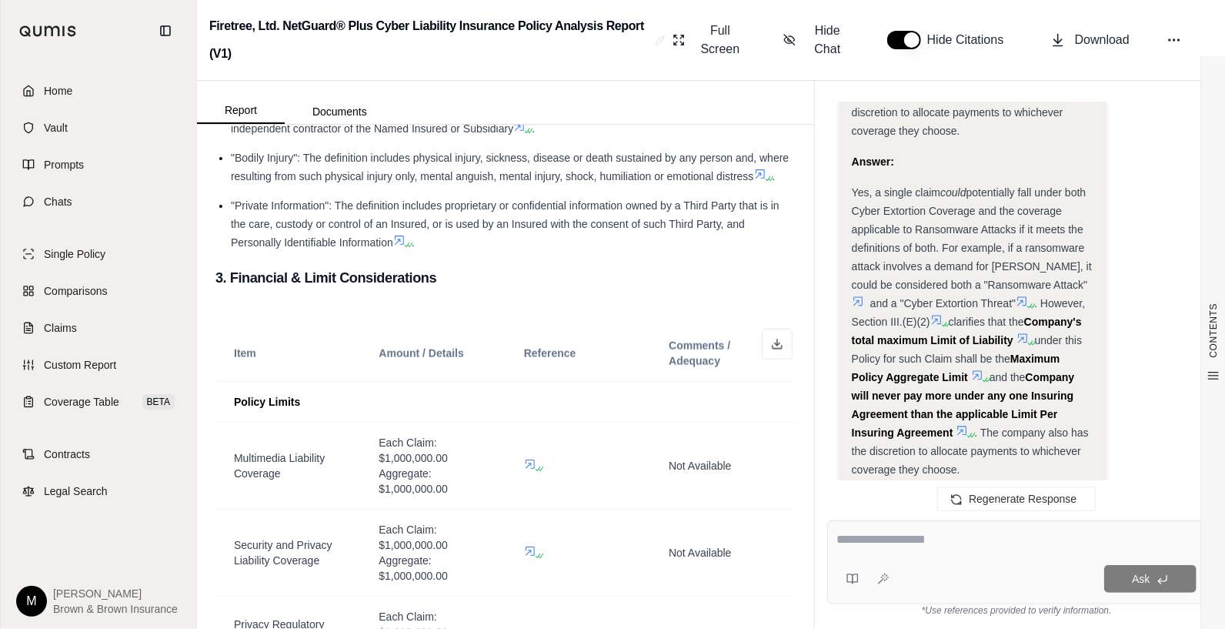
scroll to position [5387, 0]
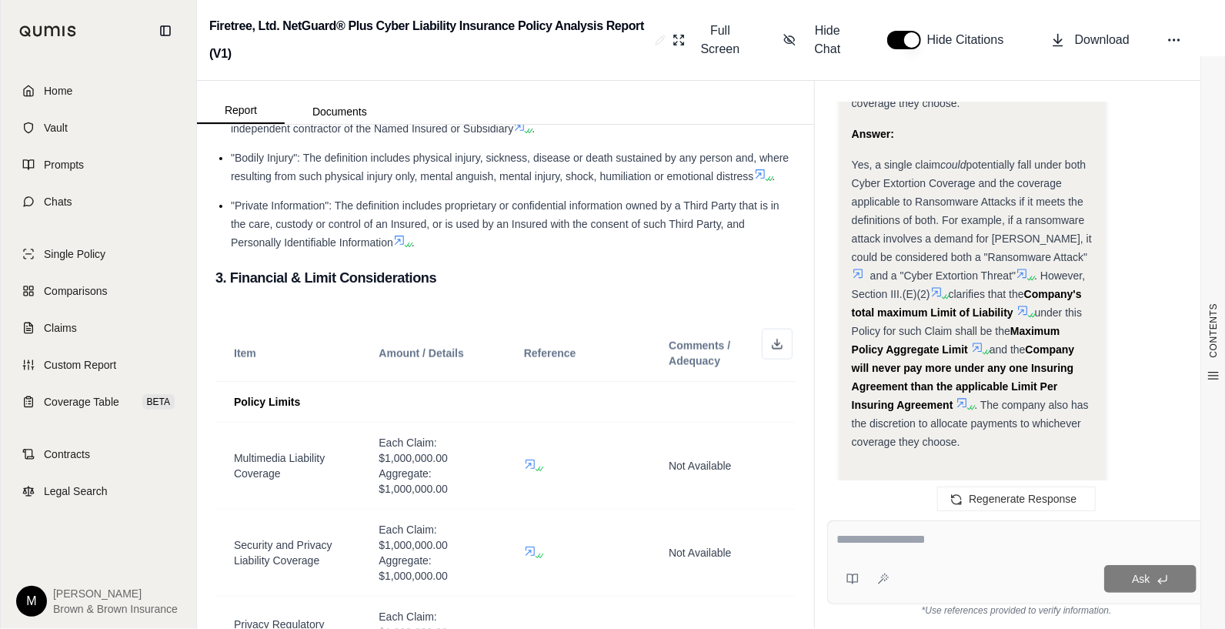
click at [893, 541] on textarea at bounding box center [1016, 539] width 359 height 18
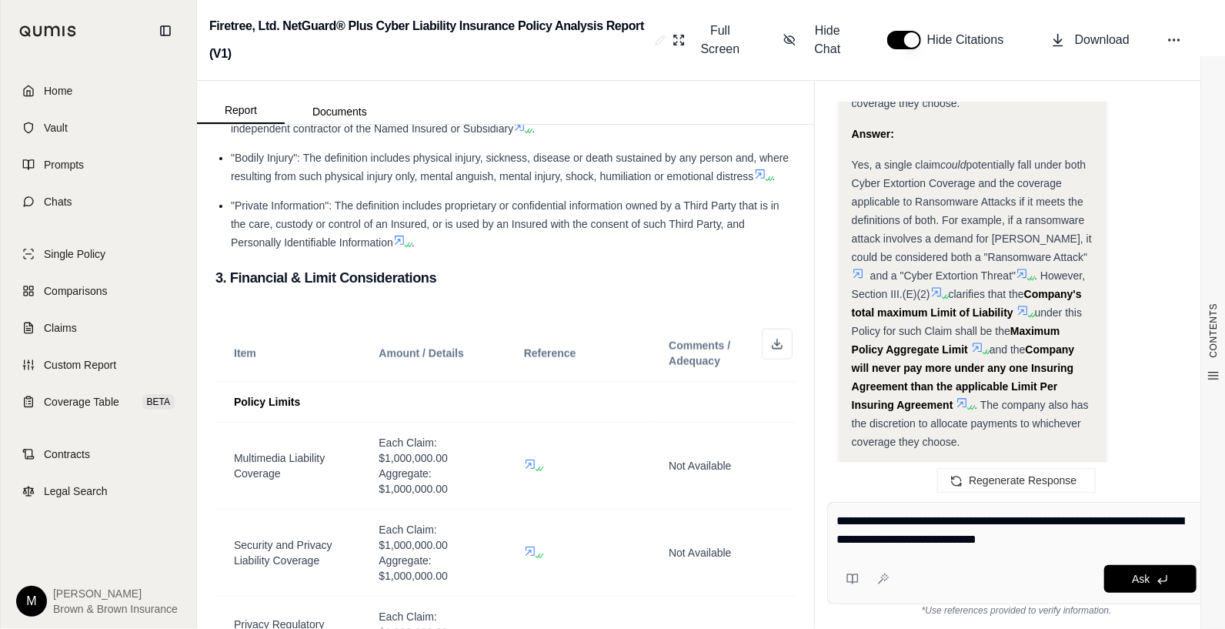
type textarea "**********"
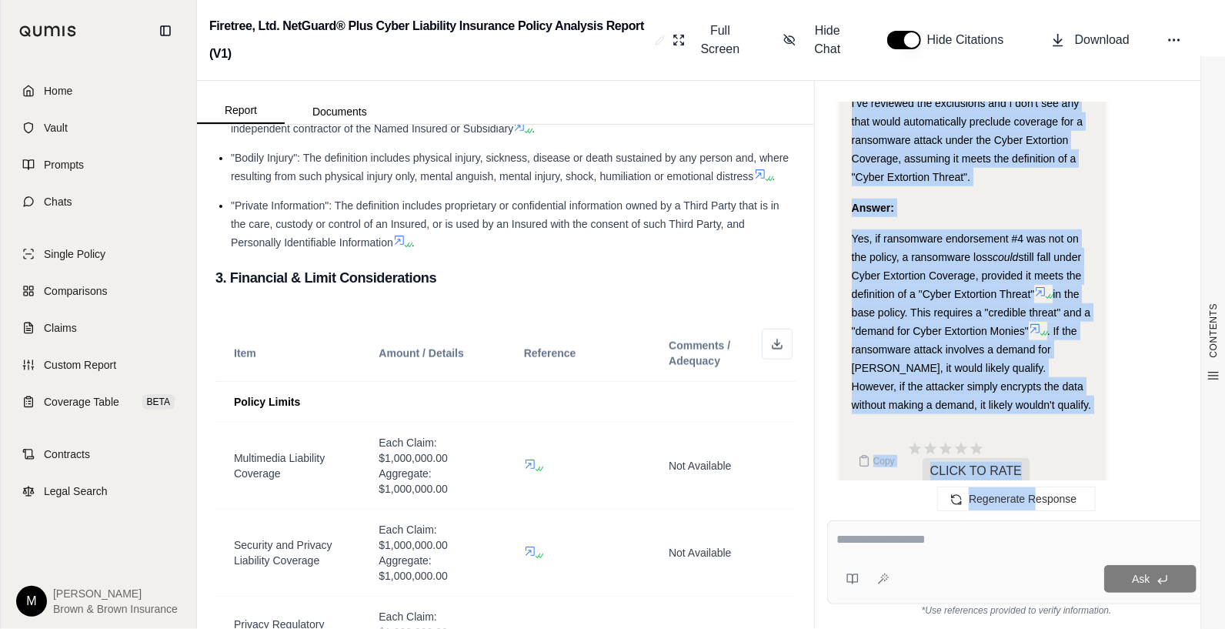
scroll to position [7081, 0]
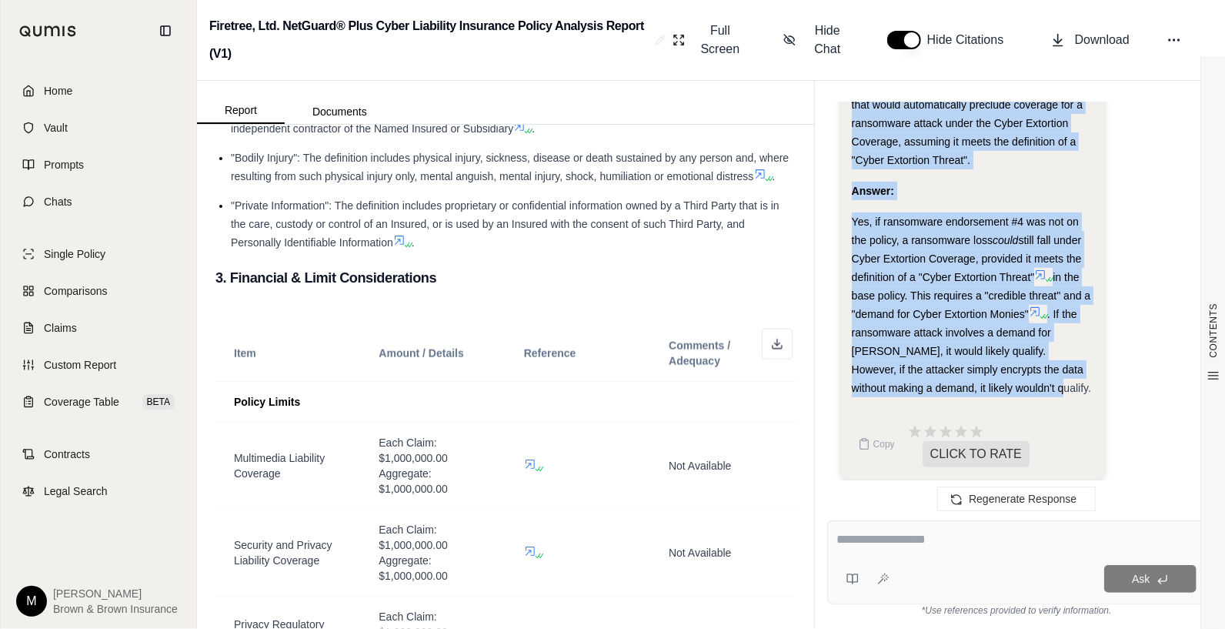
drag, startPoint x: 853, startPoint y: 189, endPoint x: 1033, endPoint y: 402, distance: 279.0
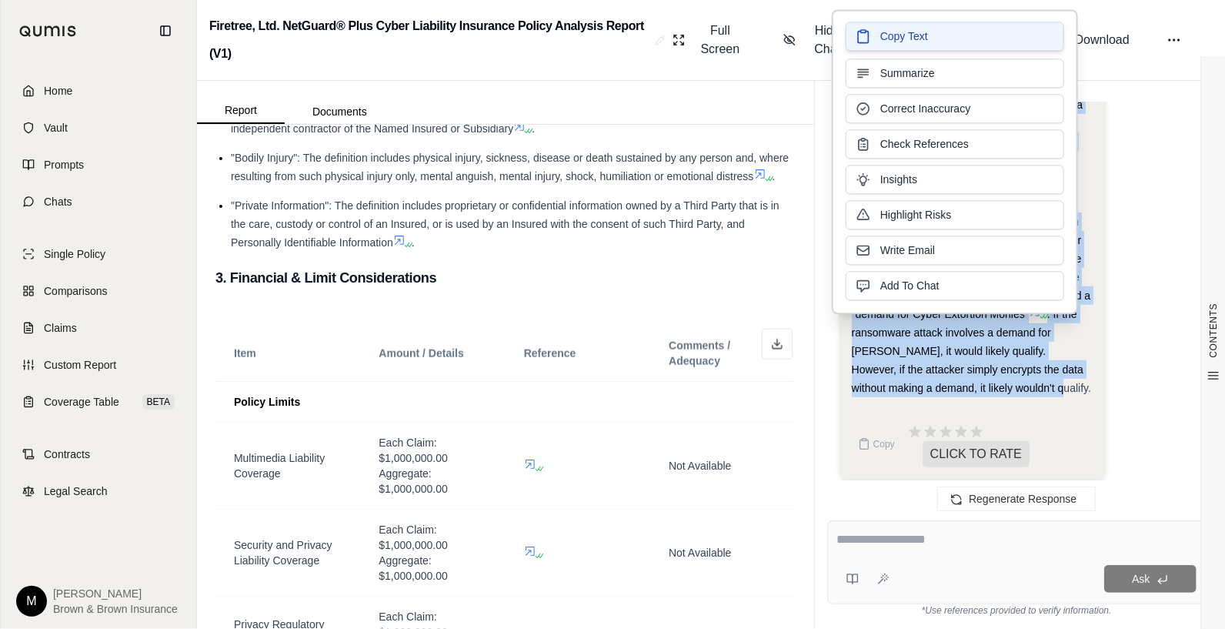
click at [893, 35] on span "Copy Text" at bounding box center [904, 35] width 48 height 15
